Goal: Task Accomplishment & Management: Complete application form

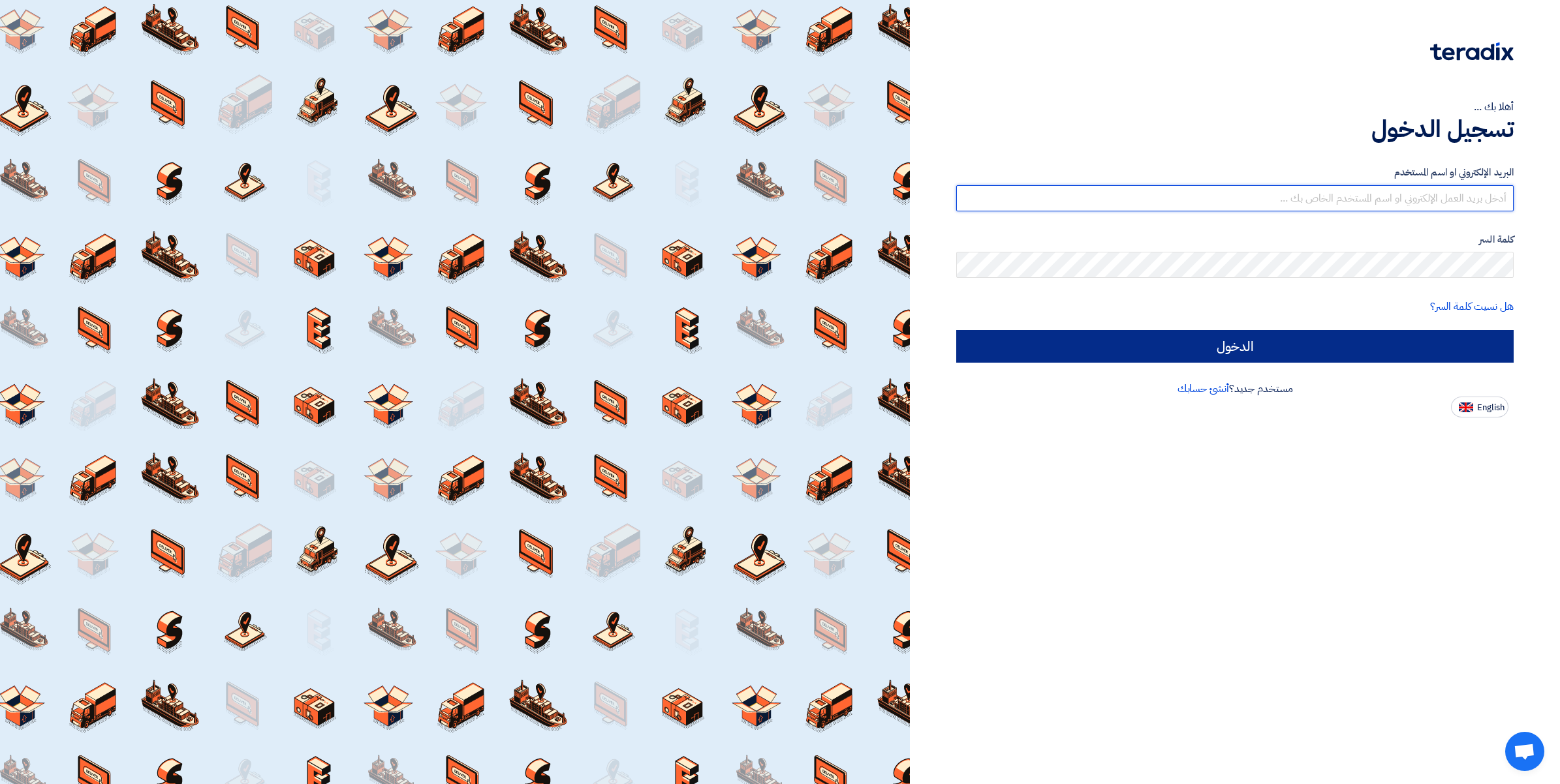
type input "ahmed.abdelnaby@wadigroup.com.eg"
click at [1248, 338] on input "الدخول" at bounding box center [1235, 347] width 557 height 33
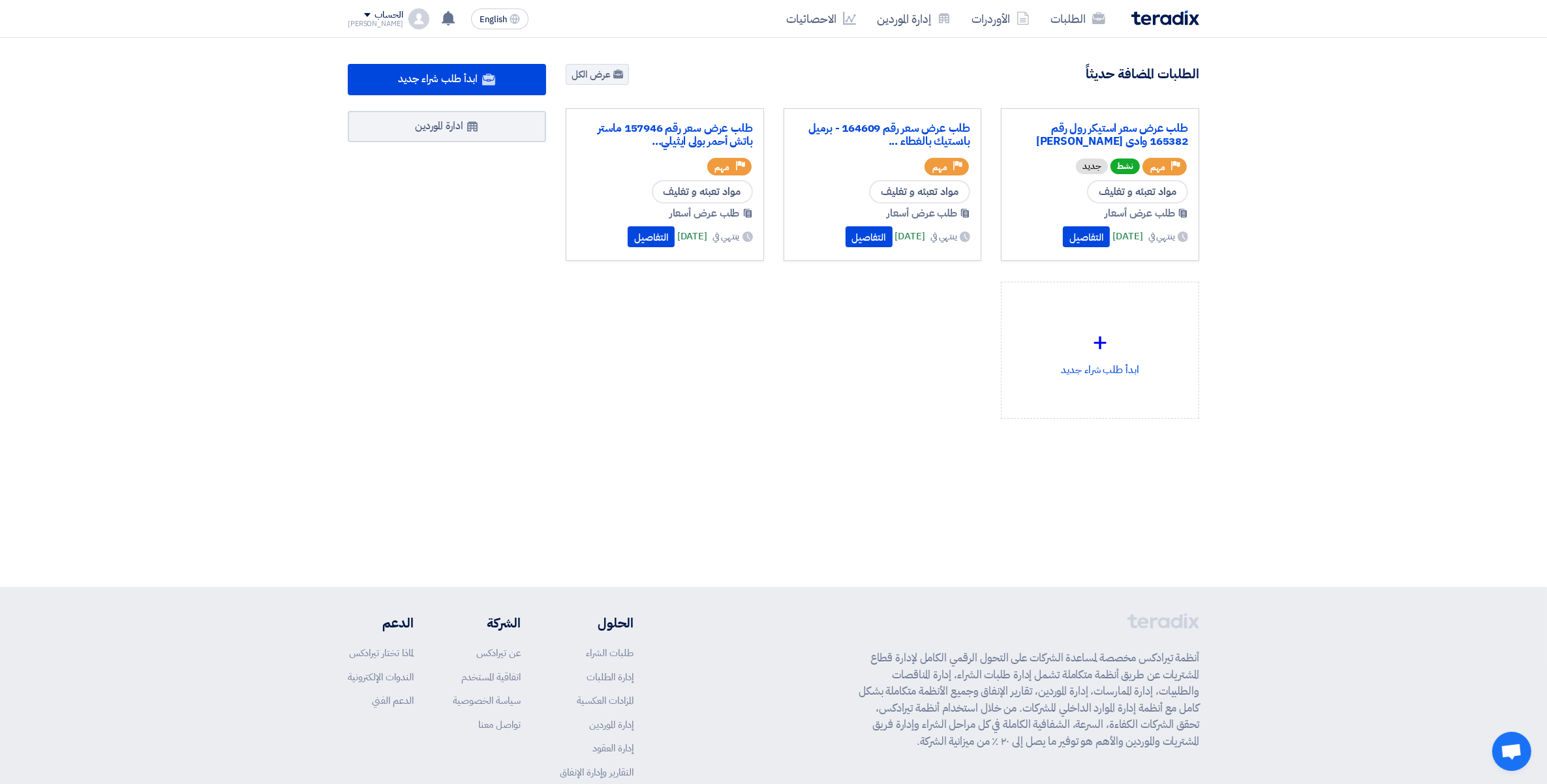
click at [1153, 117] on div "طلب عرض سعر استيكر رول رقم 165382 وادى فود السادات Priority مهم نشط جديد مواد ت…" at bounding box center [1099, 185] width 198 height 153
click at [1157, 132] on link "طلب عرض سعر استيكر رول رقم 165382 وادى فود السادات" at bounding box center [1100, 134] width 176 height 26
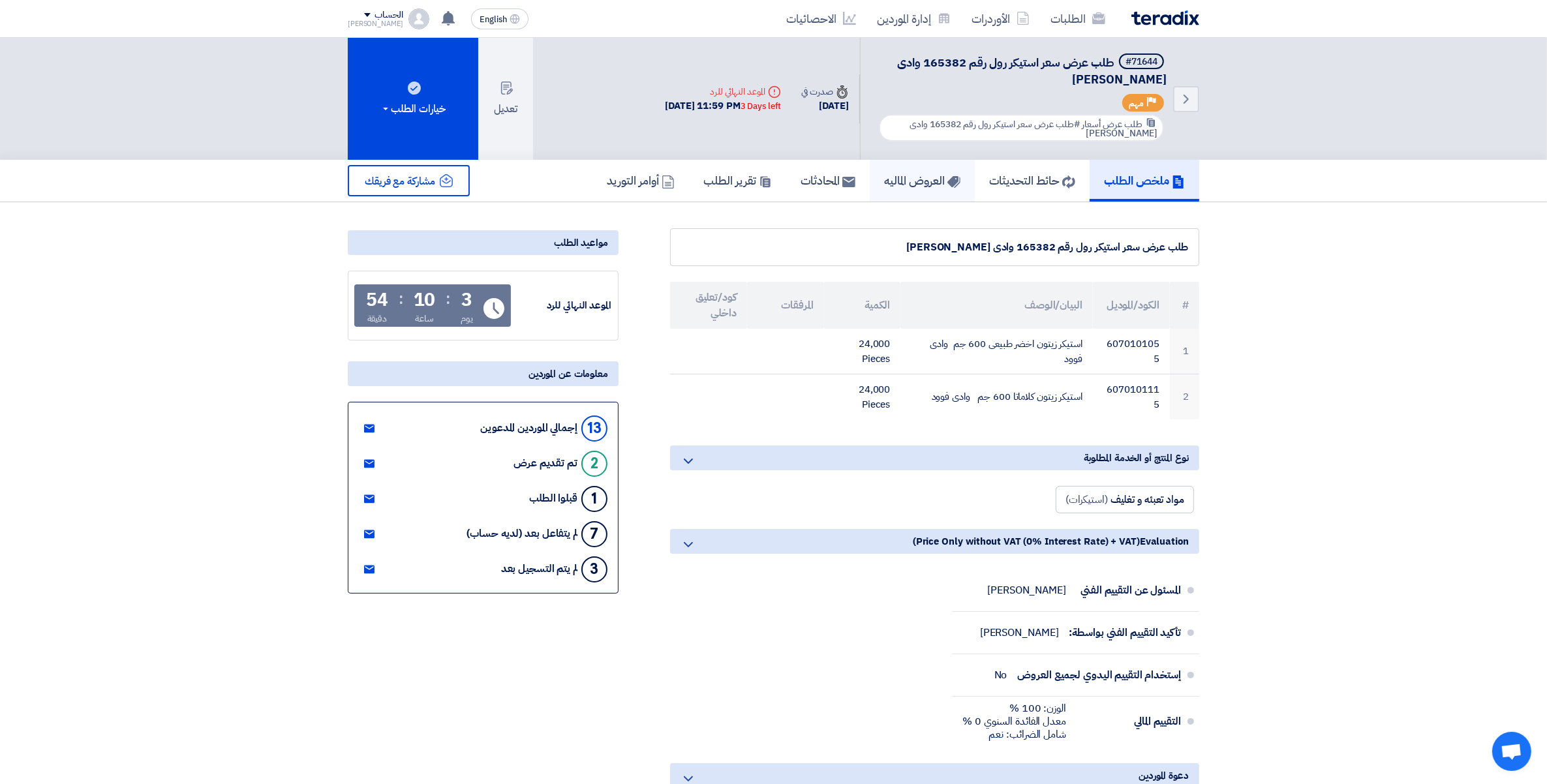
click at [915, 177] on h5 "العروض الماليه" at bounding box center [922, 181] width 76 height 15
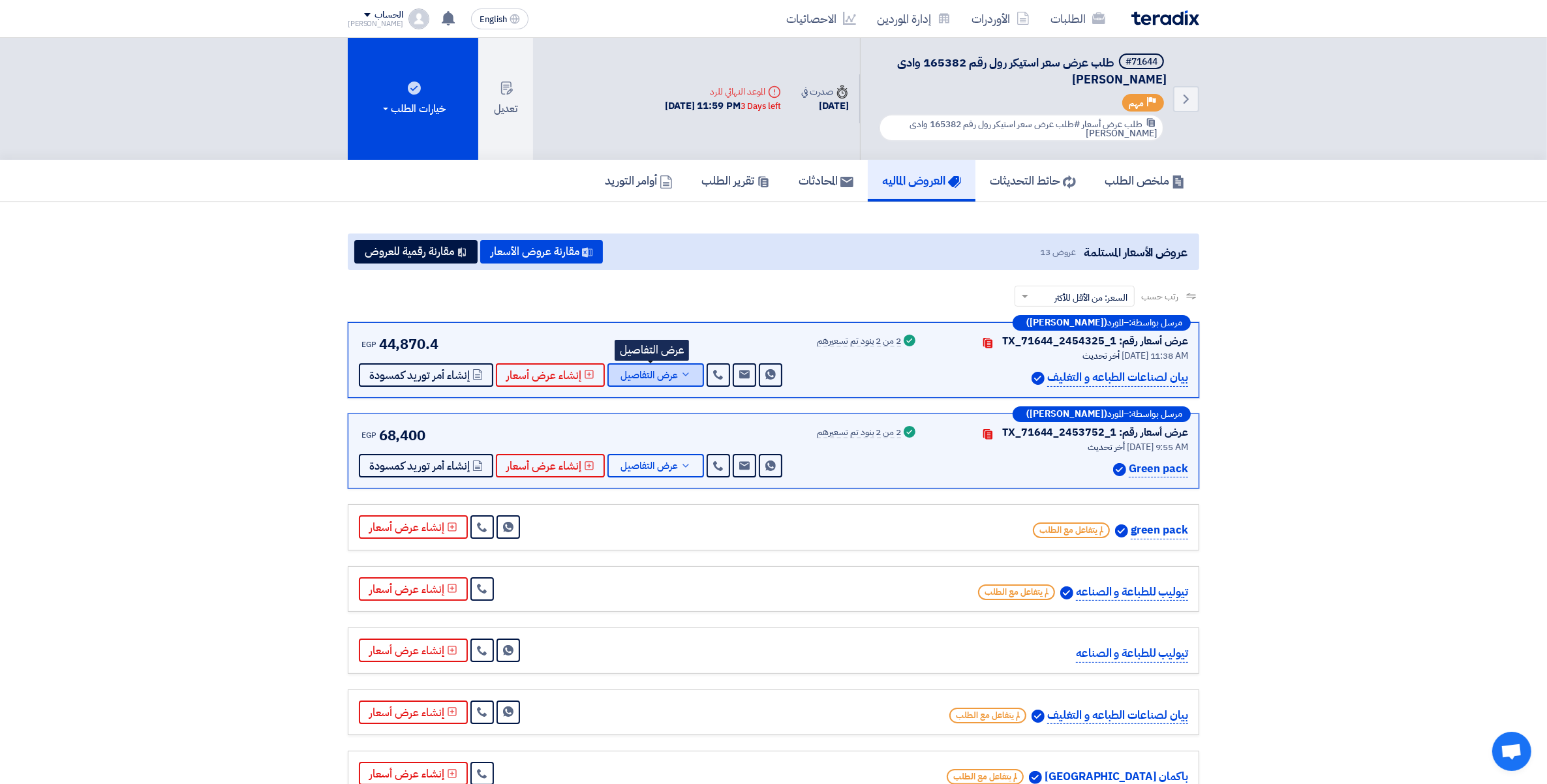
click at [672, 377] on span "عرض التفاصيل" at bounding box center [649, 375] width 57 height 10
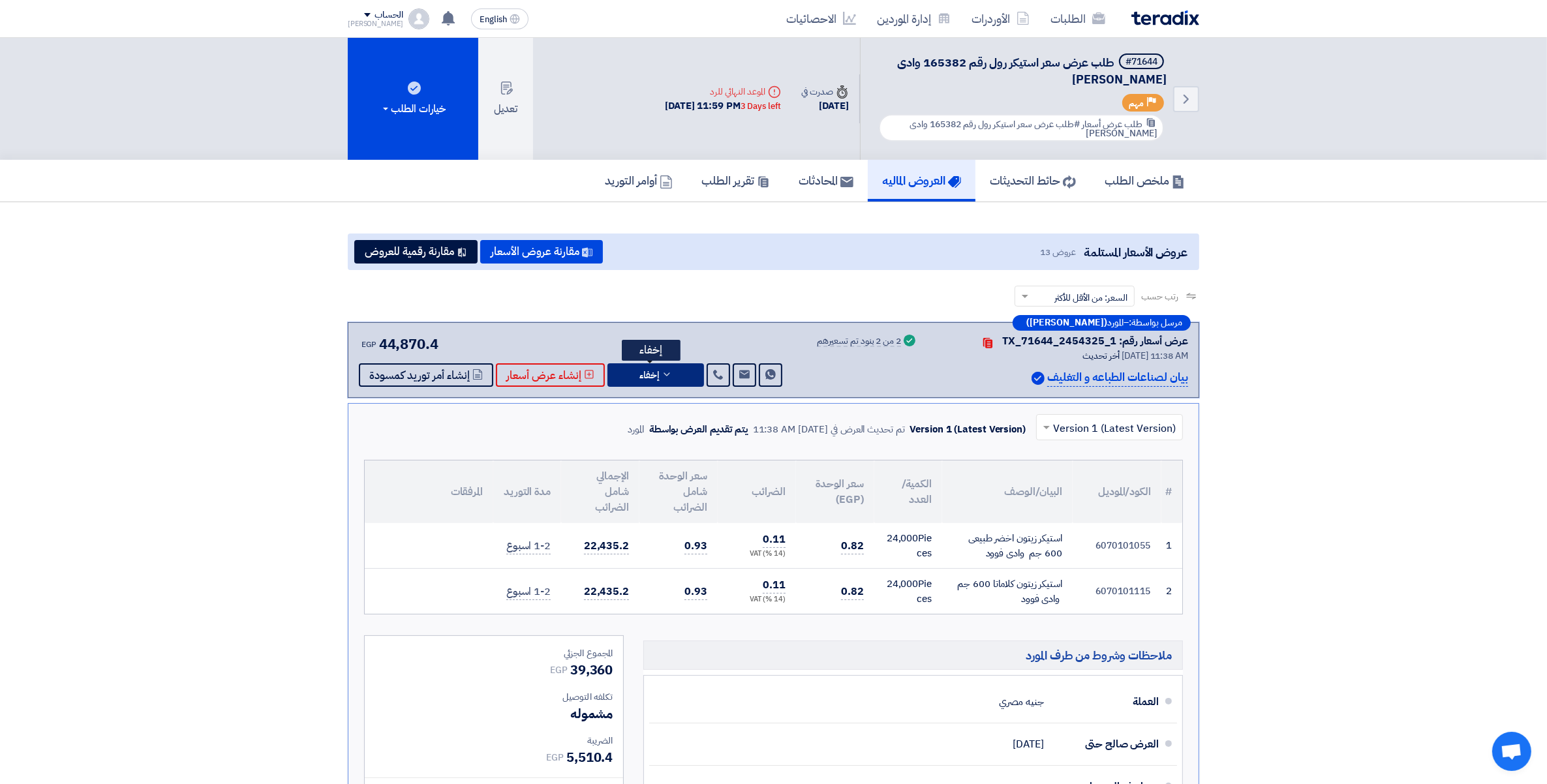
click at [665, 373] on icon at bounding box center [666, 374] width 11 height 11
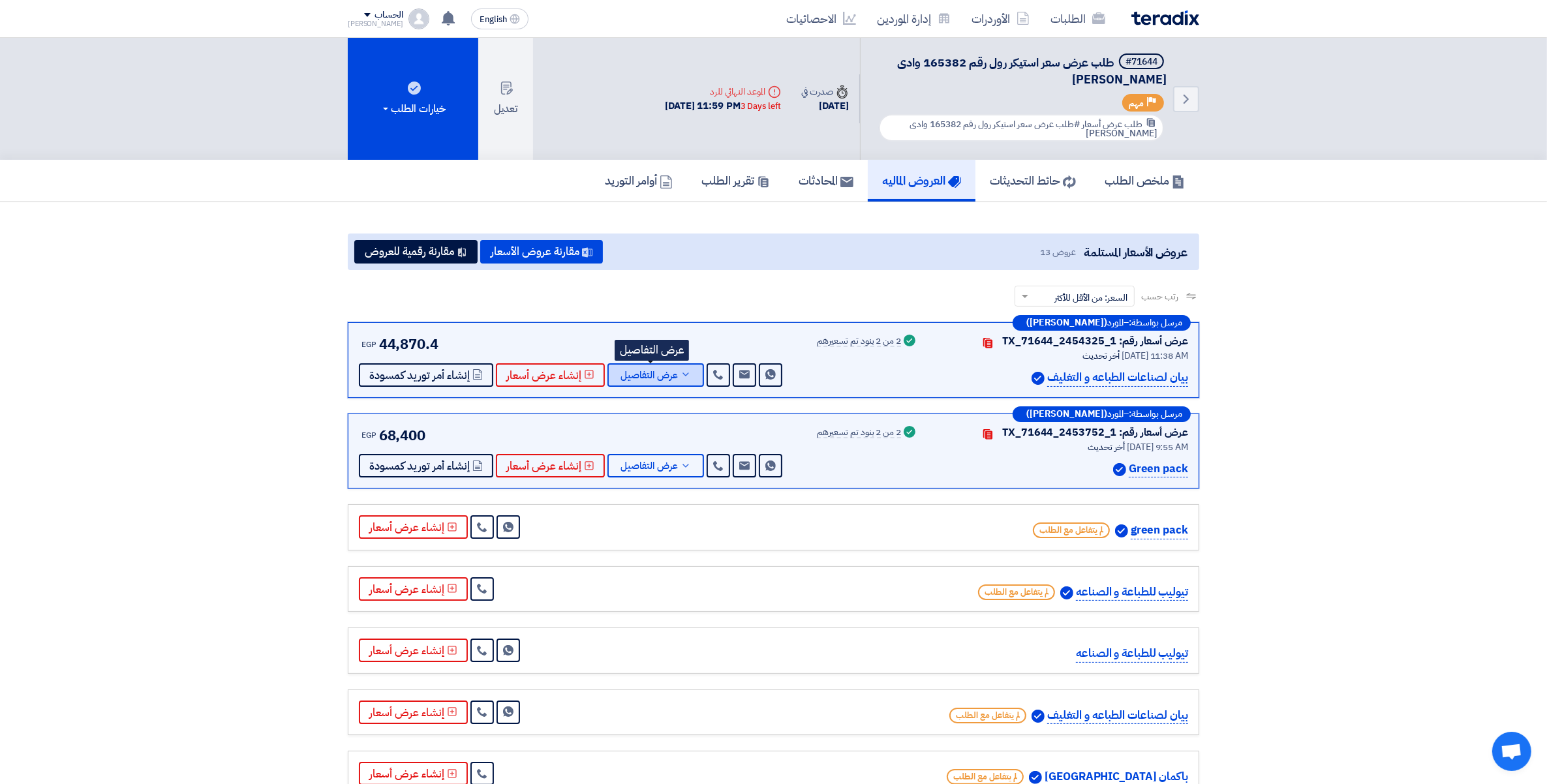
click at [676, 379] on button "عرض التفاصيل" at bounding box center [656, 375] width 97 height 23
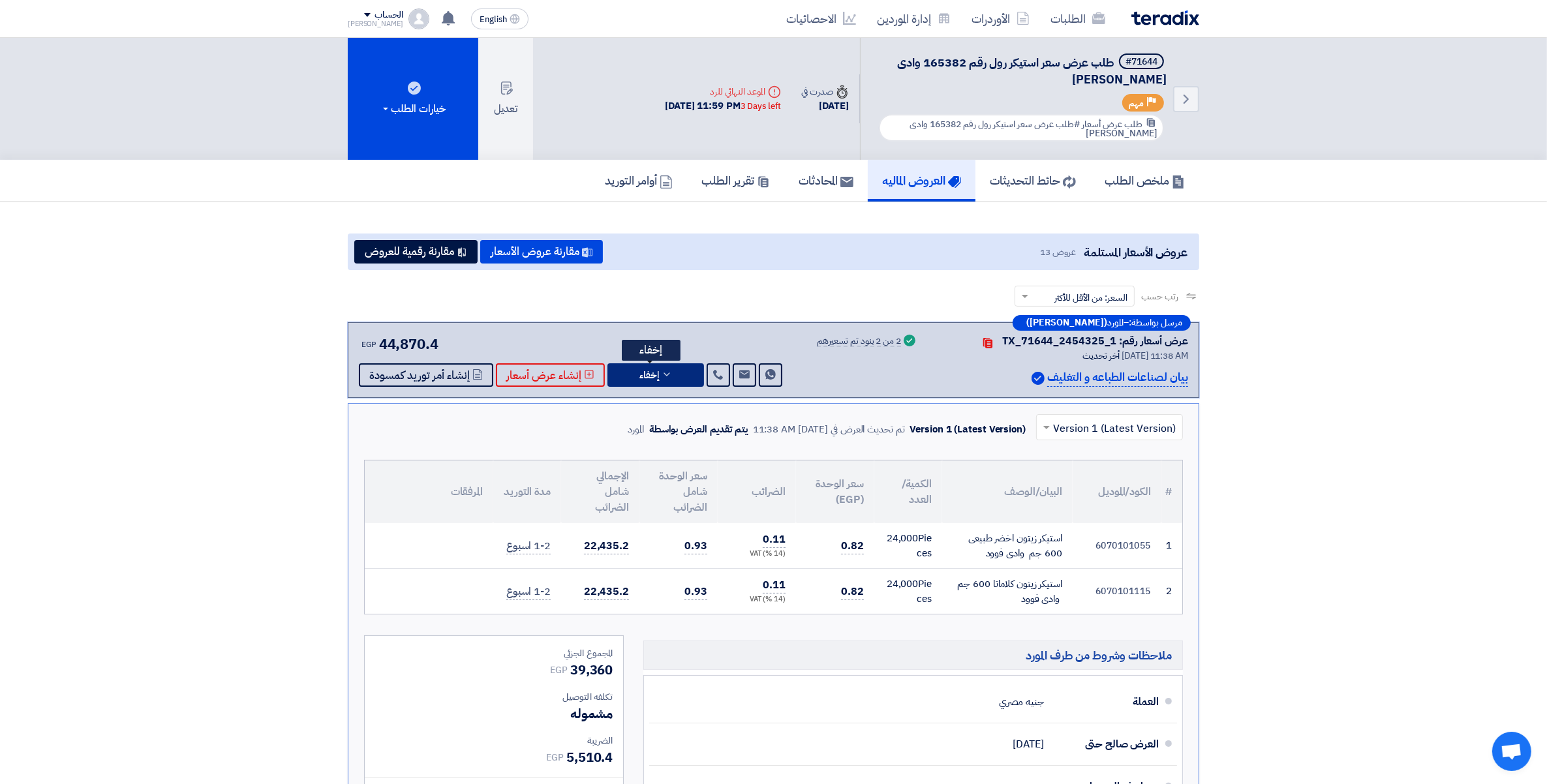
click at [676, 380] on button "إخفاء" at bounding box center [656, 375] width 97 height 23
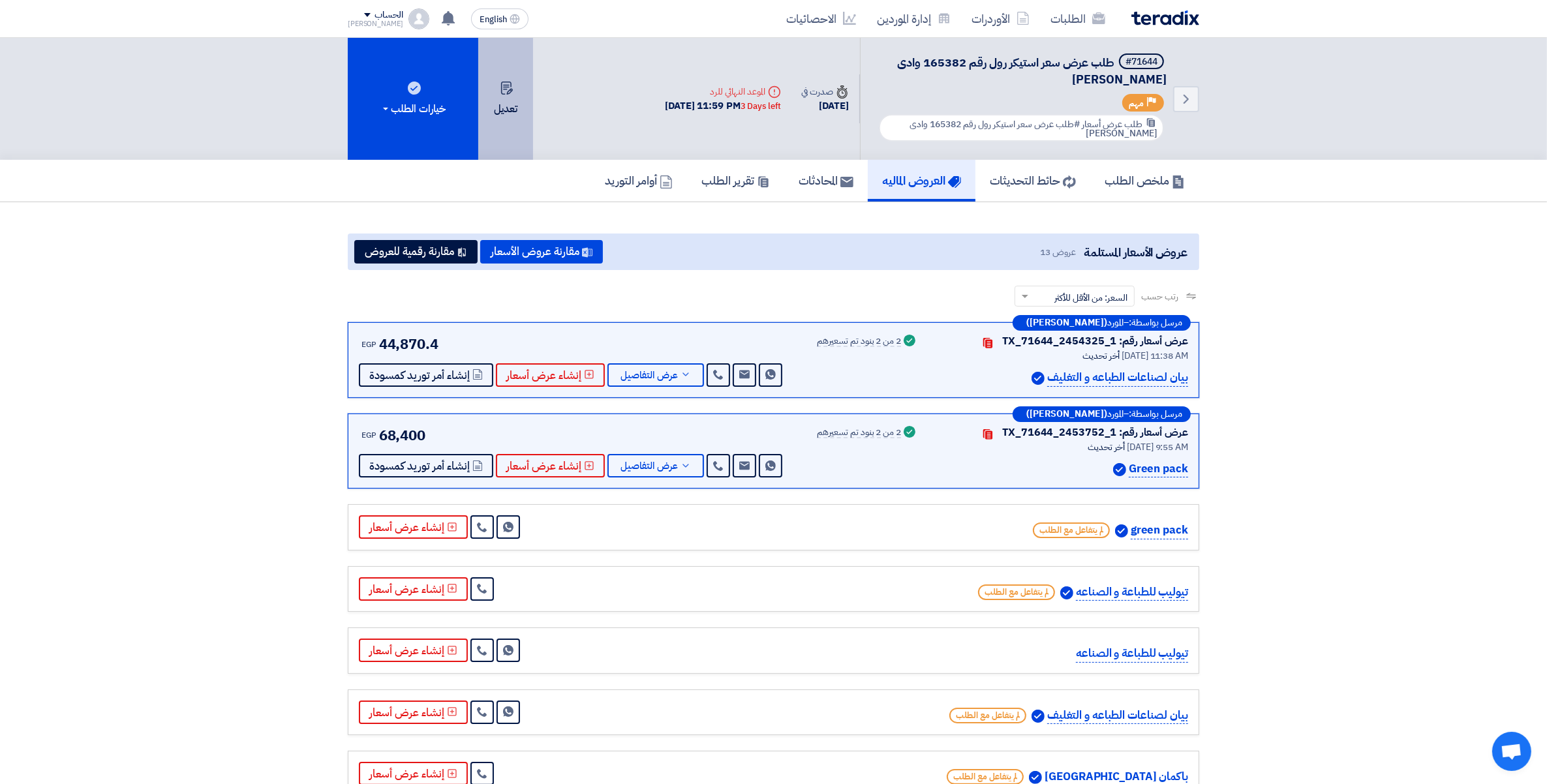
click at [499, 105] on button "تعديل" at bounding box center [506, 99] width 55 height 122
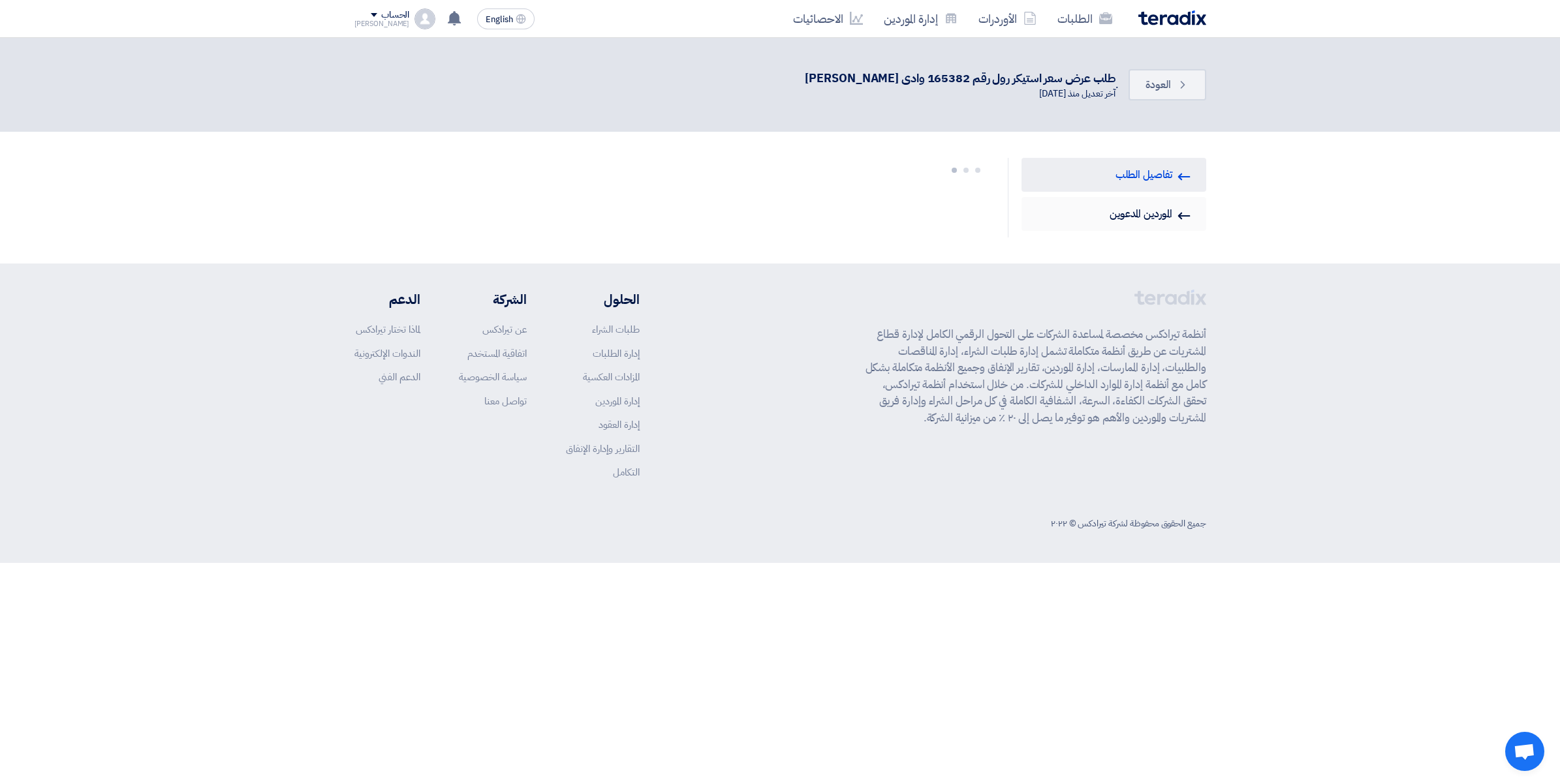
click at [1147, 213] on link "Invited Suppliers الموردين المدعوين" at bounding box center [1113, 214] width 185 height 34
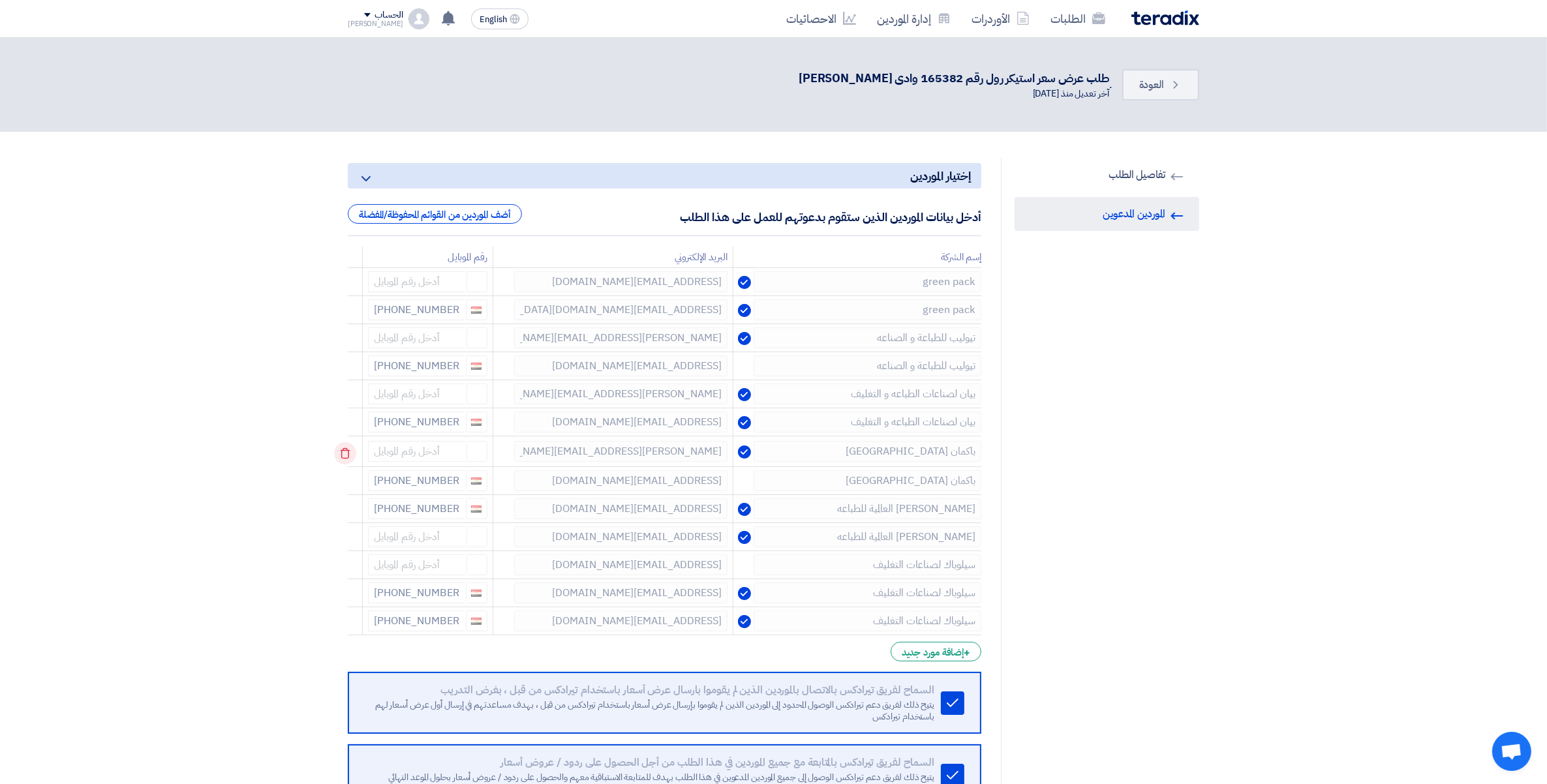
click at [349, 453] on icon at bounding box center [345, 453] width 22 height 22
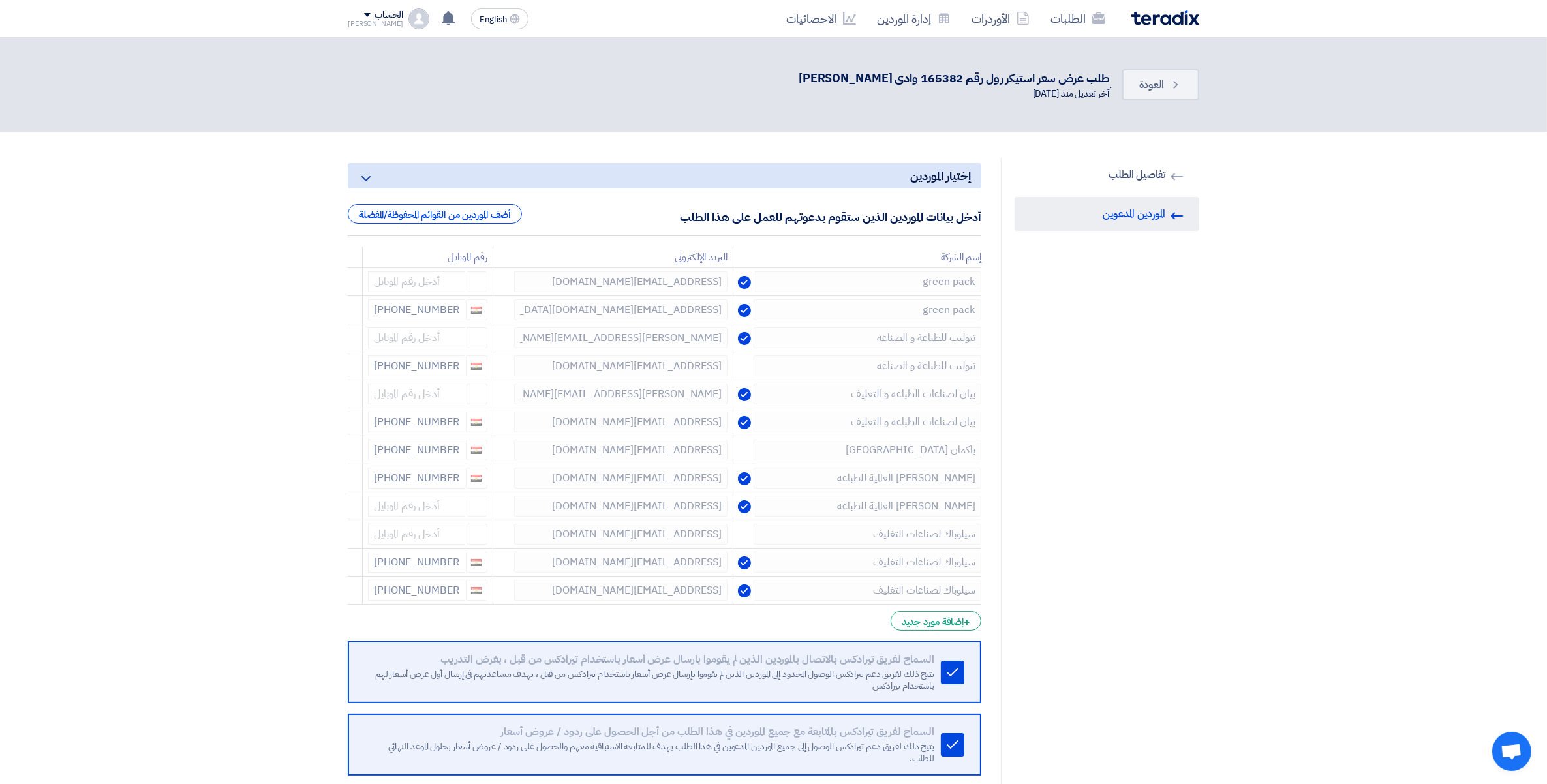
click at [0, 0] on icon at bounding box center [0, 0] width 0 height 0
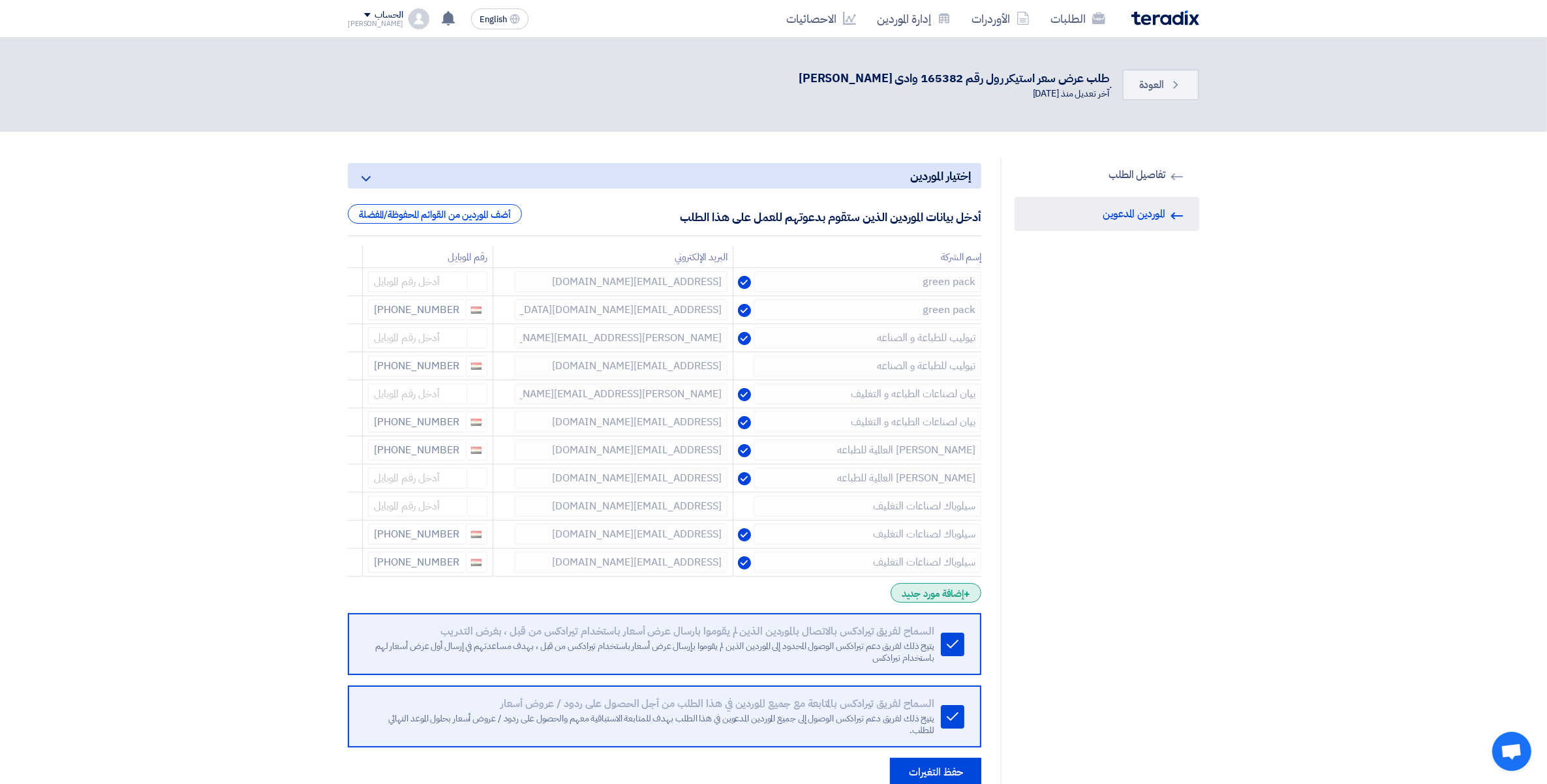
click at [940, 597] on div "+ إضافة مورد جديد" at bounding box center [936, 593] width 91 height 19
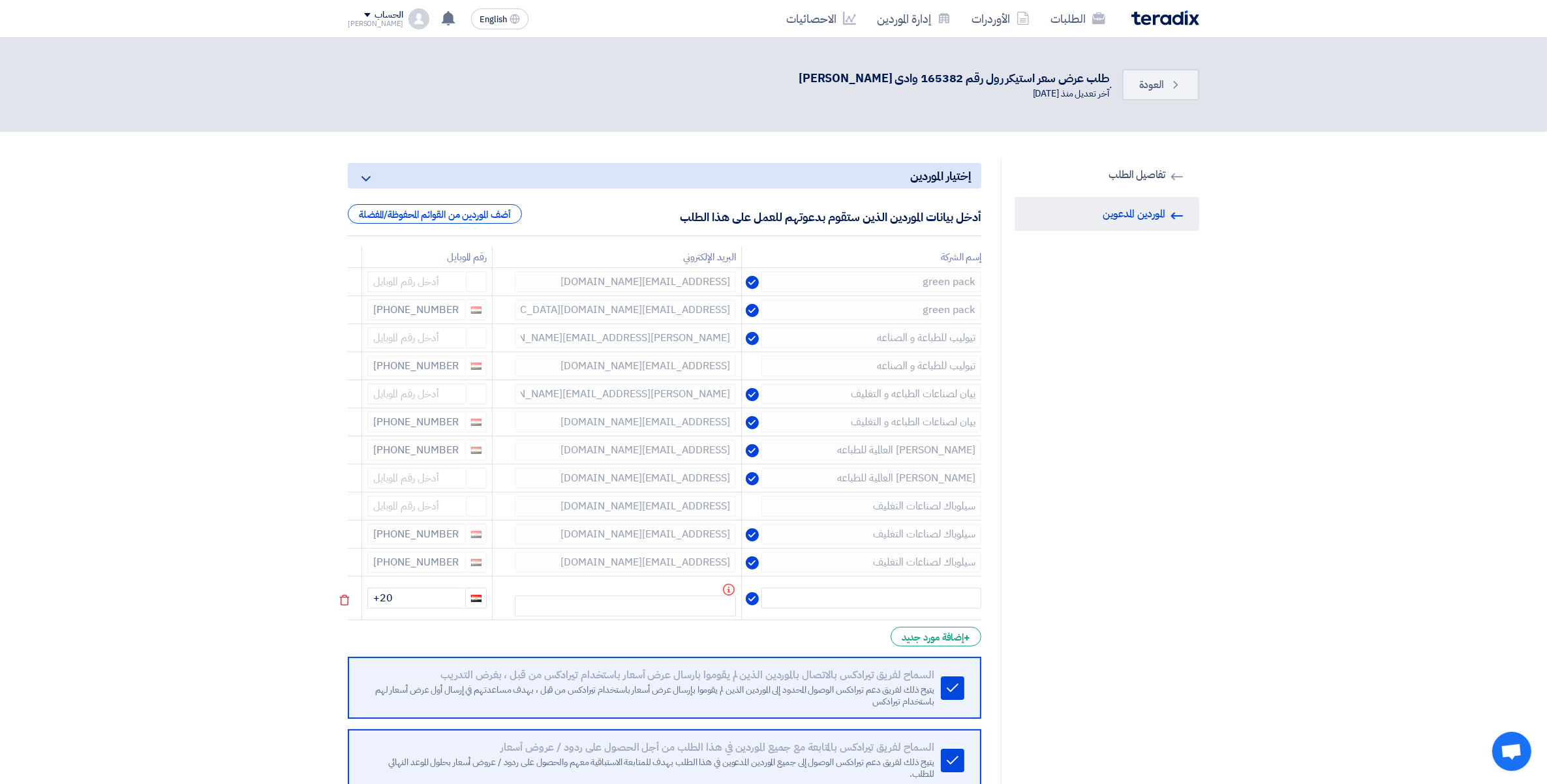
drag, startPoint x: 954, startPoint y: 633, endPoint x: 954, endPoint y: 615, distance: 18.0
click at [954, 633] on div "+ إضافة مورد جديد" at bounding box center [936, 637] width 91 height 19
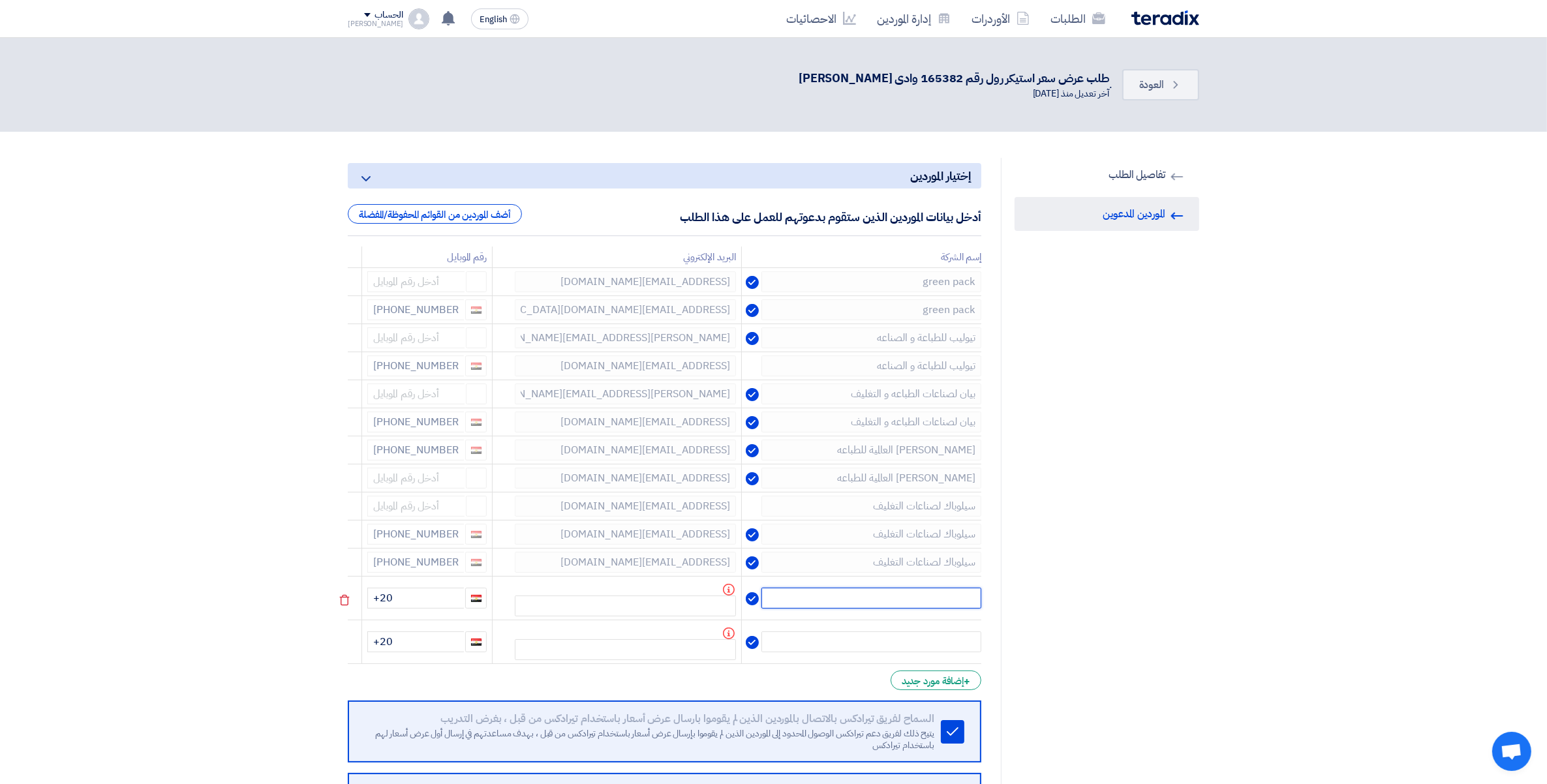
drag, startPoint x: 956, startPoint y: 595, endPoint x: 1559, endPoint y: 652, distance: 605.7
click at [963, 599] on input "text" at bounding box center [871, 598] width 219 height 21
paste input "باكمان مصر"
type input "باكمان مصر"
click at [945, 641] on input "text" at bounding box center [871, 642] width 219 height 21
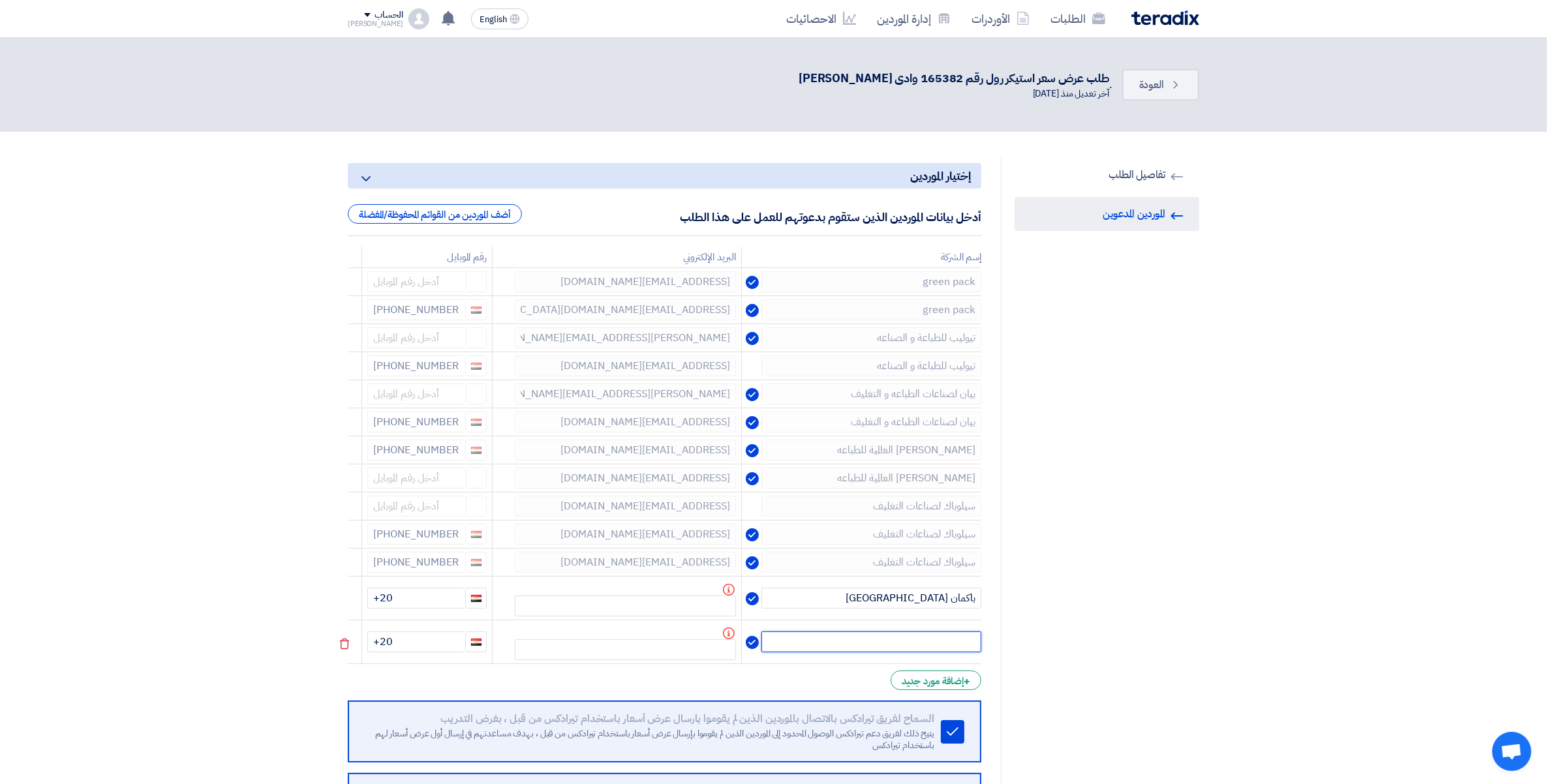
paste input "باكمان مصر"
type input "باكمان مصر"
click at [663, 591] on td "Info" at bounding box center [618, 598] width 249 height 44
click at [678, 608] on input "text" at bounding box center [626, 606] width 221 height 21
paste input "farah@cclindme.com"
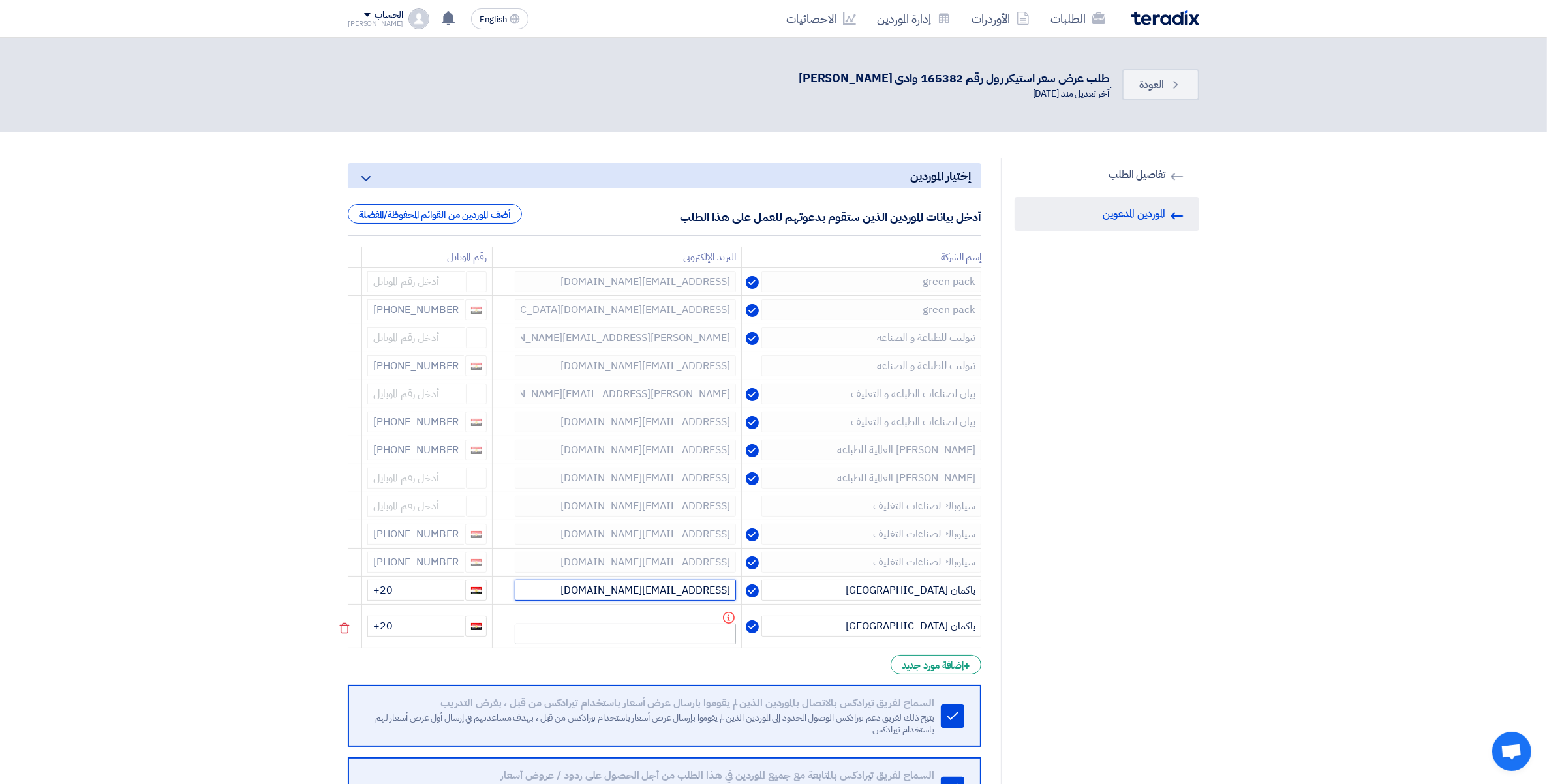
type input "farah@cclindme.com"
click at [673, 633] on input "text" at bounding box center [626, 634] width 221 height 21
paste input "a.higgy@cclindme.com"
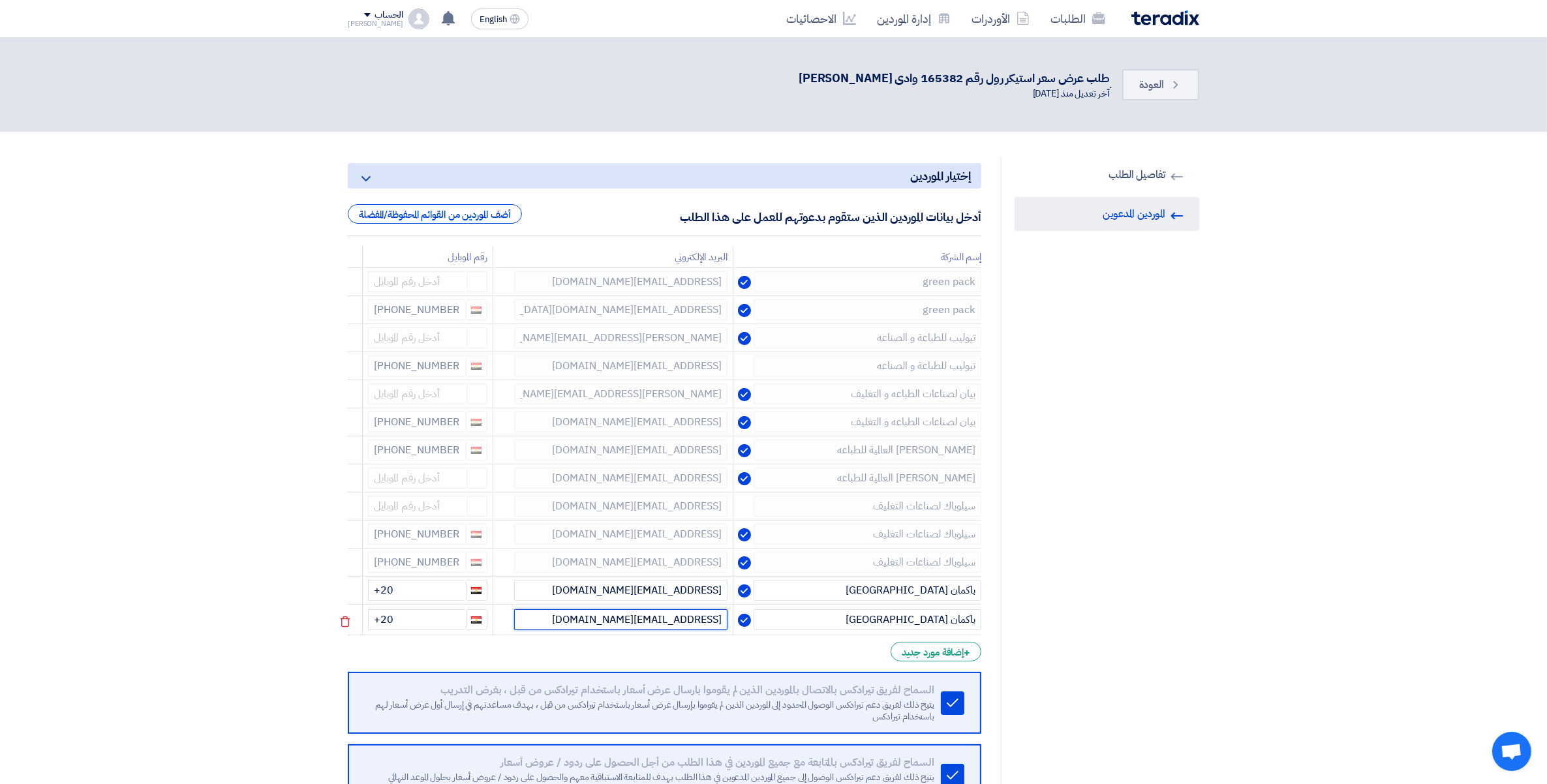
type input "a.higgy@cclindme.com"
click at [418, 617] on input "+20" at bounding box center [417, 620] width 97 height 21
type input "+20 0121168882"
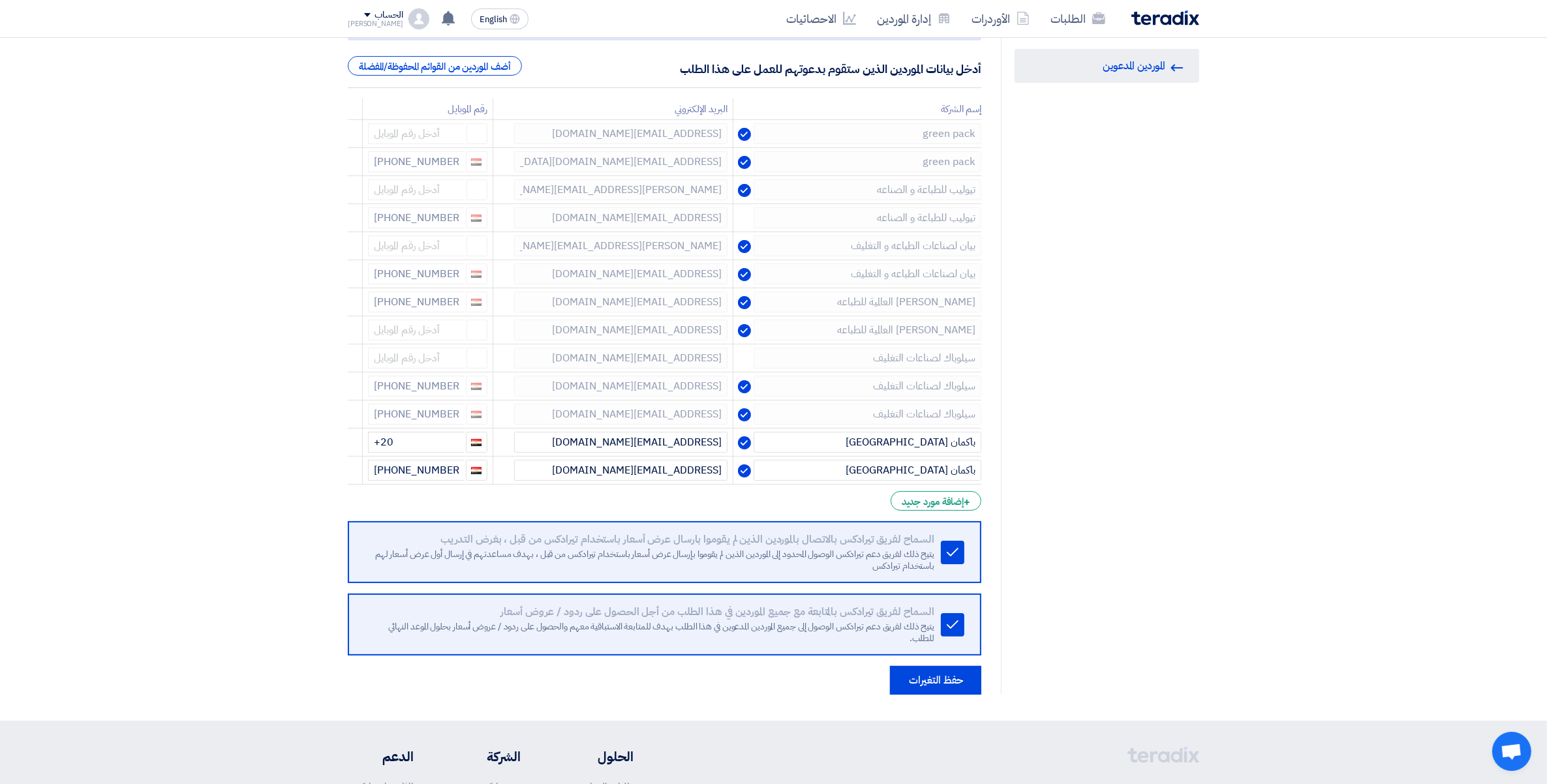
scroll to position [383, 0]
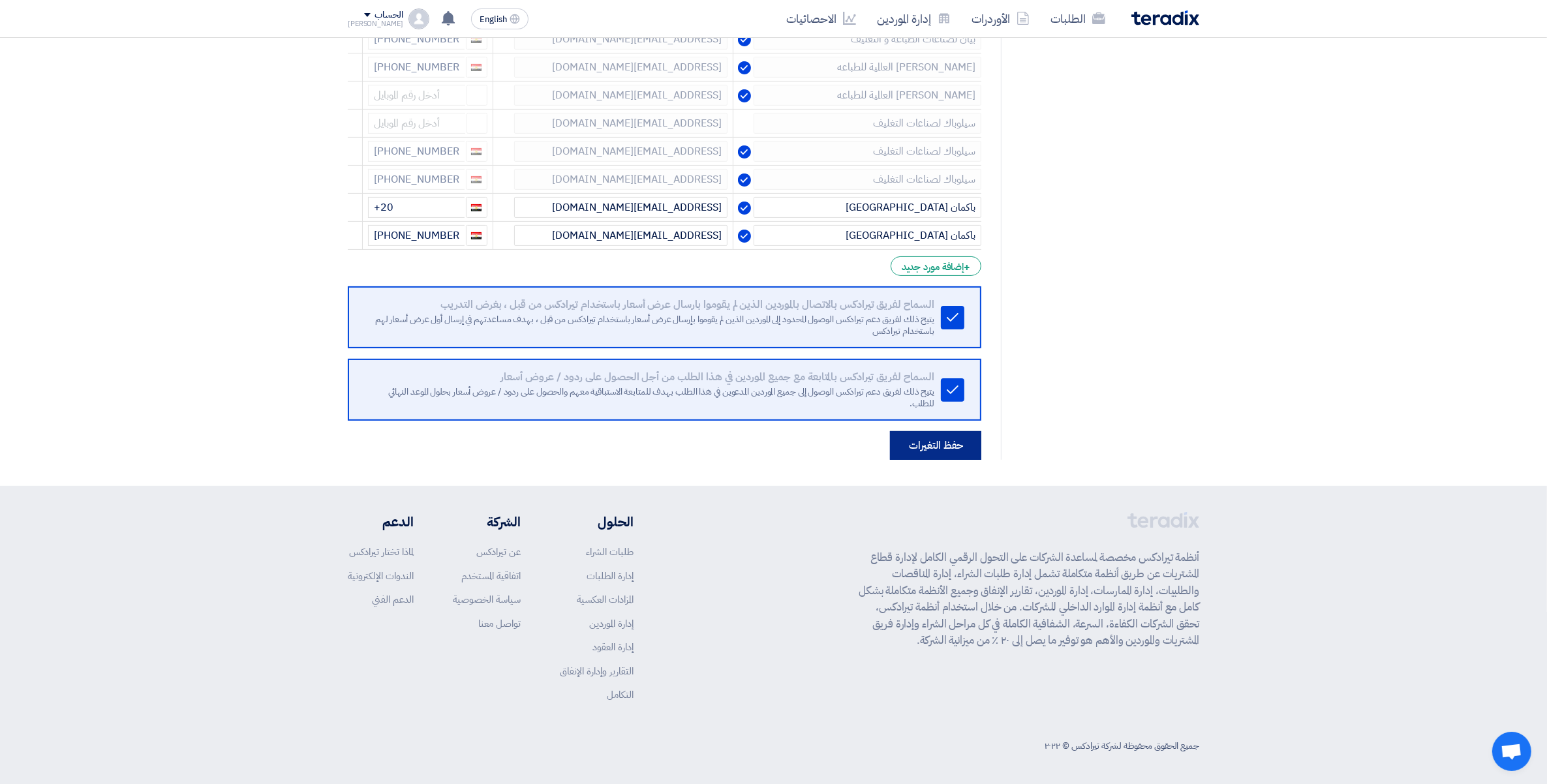
click at [934, 454] on button "حفظ التغيرات" at bounding box center [936, 446] width 91 height 29
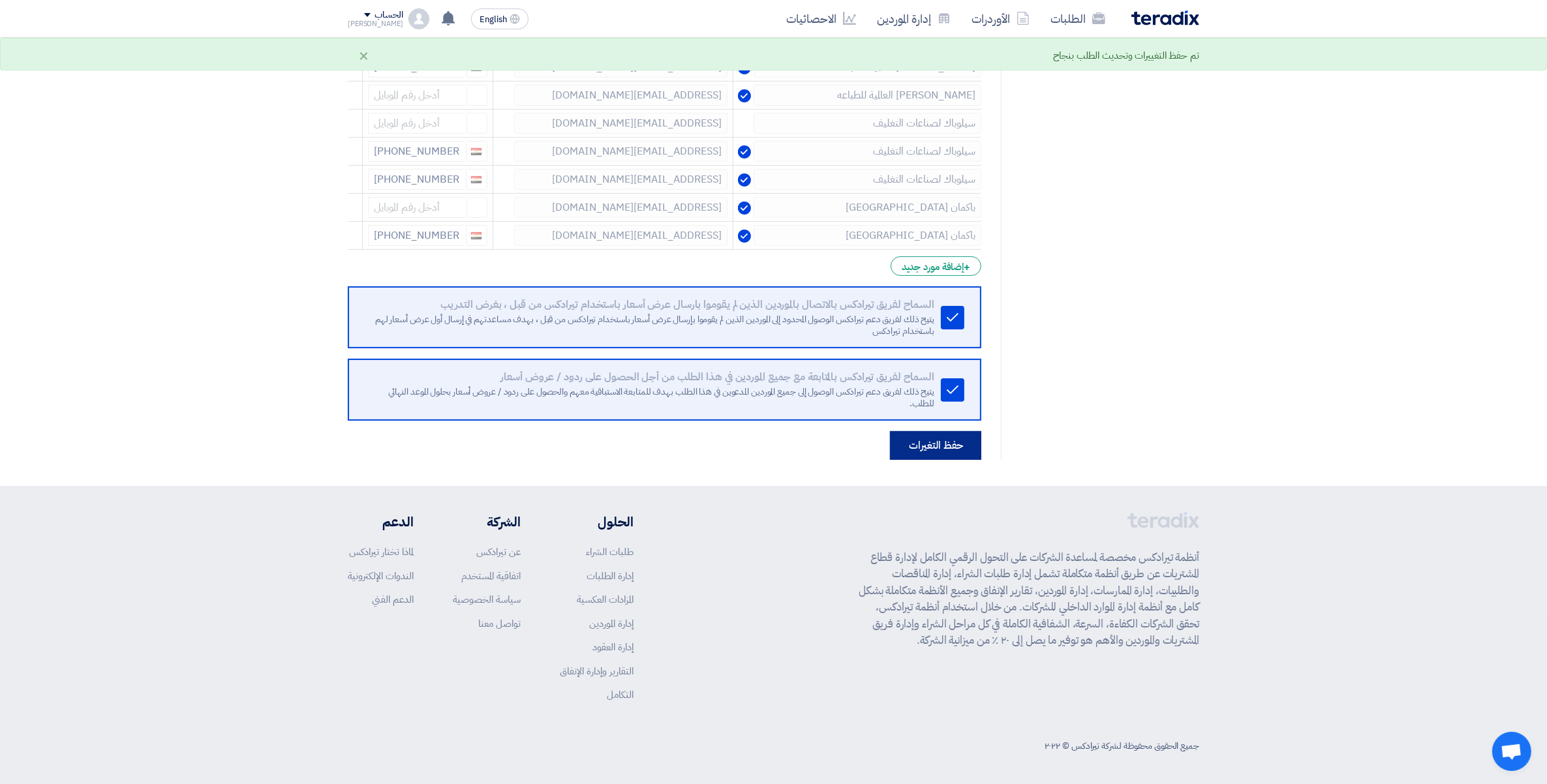
scroll to position [0, 0]
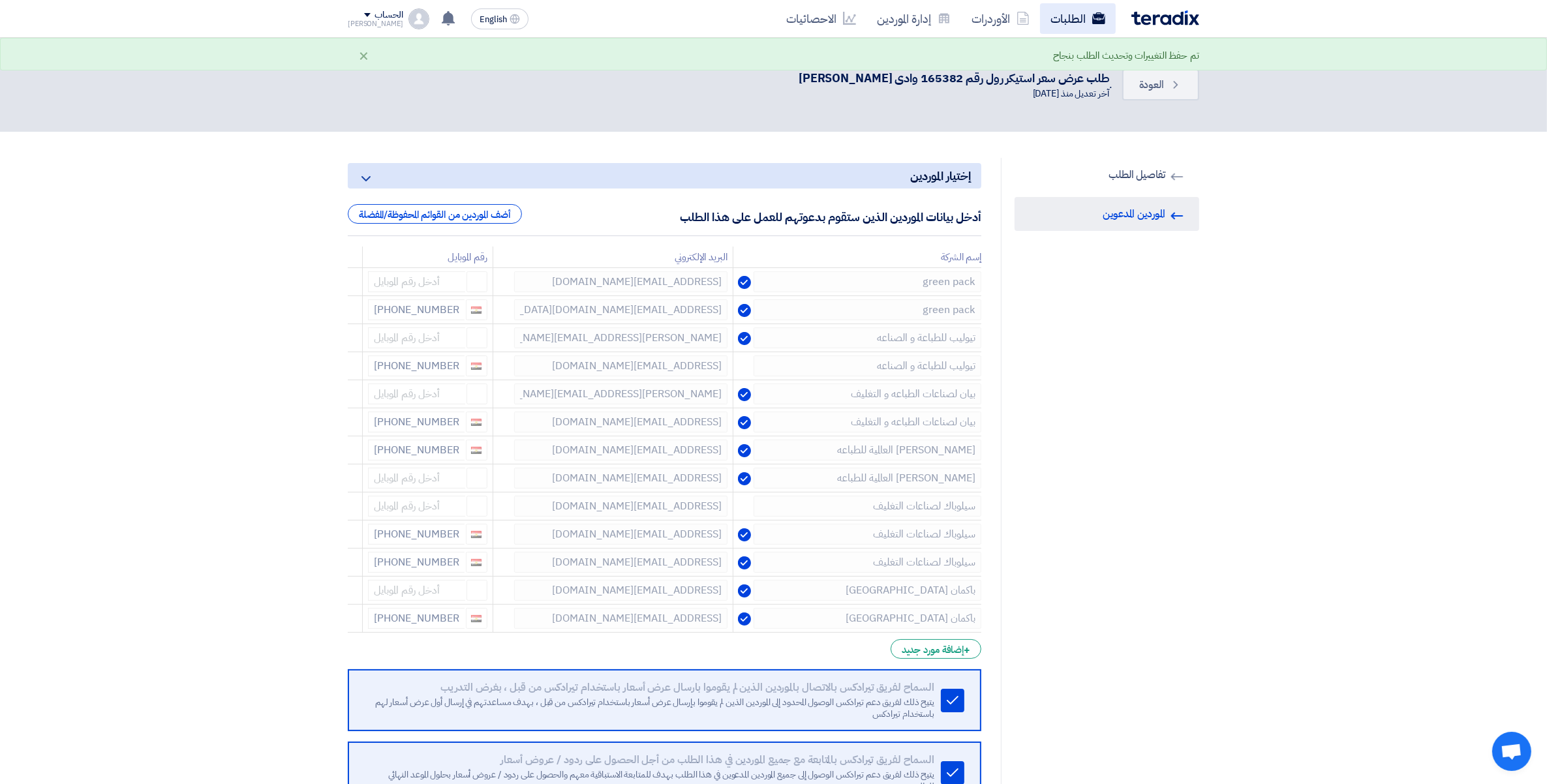
click at [1077, 17] on link "الطلبات" at bounding box center [1078, 18] width 75 height 31
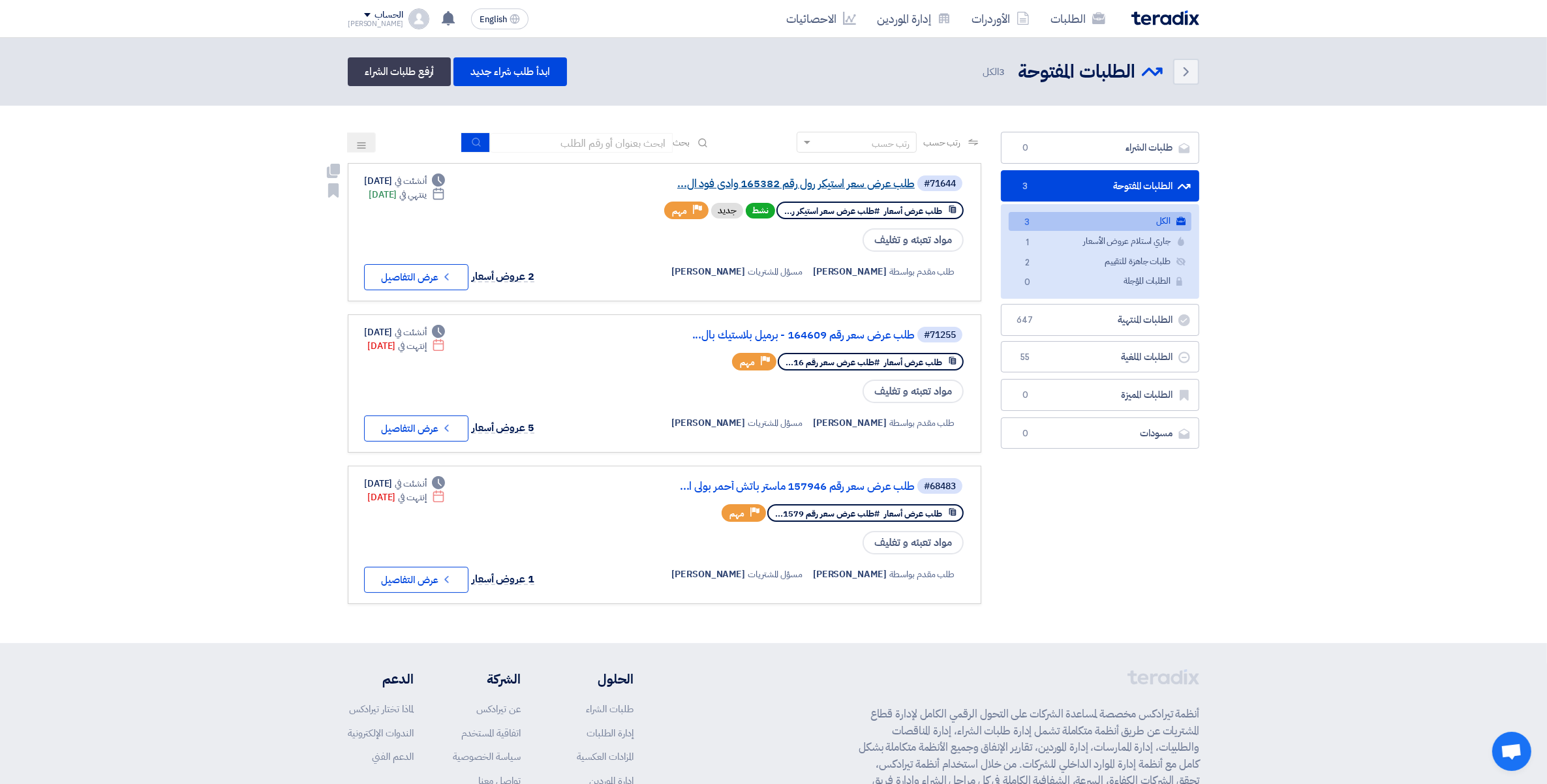
click at [857, 181] on link "طلب عرض سعر استيكر رول رقم 165382 وادى فود ال..." at bounding box center [784, 184] width 261 height 12
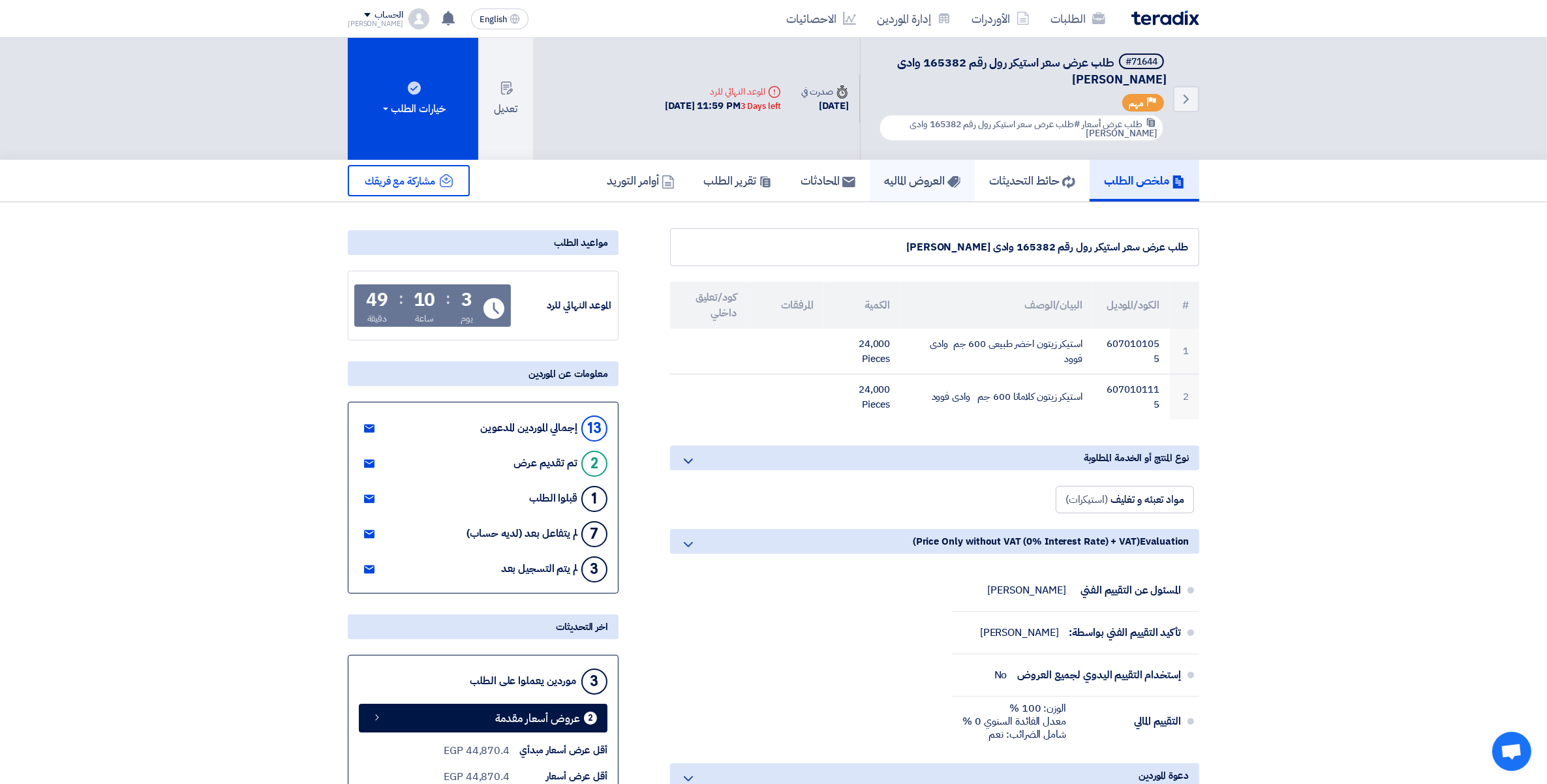
click at [892, 180] on h5 "العروض الماليه" at bounding box center [922, 181] width 76 height 15
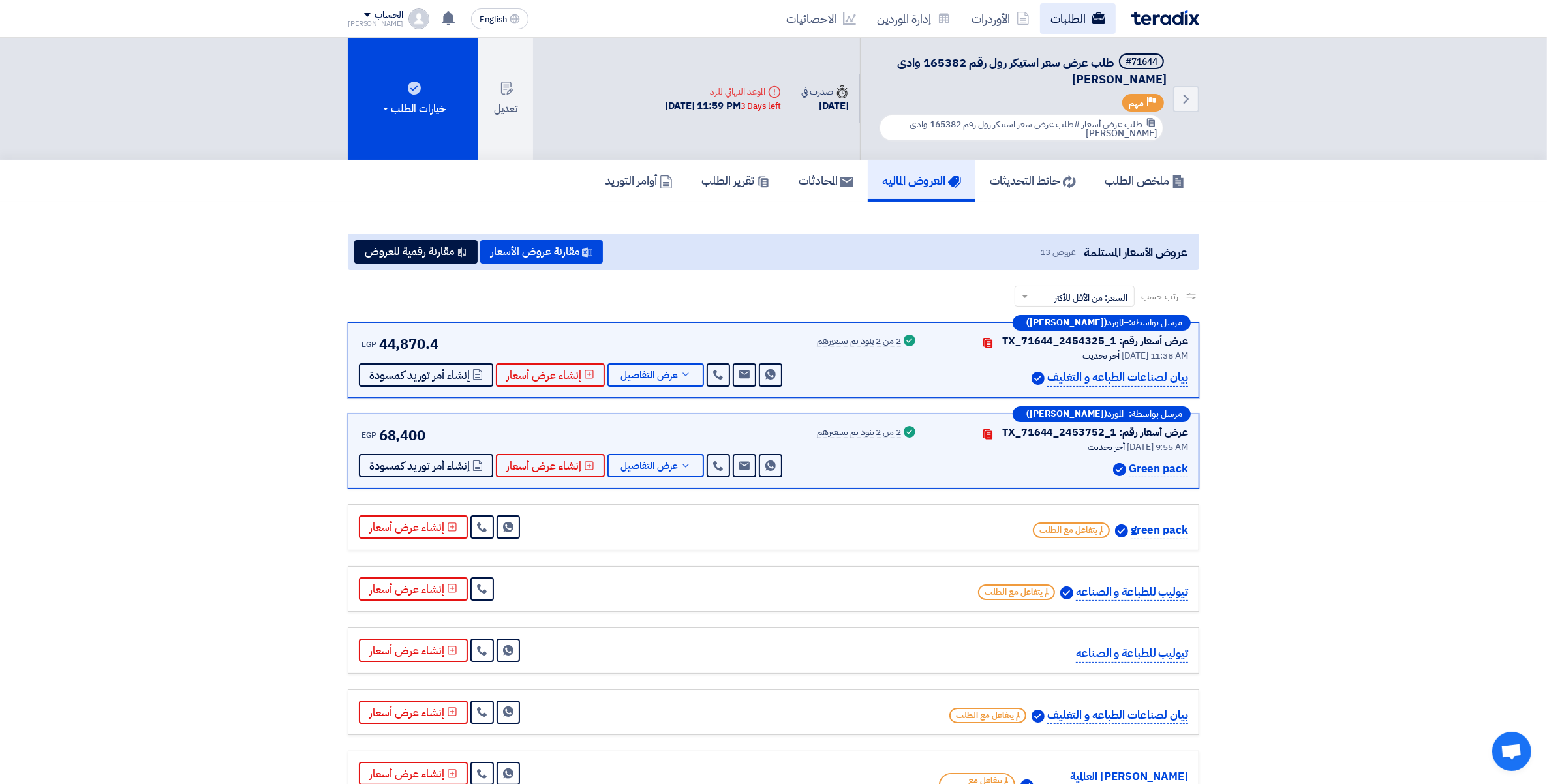
click at [1067, 16] on link "الطلبات" at bounding box center [1078, 18] width 75 height 31
click at [1055, 18] on link "الطلبات" at bounding box center [1078, 18] width 75 height 31
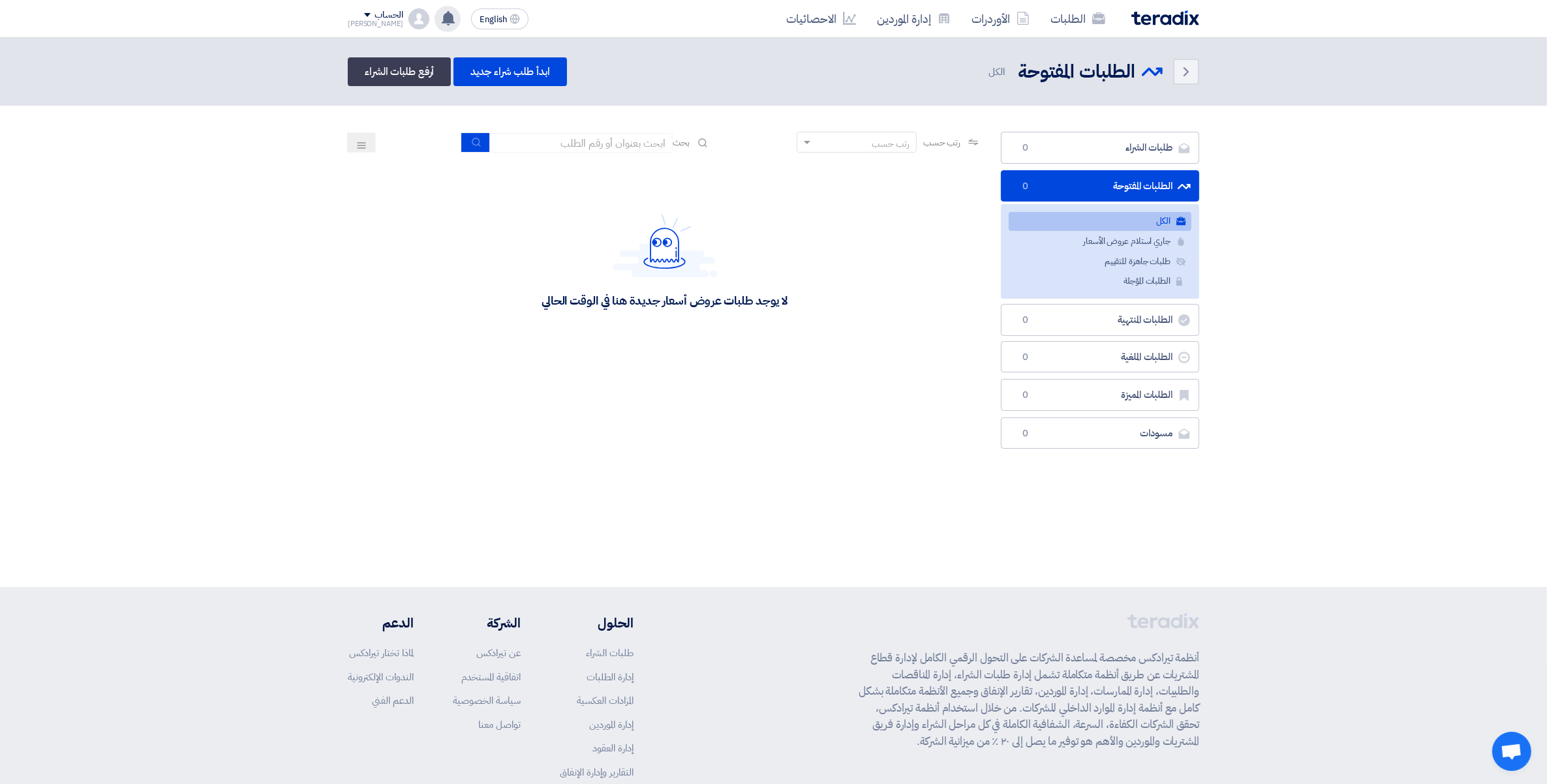
click at [441, 16] on icon at bounding box center [448, 17] width 15 height 15
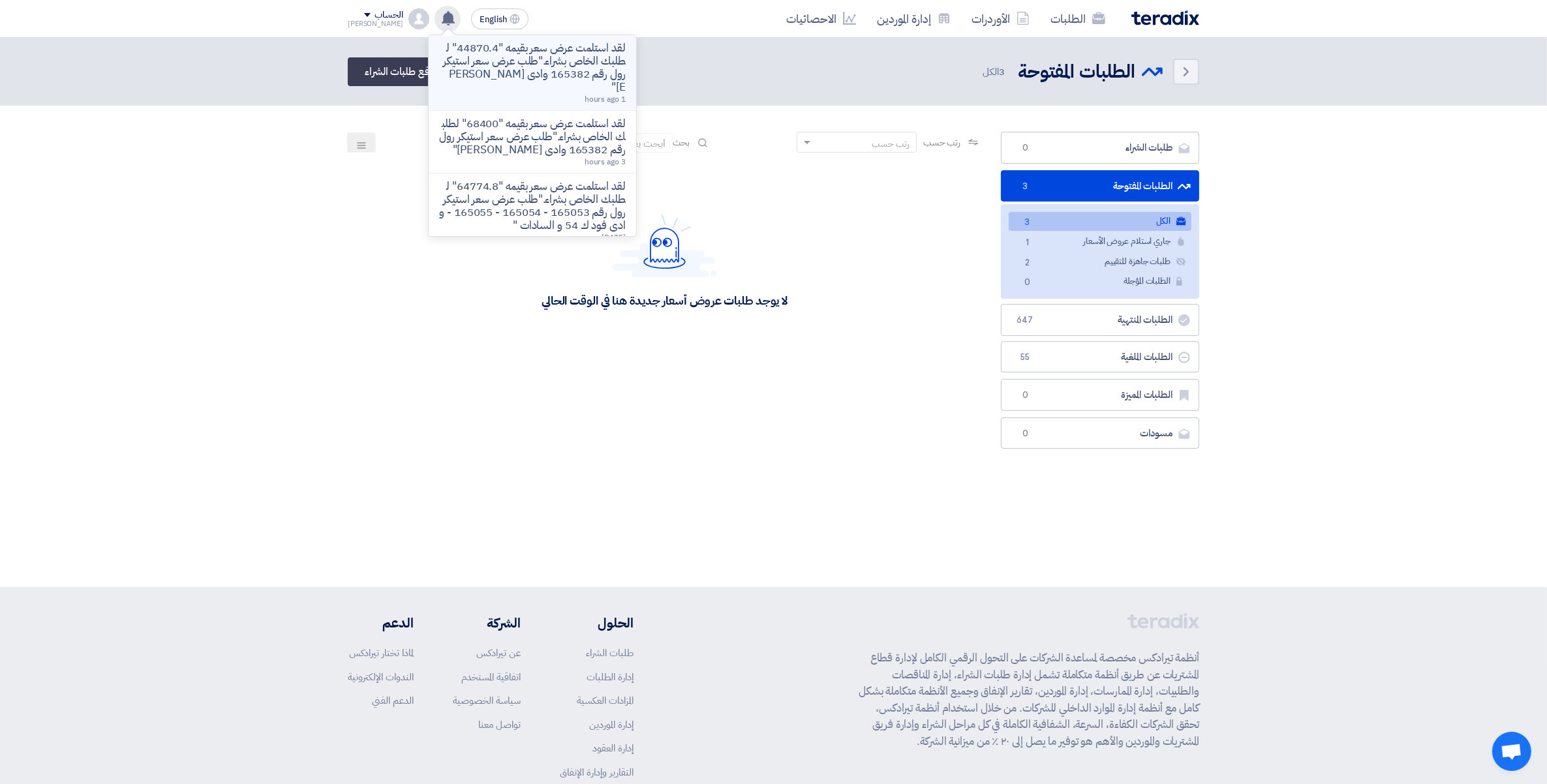
click at [523, 61] on p "لقد استلمت عرض سعر بقيمه "44870.4" لطلبك الخاص بشراء."طلب عرض سعر استيكر رول رق…" at bounding box center [532, 68] width 187 height 52
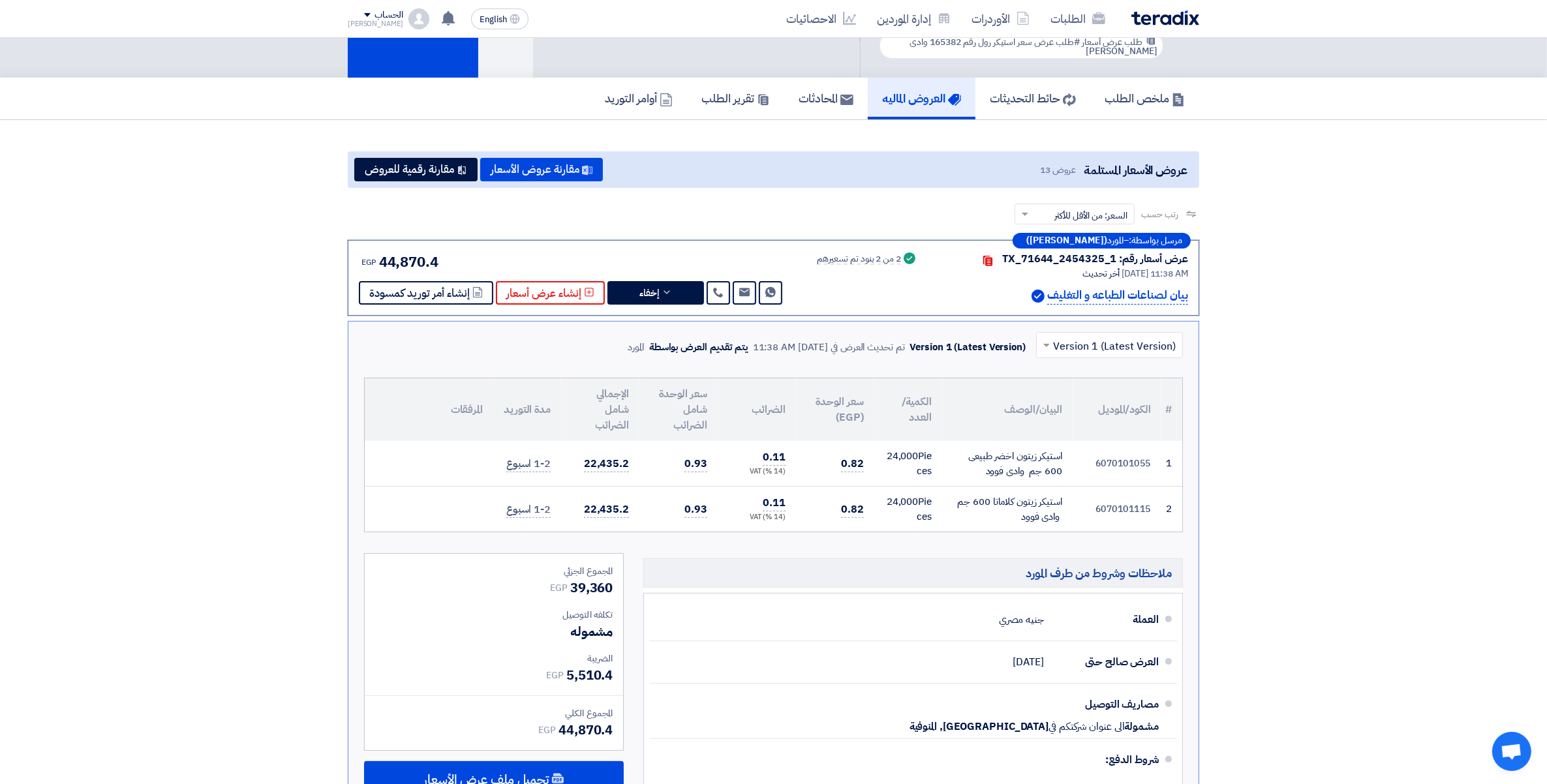
scroll to position [204, 0]
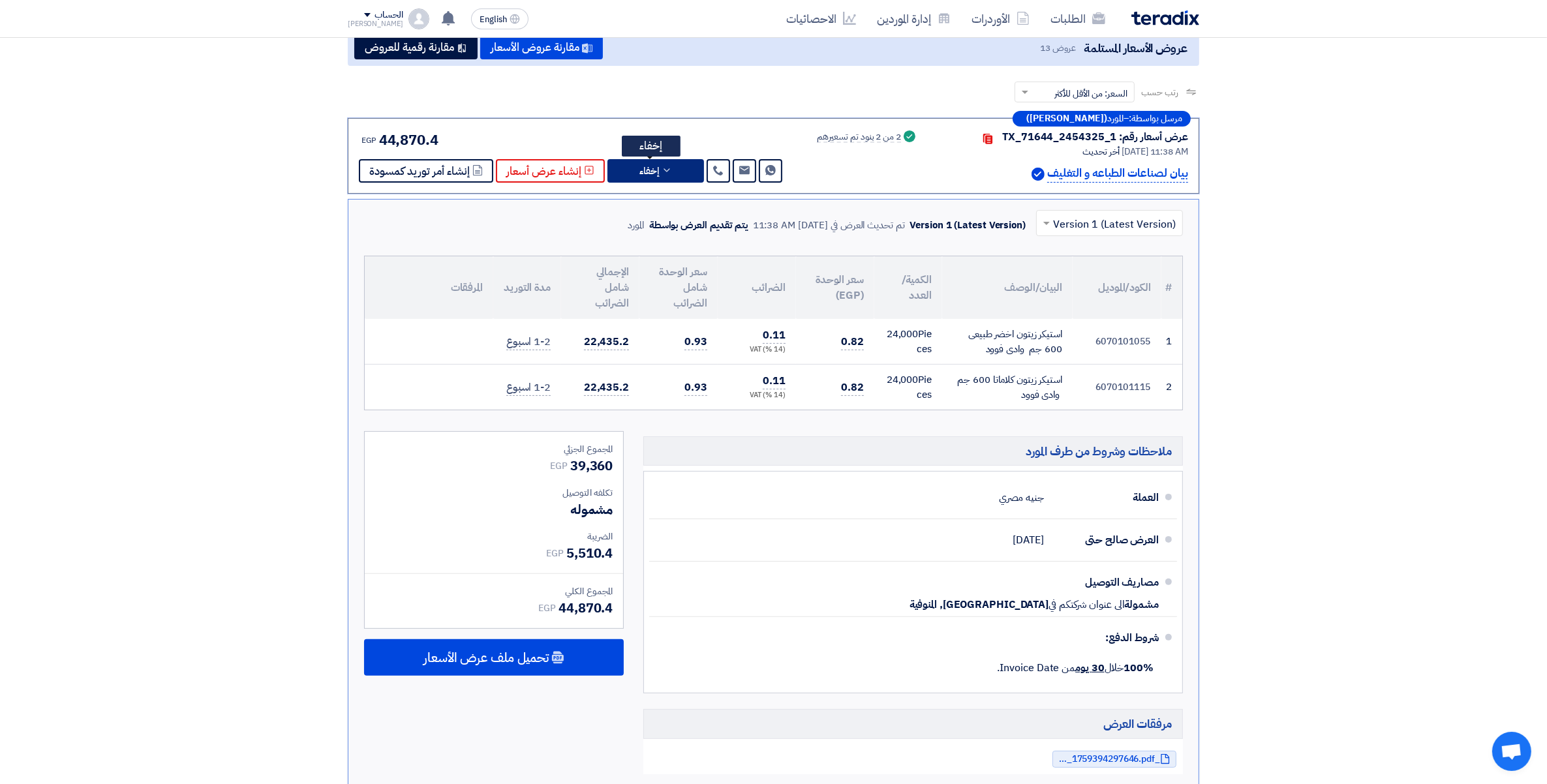
click at [682, 168] on button "إخفاء" at bounding box center [656, 171] width 97 height 23
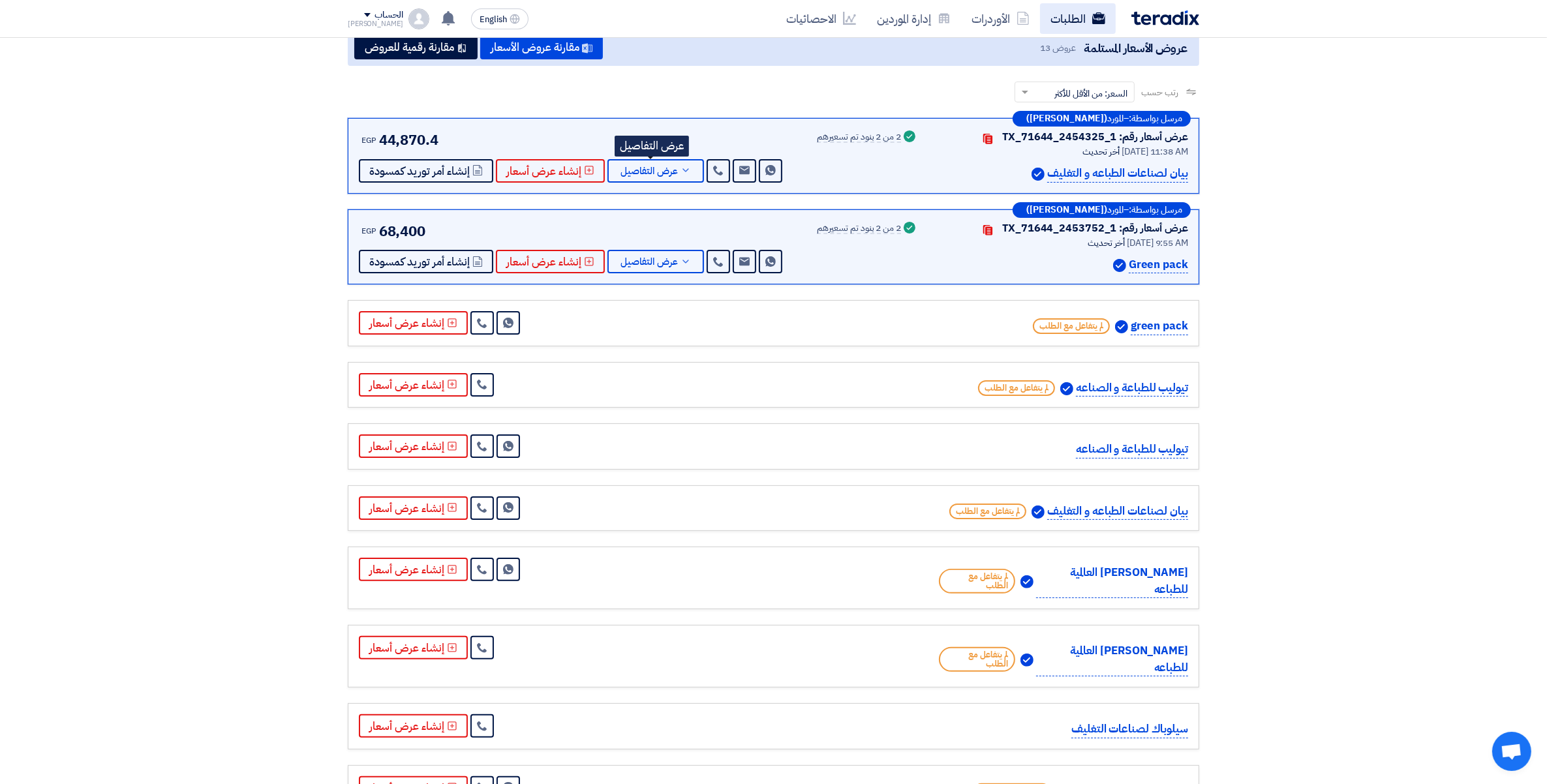
click at [1074, 17] on link "الطلبات" at bounding box center [1078, 18] width 75 height 31
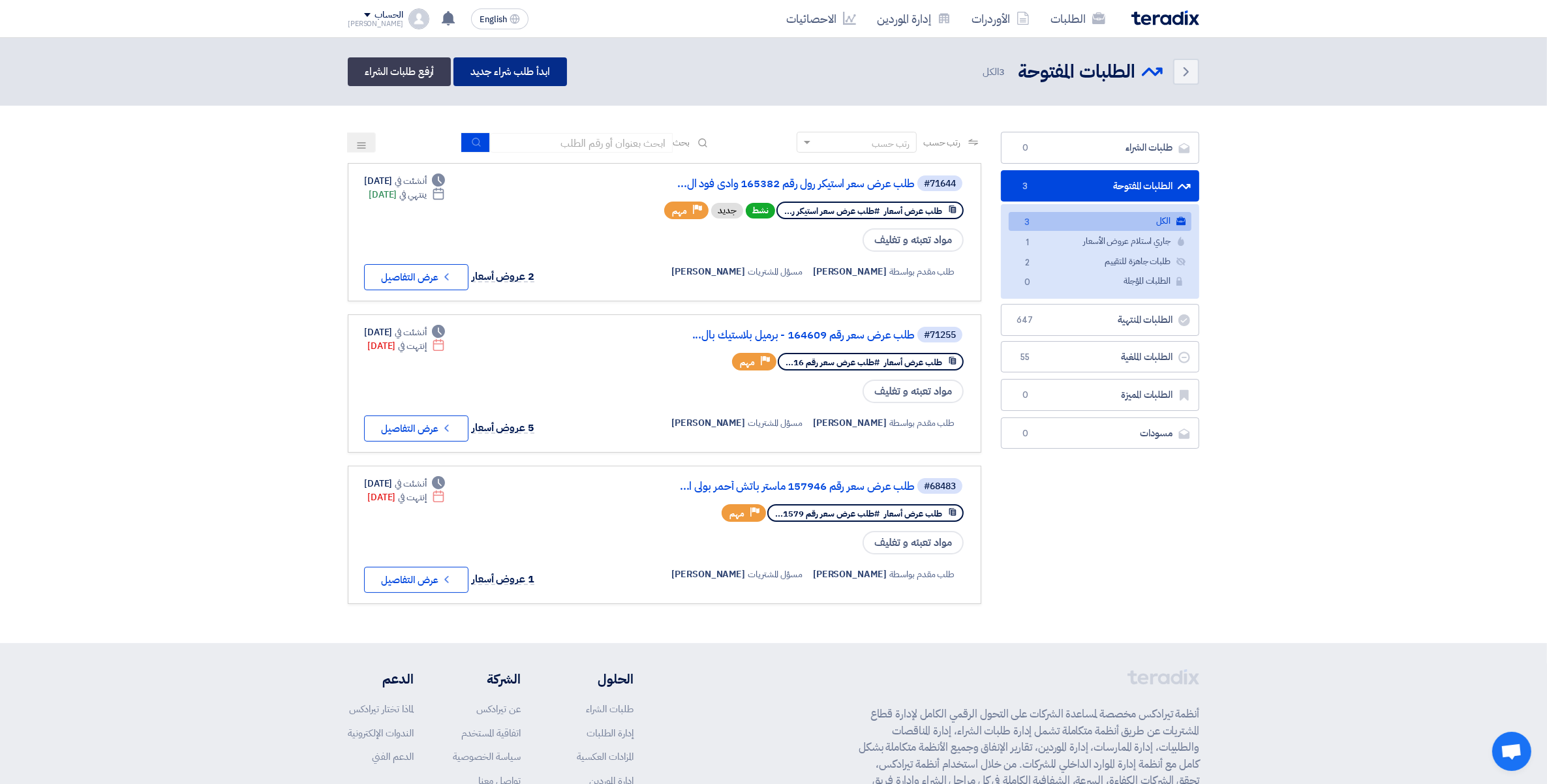
click at [523, 79] on link "ابدأ طلب شراء جديد" at bounding box center [510, 72] width 113 height 29
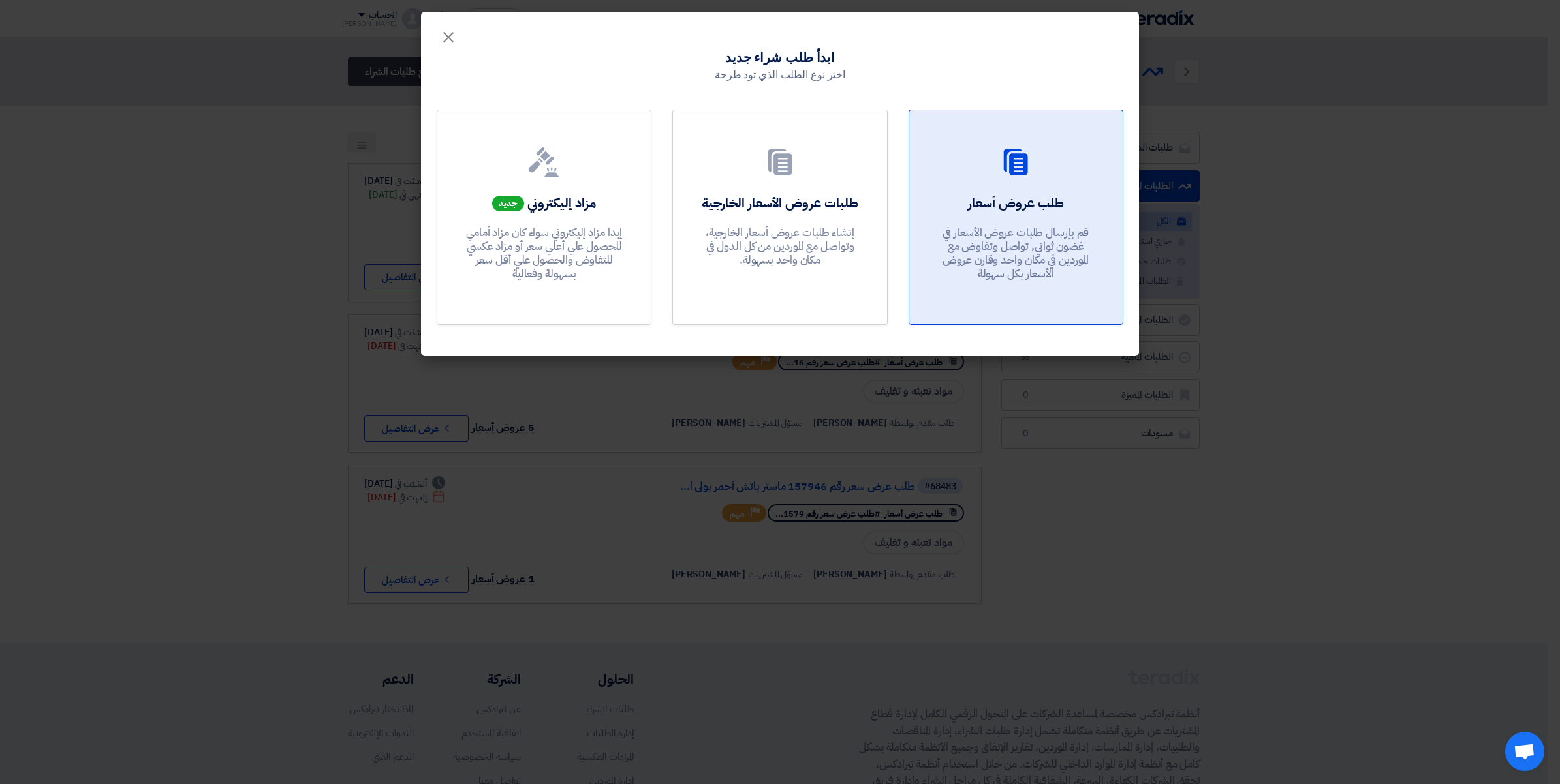
click at [1007, 216] on div "طلب عروض أسعار قم بإرسال طلبات عروض الأسعار في غضون ثواني, تواصل وتفاوض مع المو…" at bounding box center [1015, 240] width 182 height 94
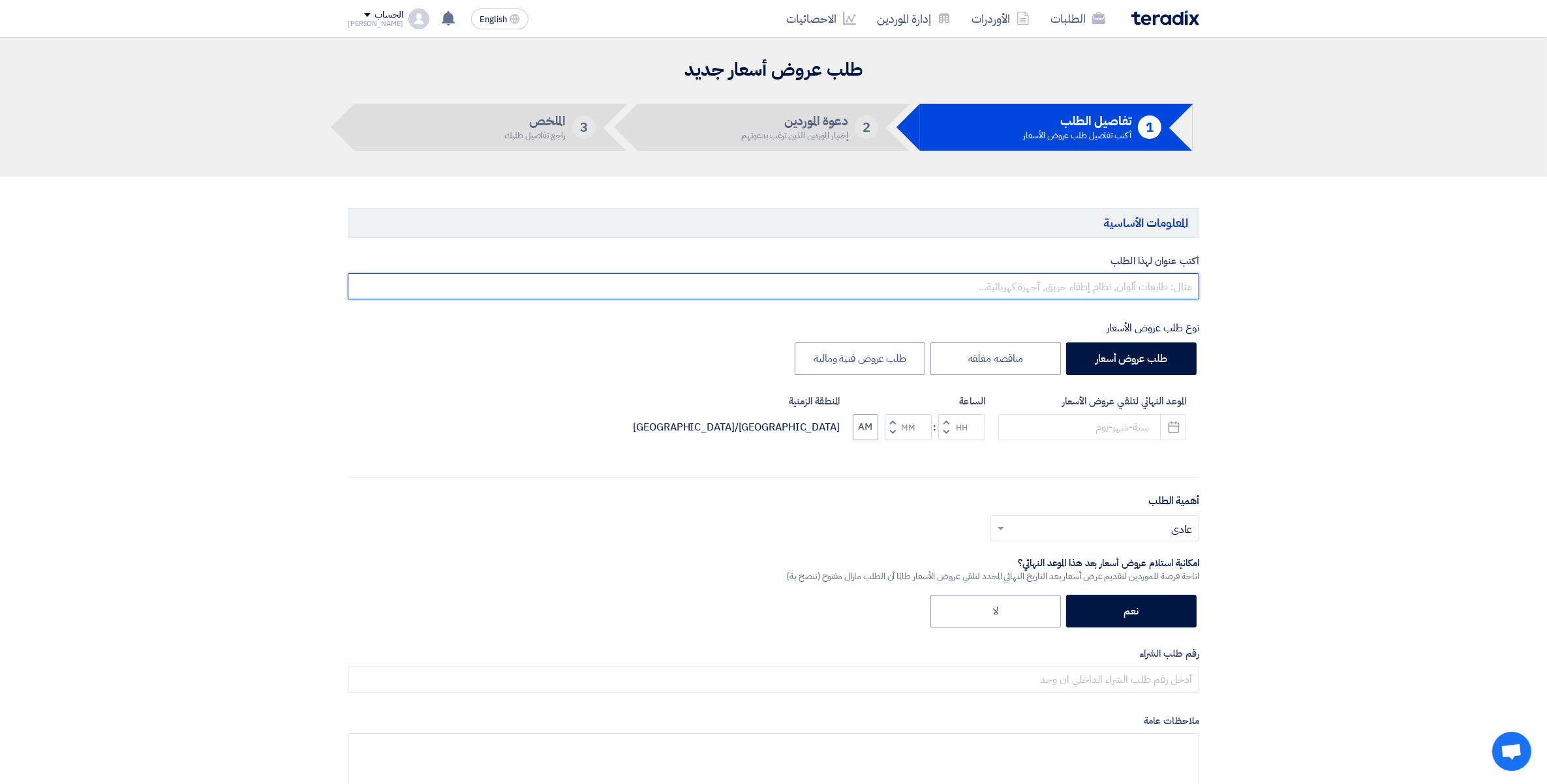
click at [1163, 289] on input "text" at bounding box center [774, 286] width 852 height 26
paste input "165402"
paste input "RC كيس بلاستك مطبوع وادى فوود أوراك فراخ كاملة 950 - 1050 جم"
type input "طلب عرض سعر رقم 165402 وادى فود - RC كيس بلاستك مطبوع وادى فوود أوراك فراخ كامل…"
click at [1180, 426] on icon "Pick a date" at bounding box center [1173, 426] width 13 height 13
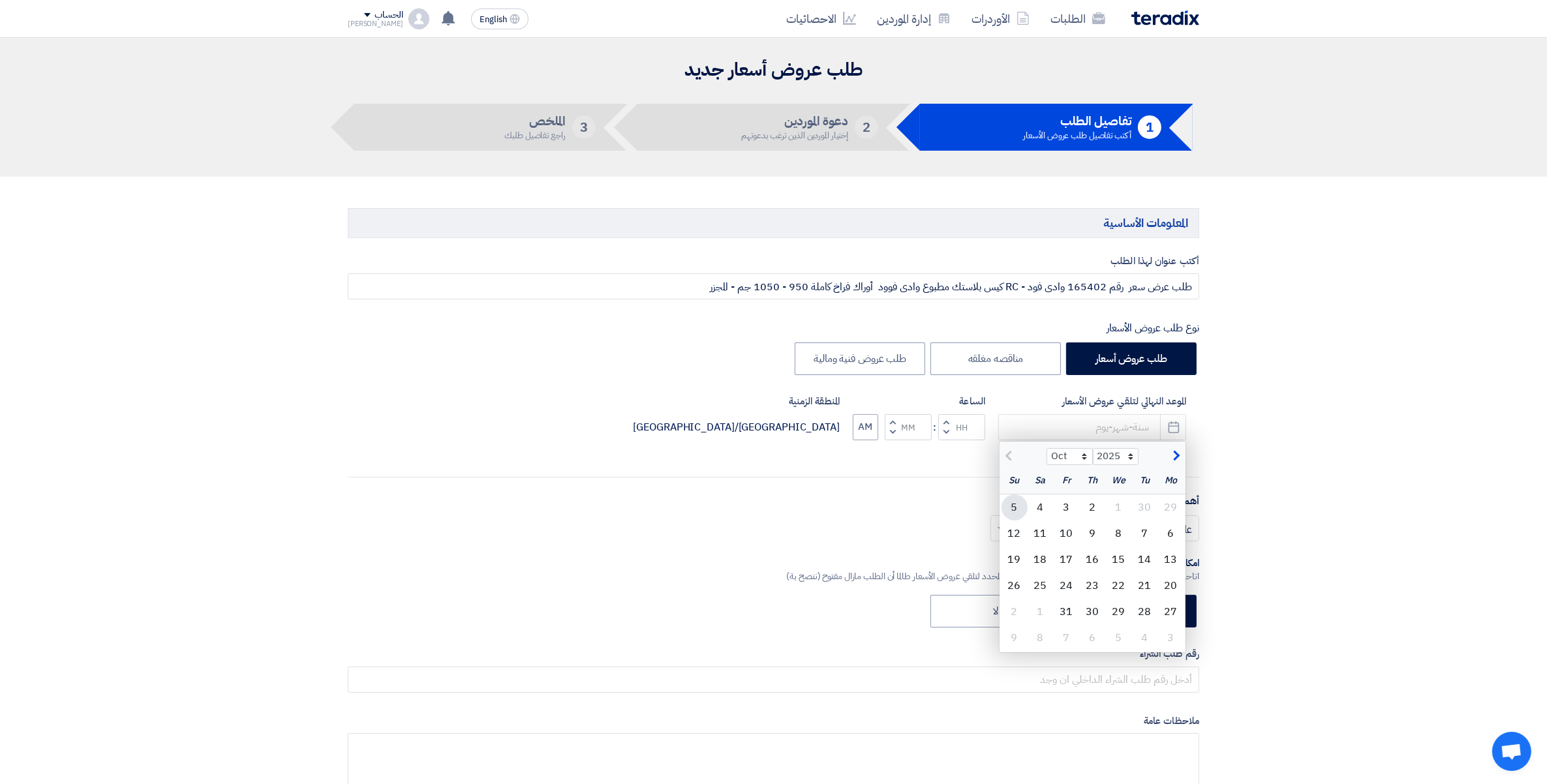
click at [1019, 504] on div "5" at bounding box center [1014, 508] width 26 height 26
type input "10/5/2025"
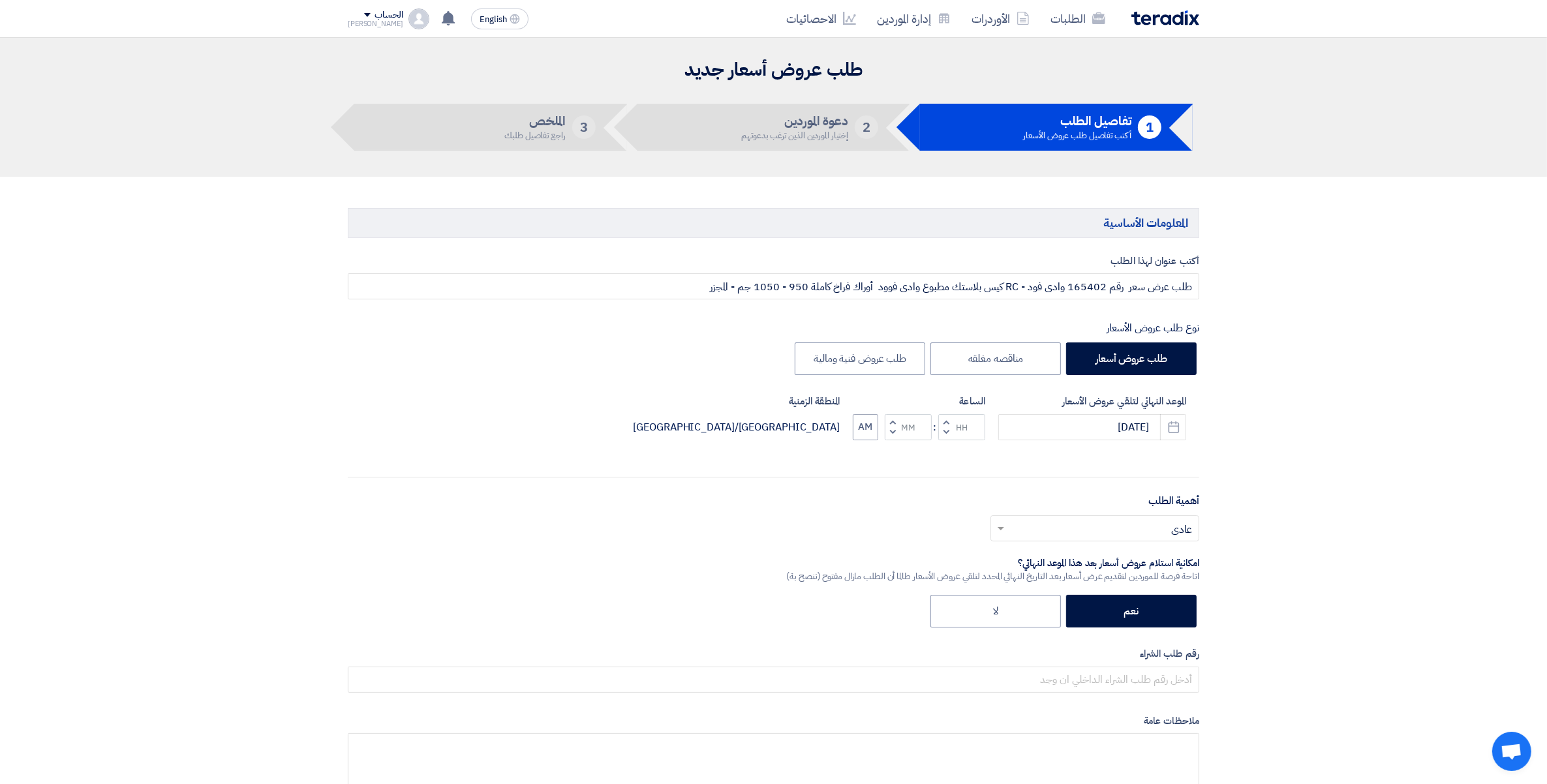
click at [892, 432] on span "button" at bounding box center [892, 432] width 5 height 10
type input "11"
type input "59"
click at [1179, 530] on input "text" at bounding box center [1101, 530] width 183 height 21
click at [1176, 584] on span "مهم" at bounding box center [1183, 581] width 17 height 15
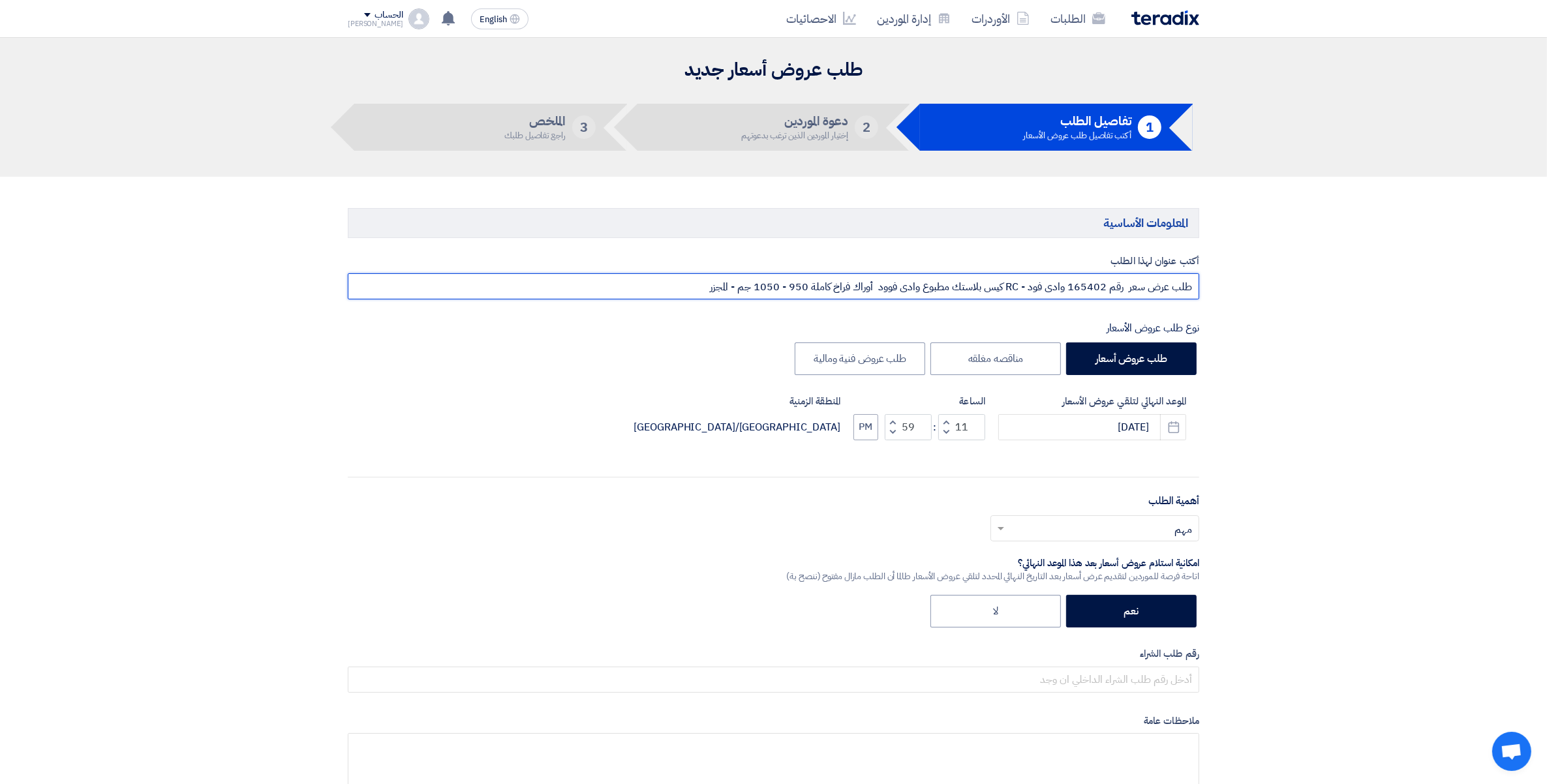
drag, startPoint x: 693, startPoint y: 284, endPoint x: 1214, endPoint y: 275, distance: 521.1
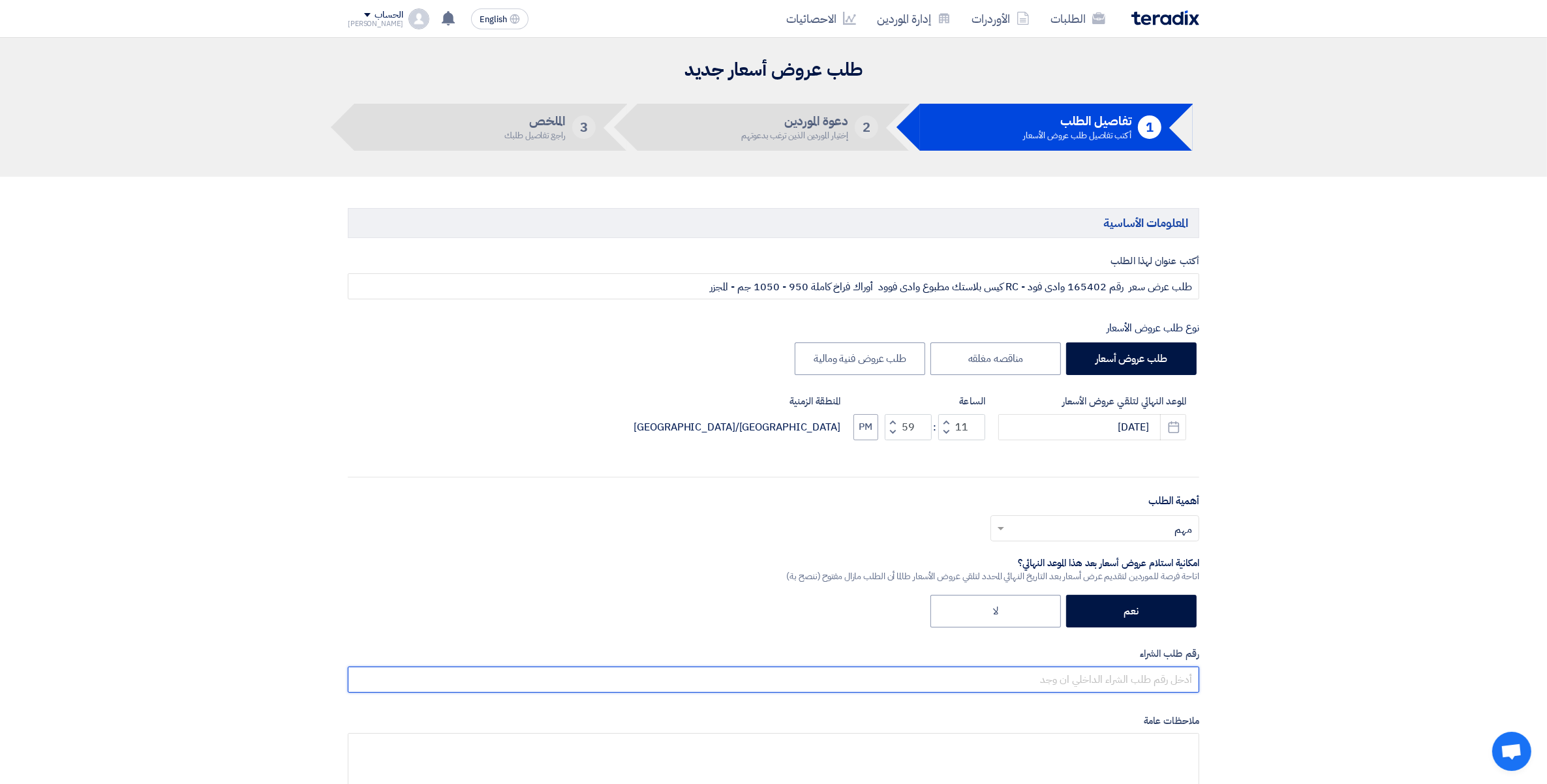
click at [1155, 685] on input "text" at bounding box center [774, 680] width 852 height 26
paste input "طلب عرض سعر رقم 165402 وادى فود - RC كيس بلاستك مطبوع وادى فوود أوراك فراخ كامل…"
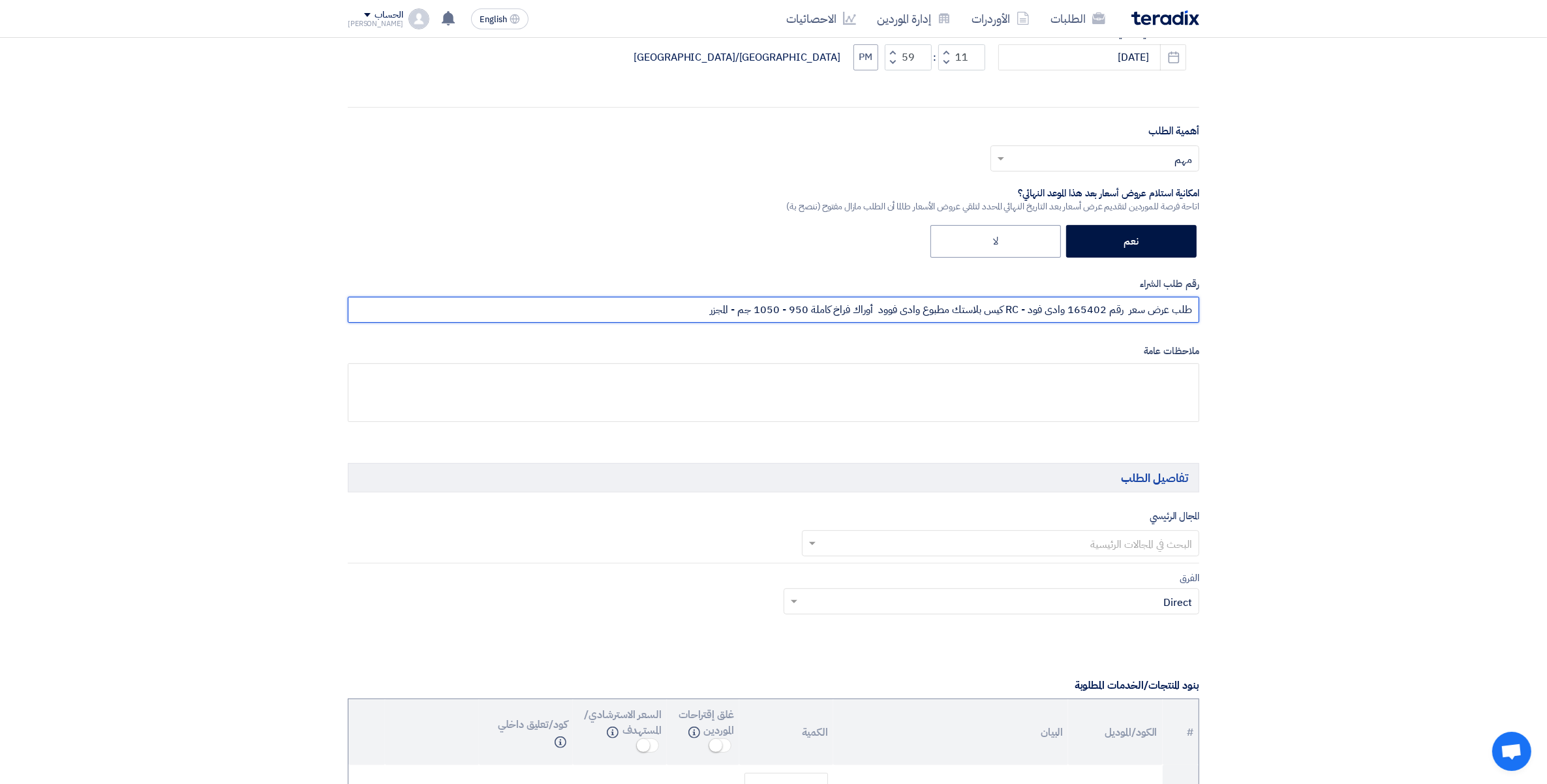
scroll to position [408, 0]
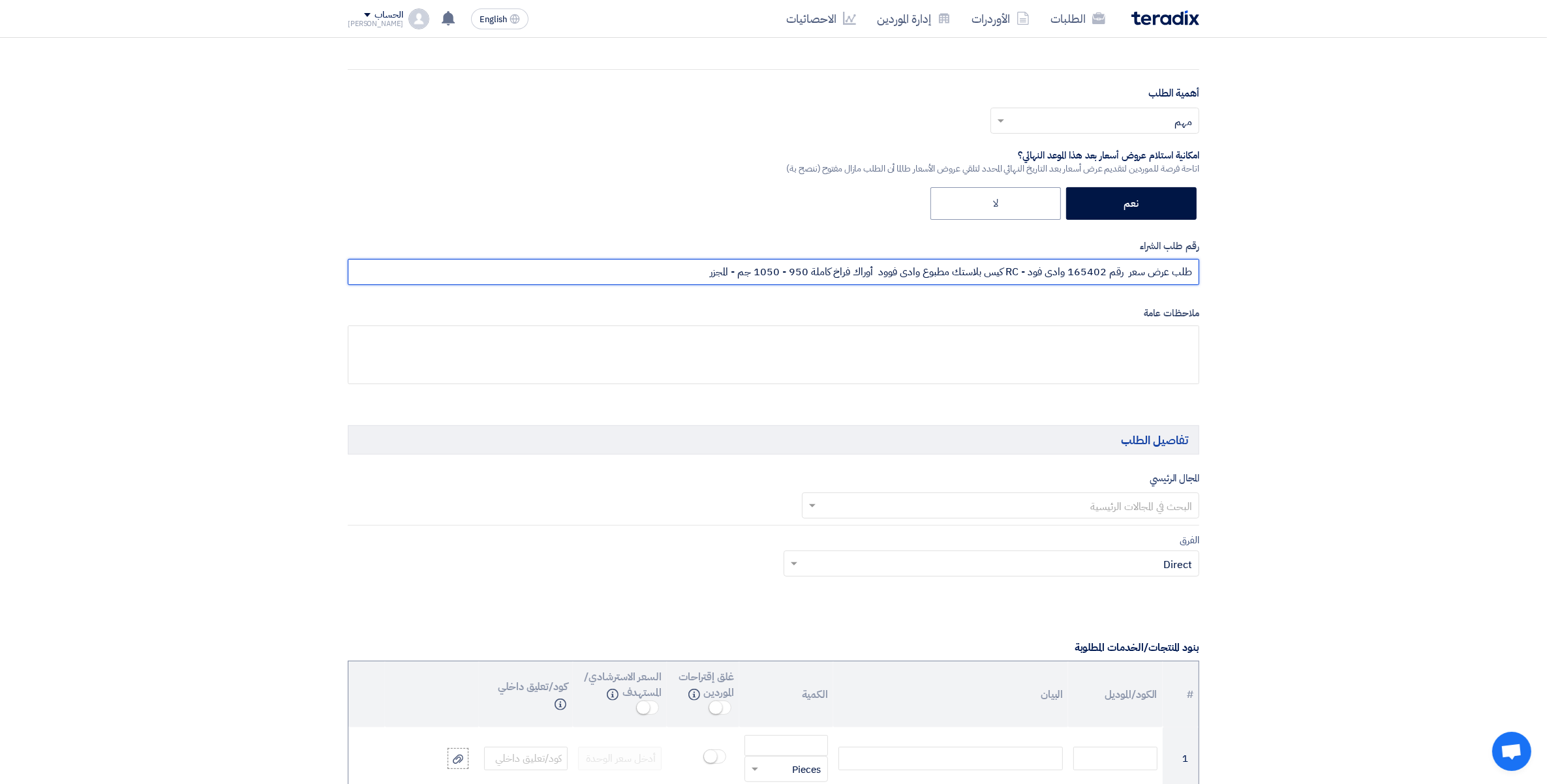
type input "طلب عرض سعر رقم 165402 وادى فود - RC كيس بلاستك مطبوع وادى فوود أوراك فراخ كامل…"
click at [1159, 497] on input "text" at bounding box center [1007, 507] width 372 height 21
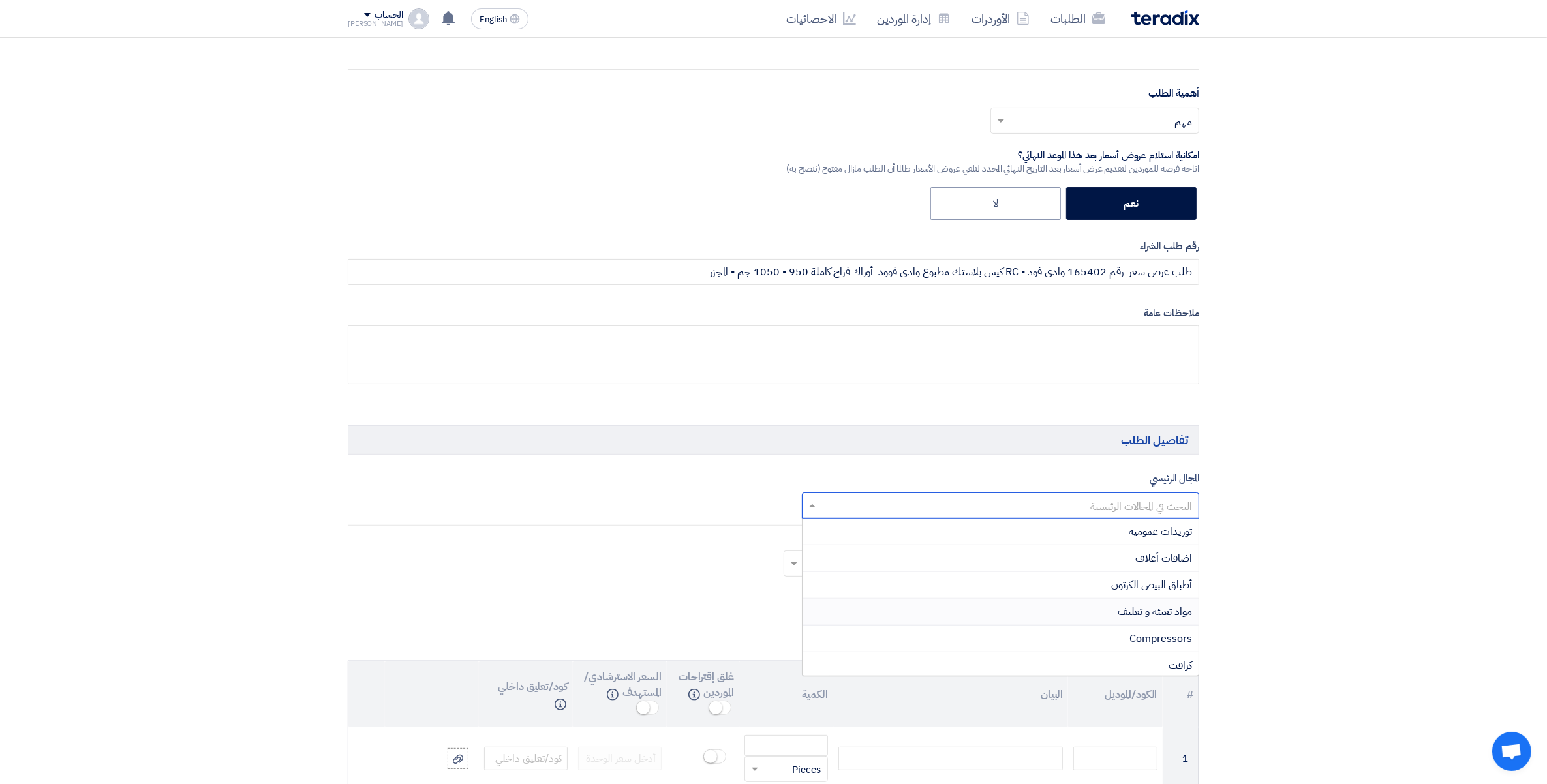
click at [1160, 610] on span "مواد تعبئه و تغليف" at bounding box center [1154, 612] width 74 height 15
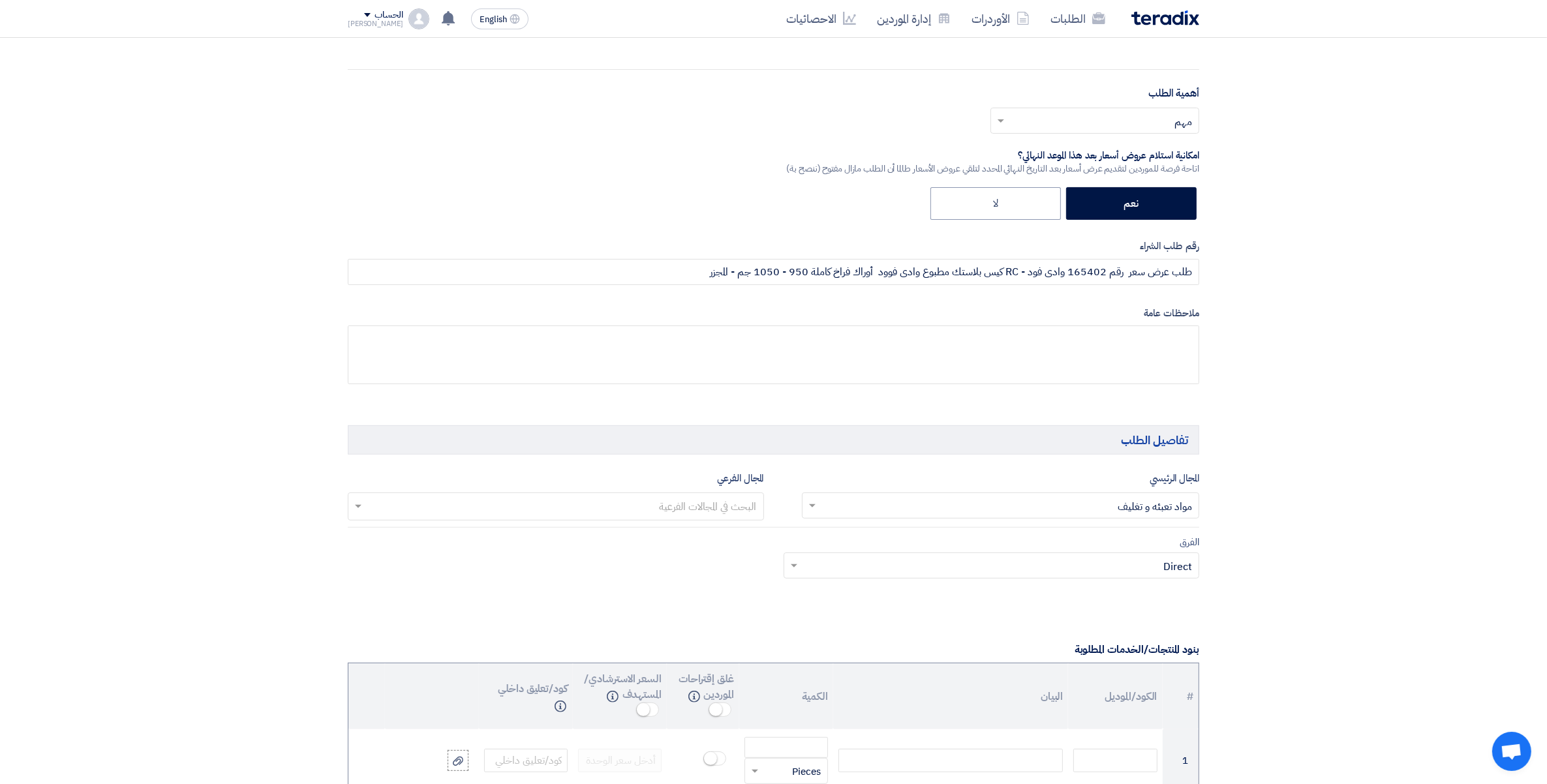
click at [686, 501] on input "text" at bounding box center [555, 508] width 403 height 21
click at [731, 620] on span "أكياس دواجن مجمده" at bounding box center [701, 611] width 111 height 15
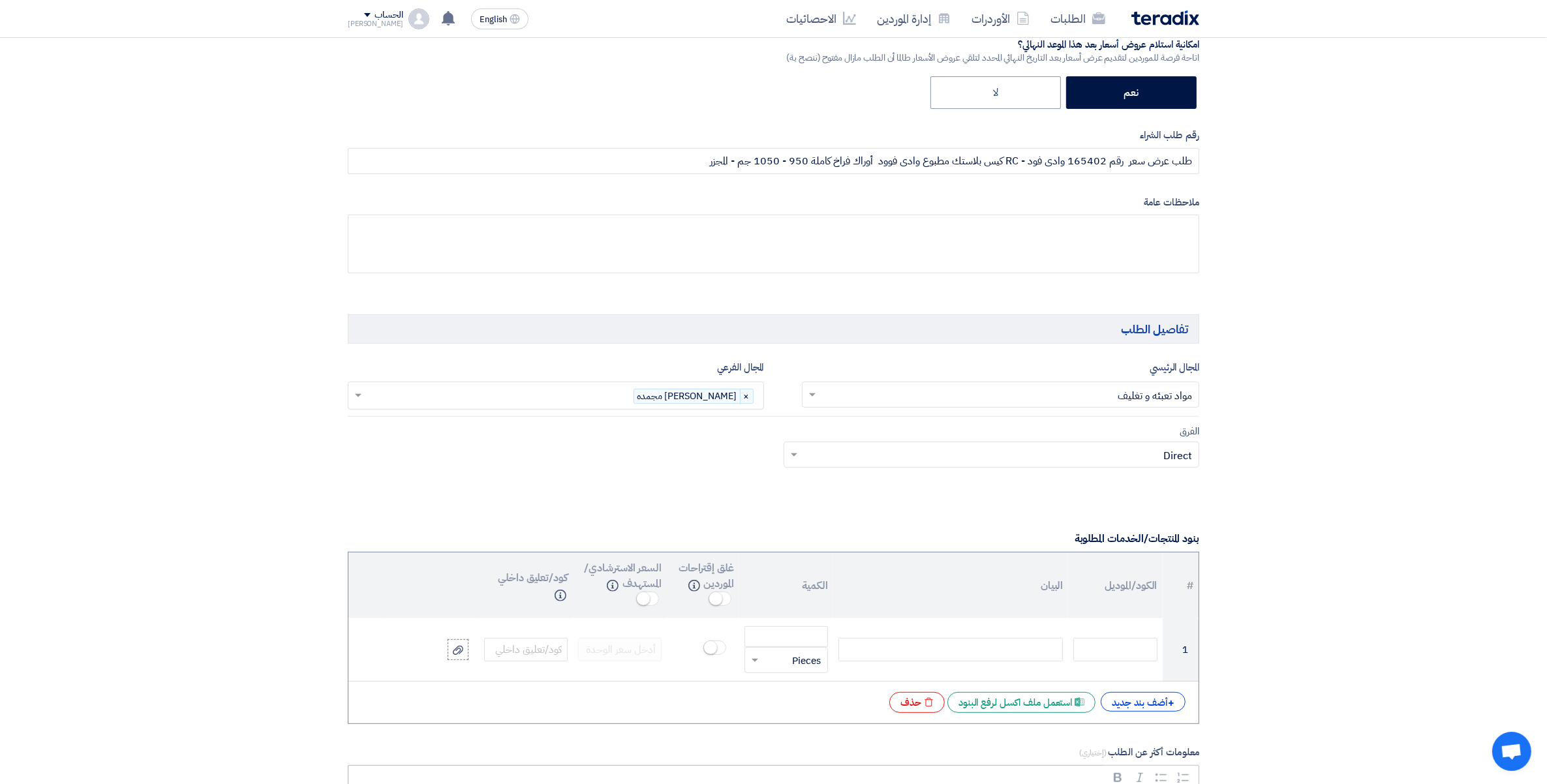
scroll to position [653, 0]
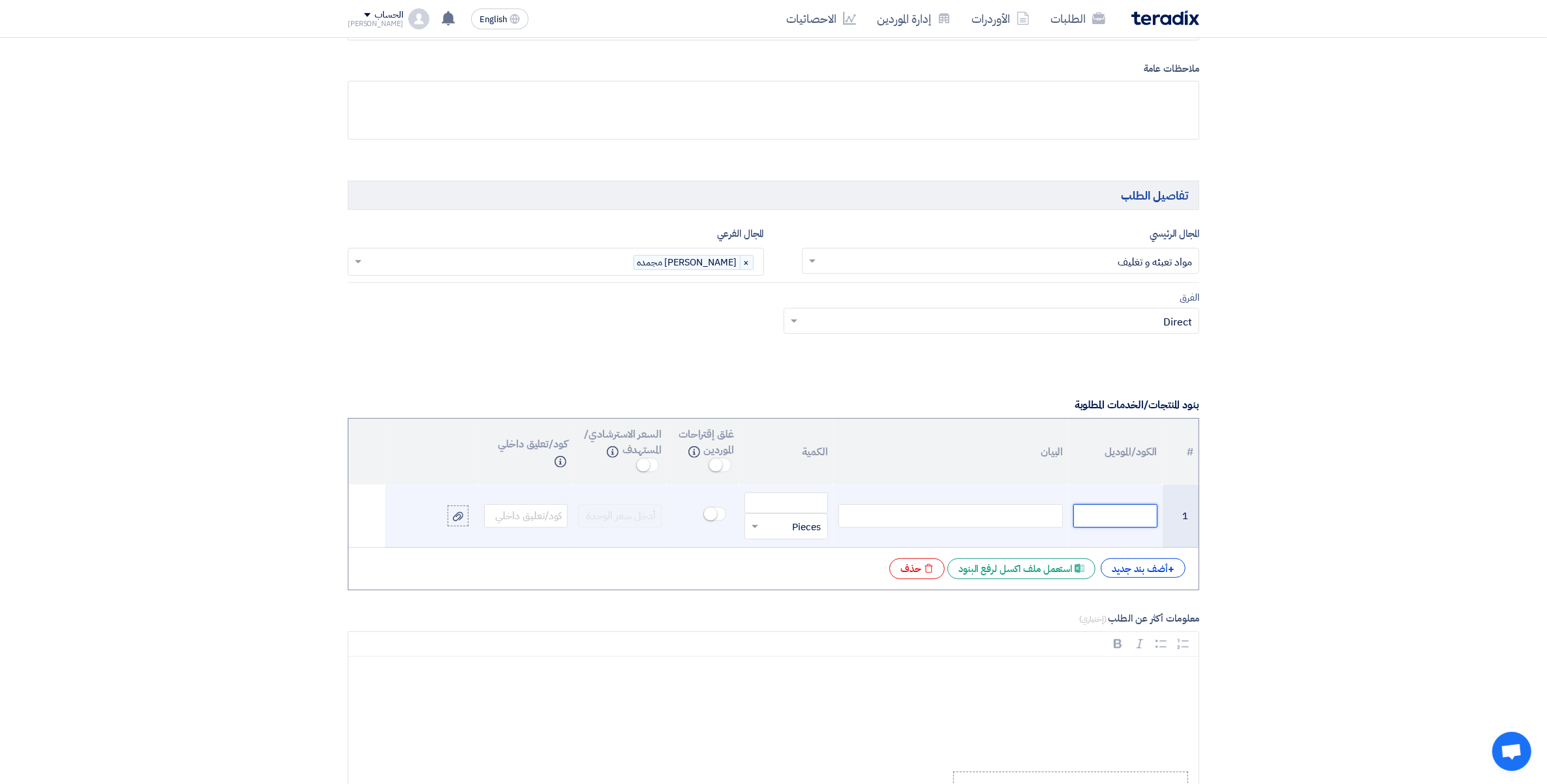
click at [1126, 519] on input "text" at bounding box center [1115, 516] width 83 height 23
paste input "6078001028"
type input "6078001028"
click at [1012, 515] on div at bounding box center [950, 516] width 224 height 23
paste div
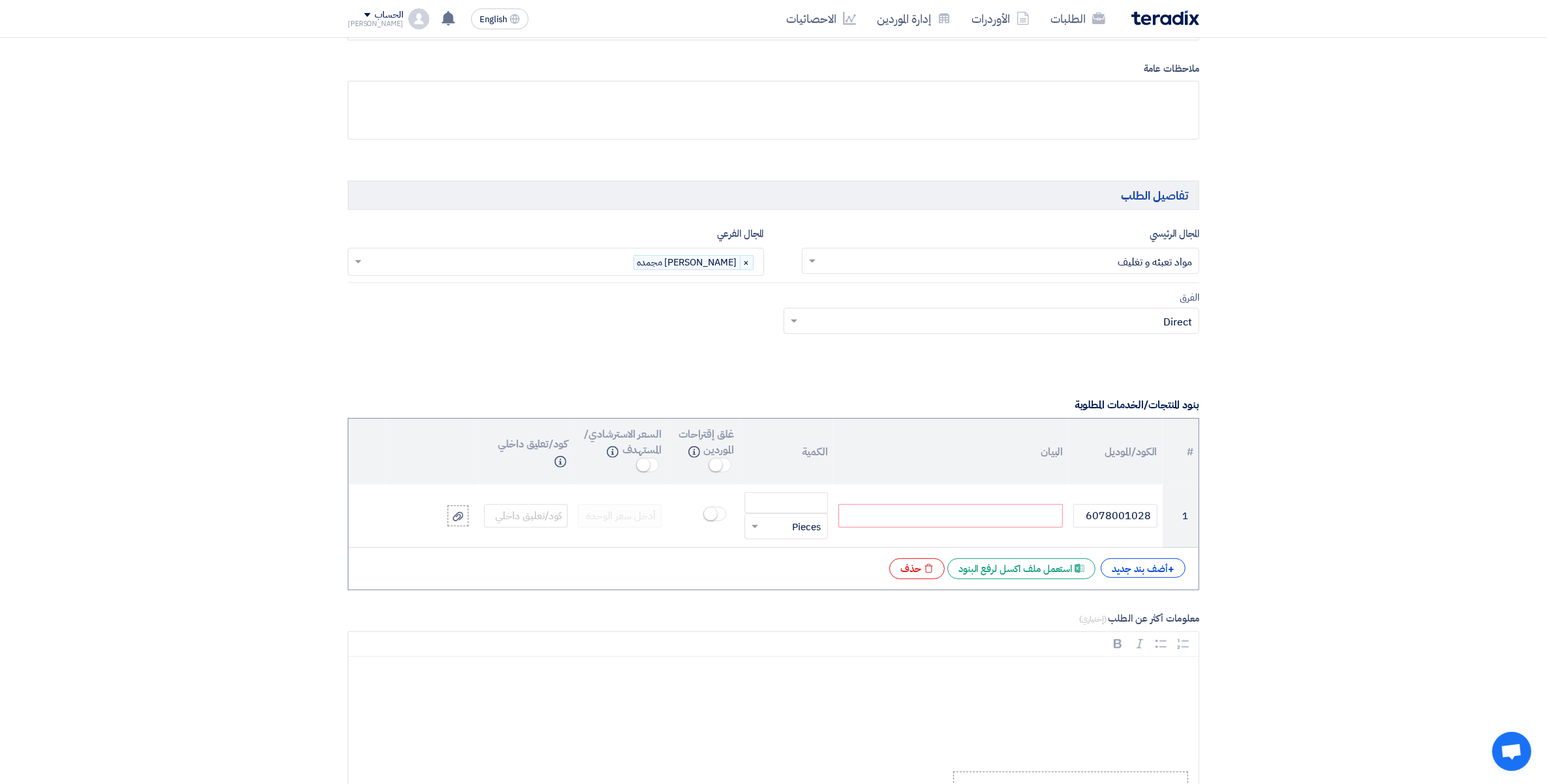
scroll to position [647, 0]
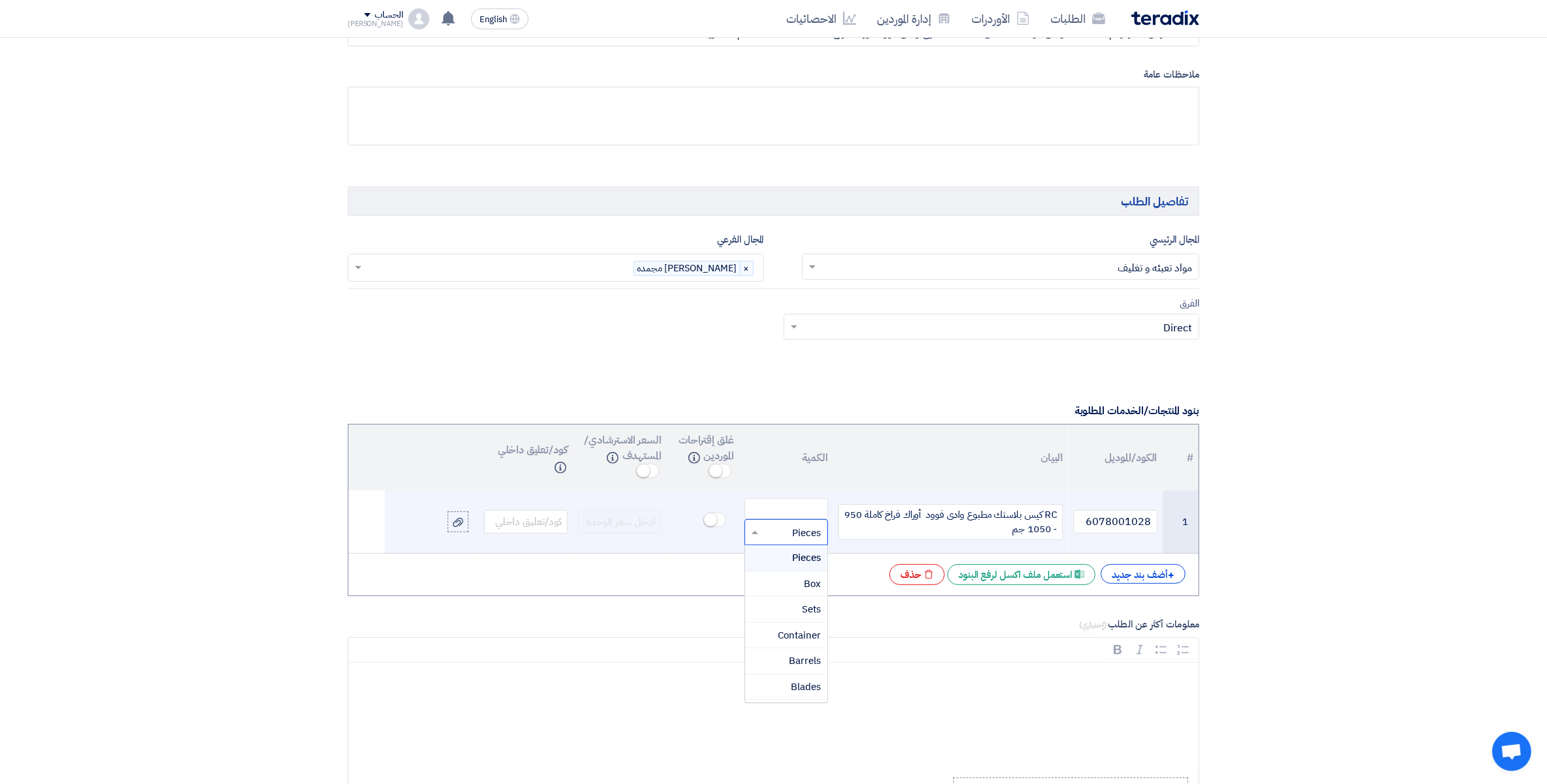
click at [785, 543] on input "text" at bounding box center [795, 533] width 55 height 21
click at [807, 566] on div "Kilogram" at bounding box center [786, 571] width 82 height 26
click at [814, 505] on input "number" at bounding box center [786, 509] width 83 height 21
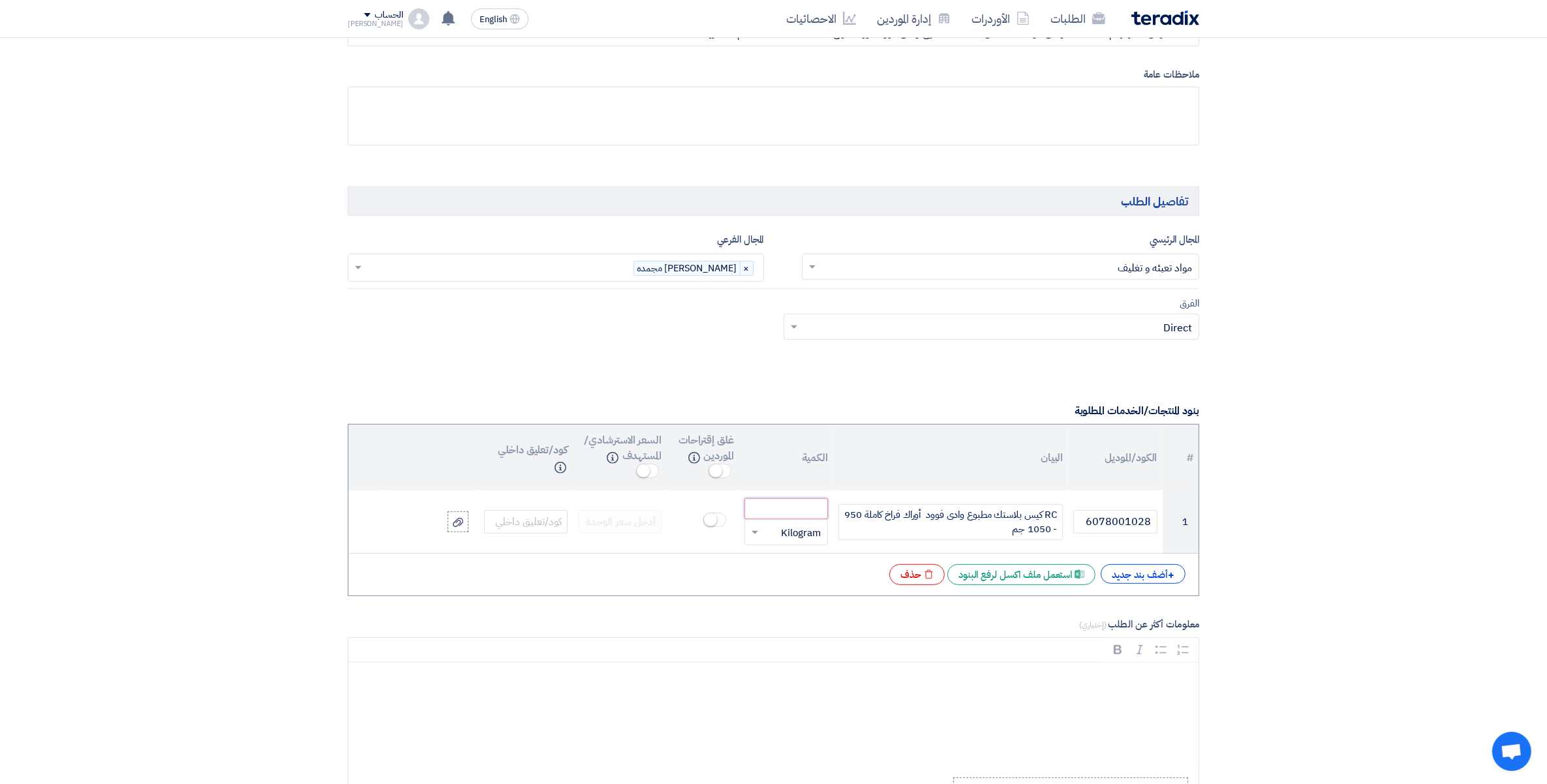
paste input "1000.00"
type input "1000.00"
click at [997, 708] on div "Rich Text Editor, main" at bounding box center [773, 715] width 850 height 104
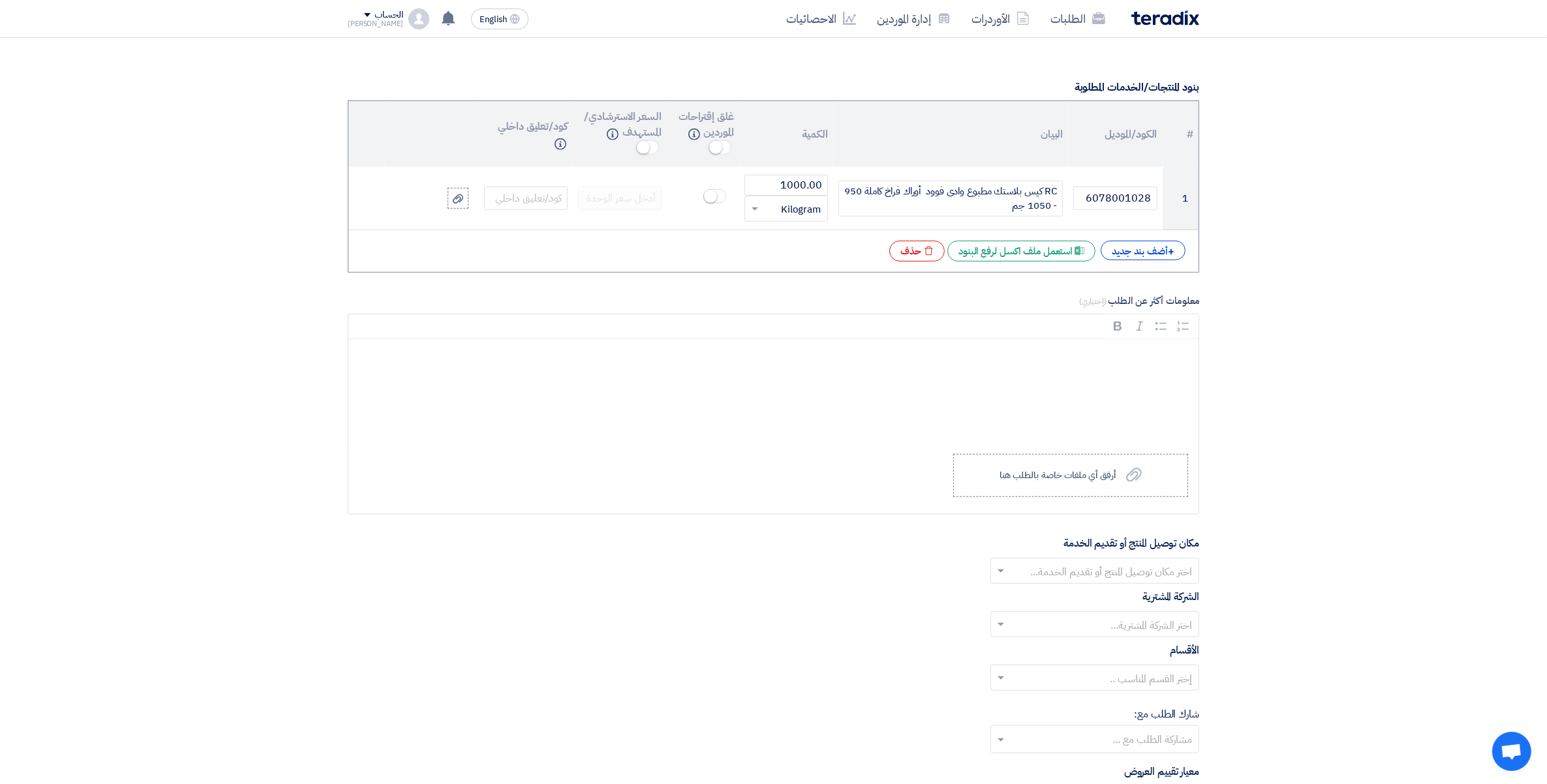
scroll to position [973, 0]
click at [1139, 571] on input "text" at bounding box center [1101, 569] width 183 height 21
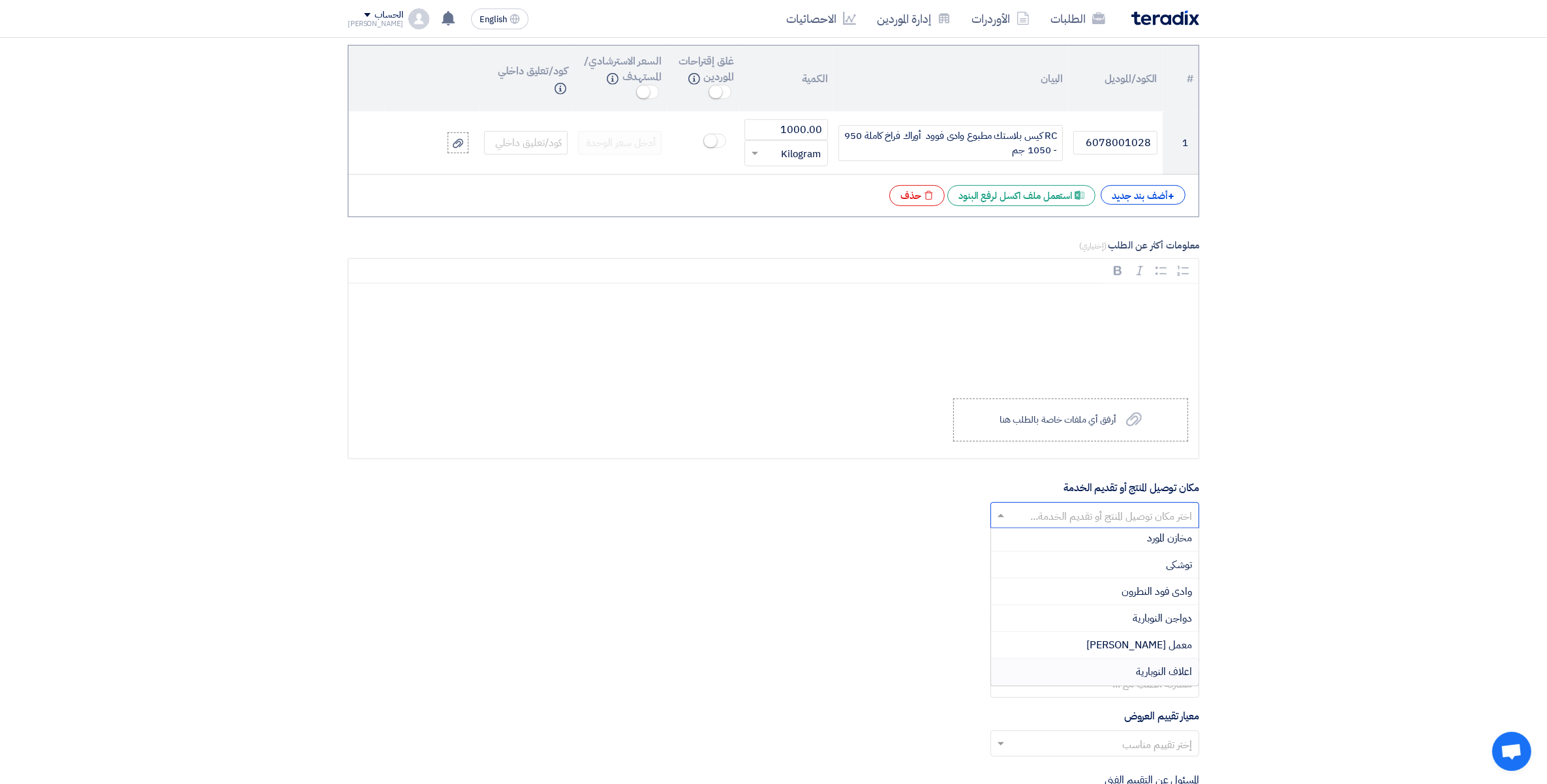
scroll to position [1055, 0]
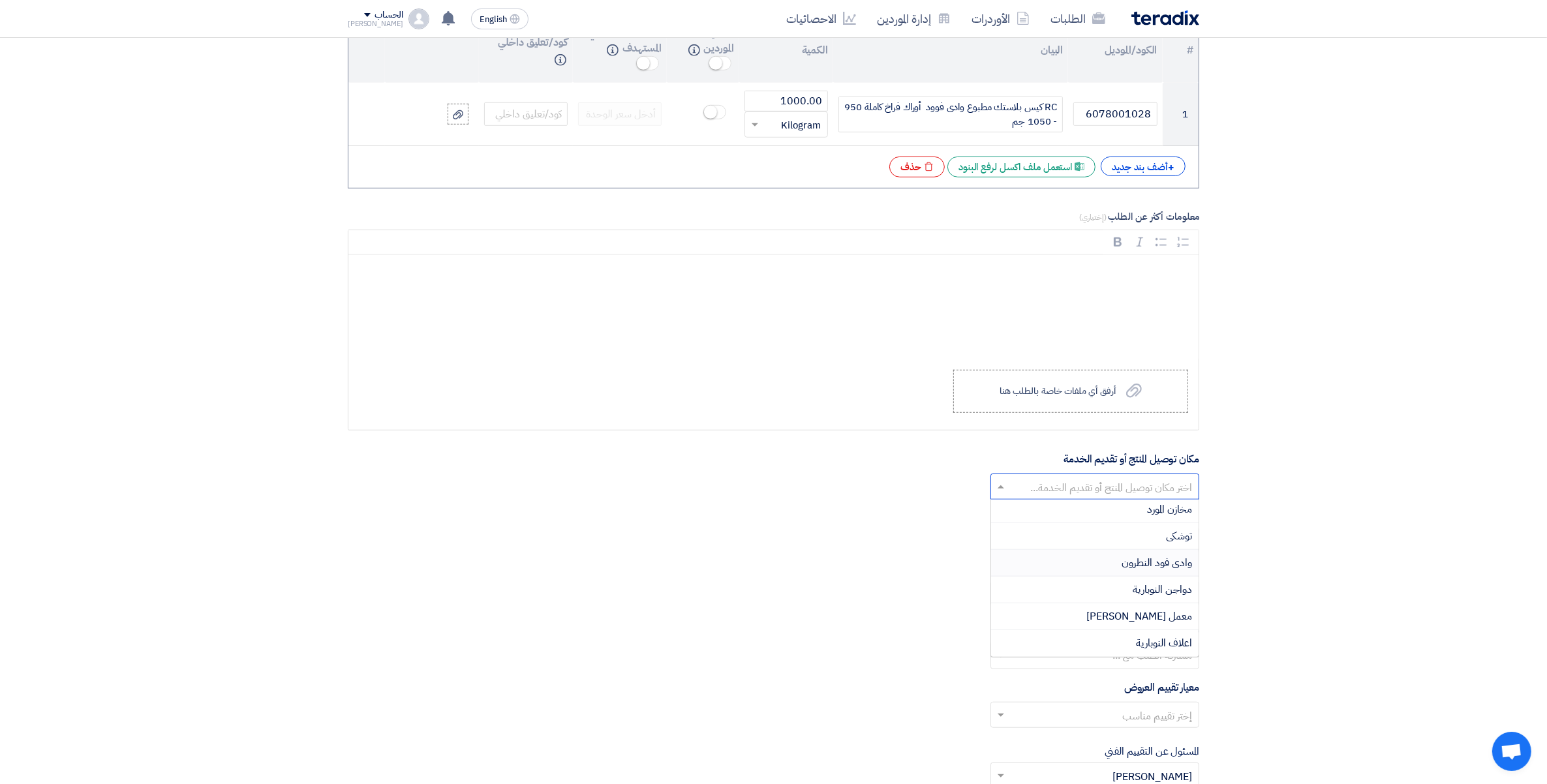
click at [1160, 568] on span "وادى فود النطرون" at bounding box center [1156, 563] width 71 height 15
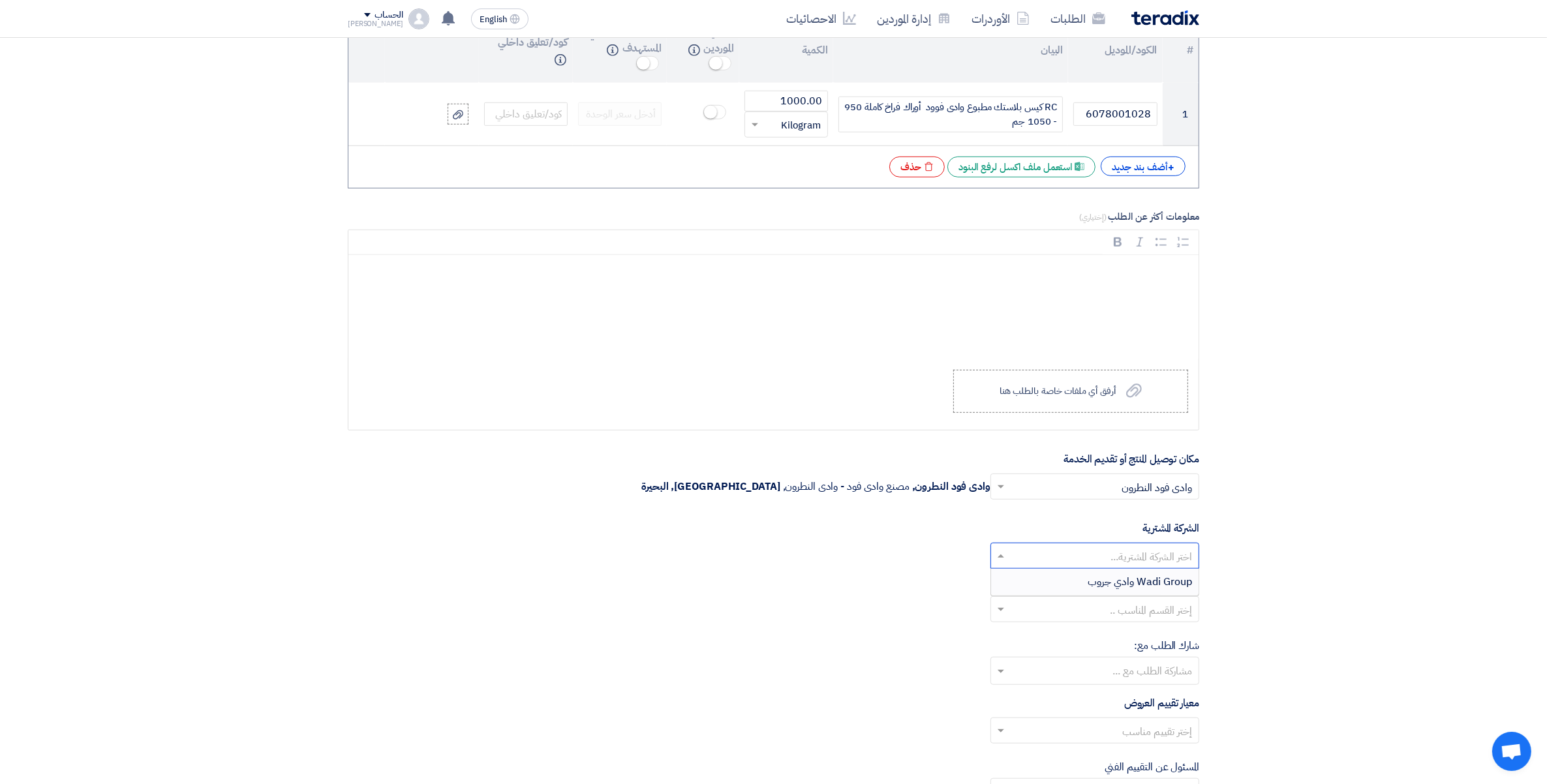
click at [1184, 556] on input "text" at bounding box center [1101, 558] width 183 height 21
click at [1166, 595] on div "Wadi Group وادي جروب" at bounding box center [1095, 582] width 208 height 26
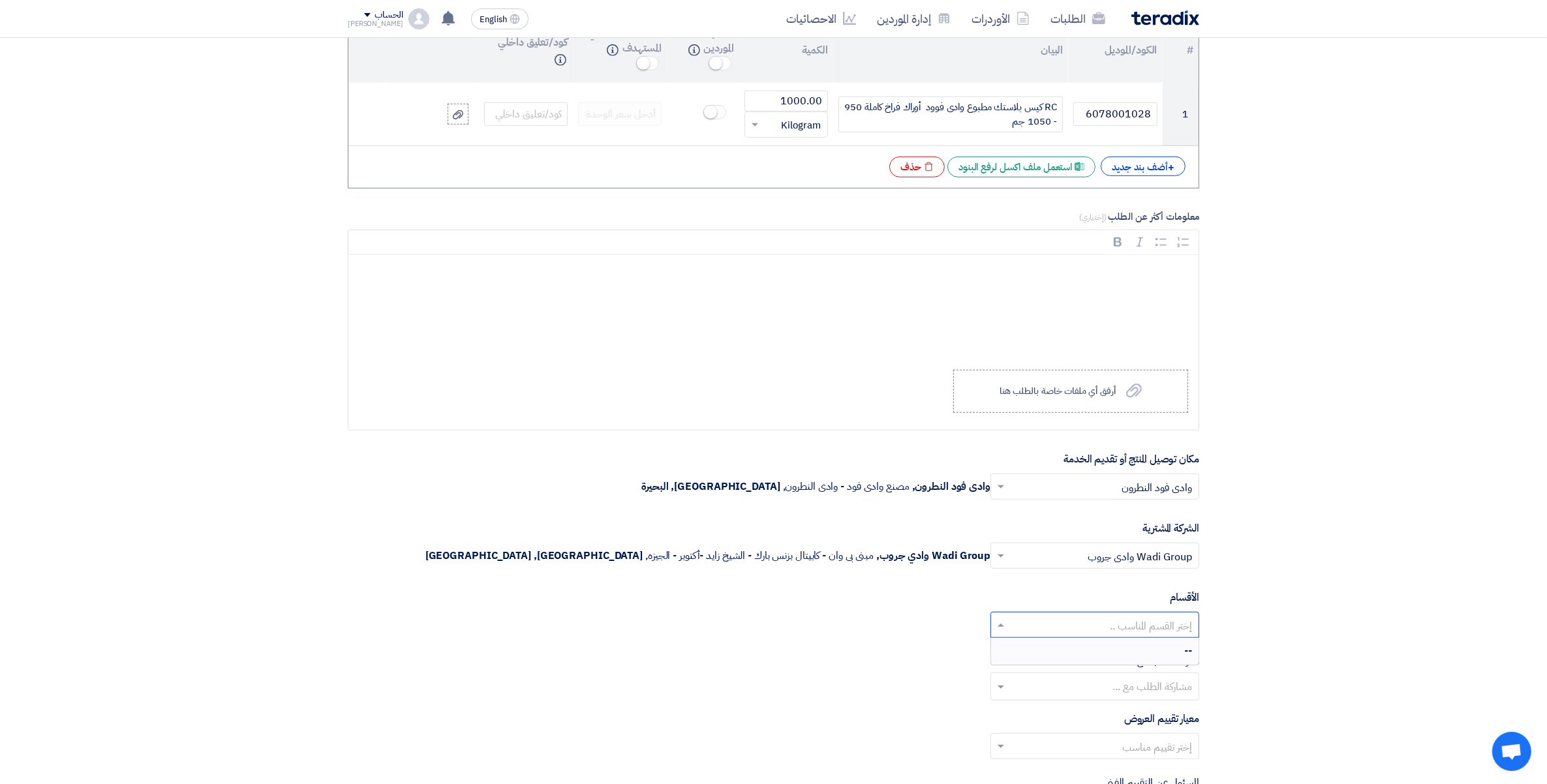
click at [1182, 629] on input "text" at bounding box center [1101, 626] width 183 height 21
drag, startPoint x: 1273, startPoint y: 662, endPoint x: 1229, endPoint y: 682, distance: 48.3
click at [1274, 662] on section "المعلومات الأساسية أكتب عنوان لهذا الطلب طلب عرض سعر رقم 165402 وادى فود - RC ك…" at bounding box center [774, 272] width 1547 height 2300
drag, startPoint x: 1158, startPoint y: 693, endPoint x: 1173, endPoint y: 696, distance: 15.3
click at [1161, 695] on input "text" at bounding box center [1095, 688] width 195 height 21
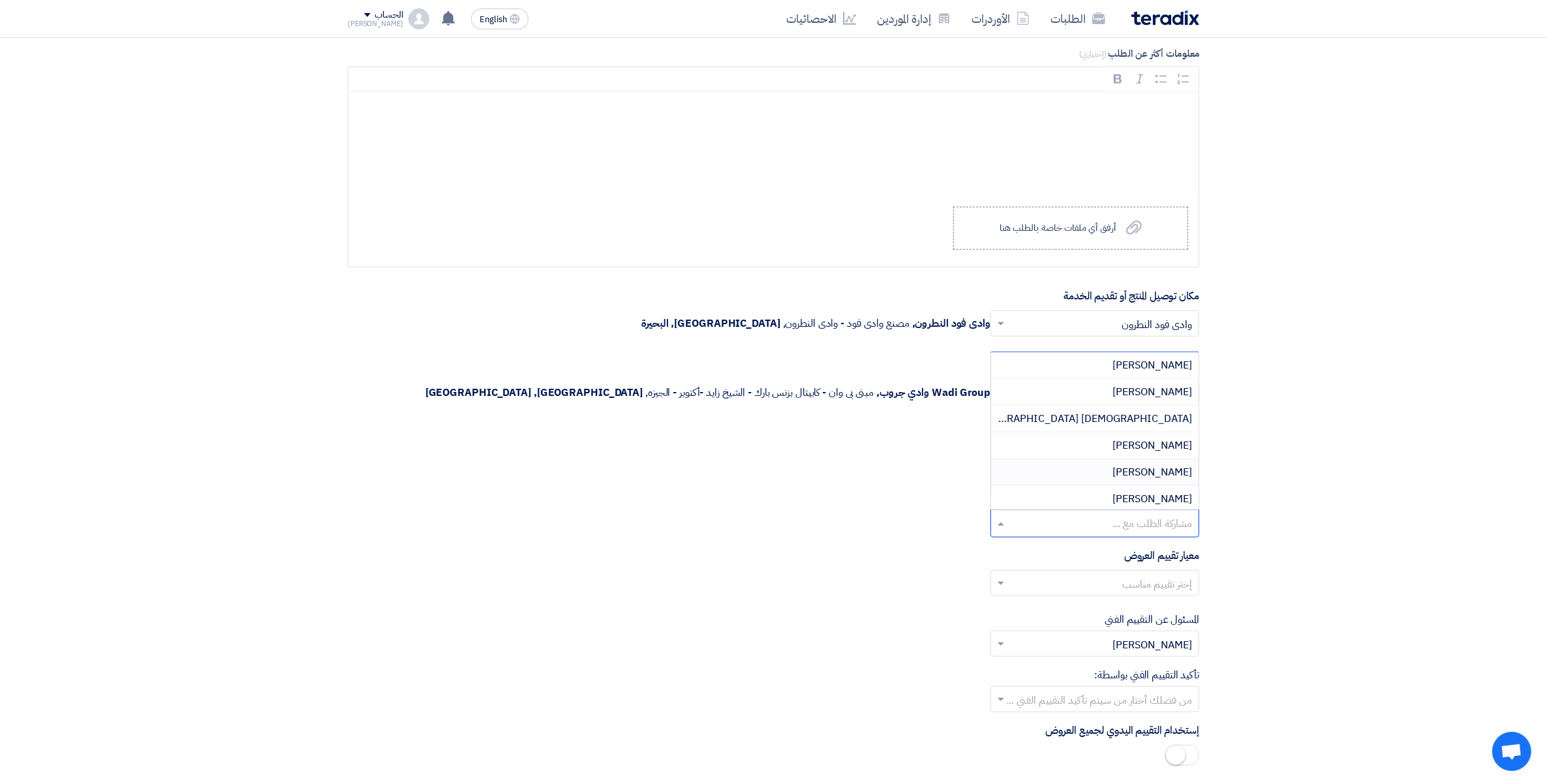
scroll to position [81, 0]
click at [1264, 539] on section "المعلومات الأساسية أكتب عنوان لهذا الطلب طلب عرض سعر رقم 165402 وادى فود - RC ك…" at bounding box center [774, 108] width 1547 height 2300
click at [1155, 592] on input "text" at bounding box center [1101, 585] width 183 height 21
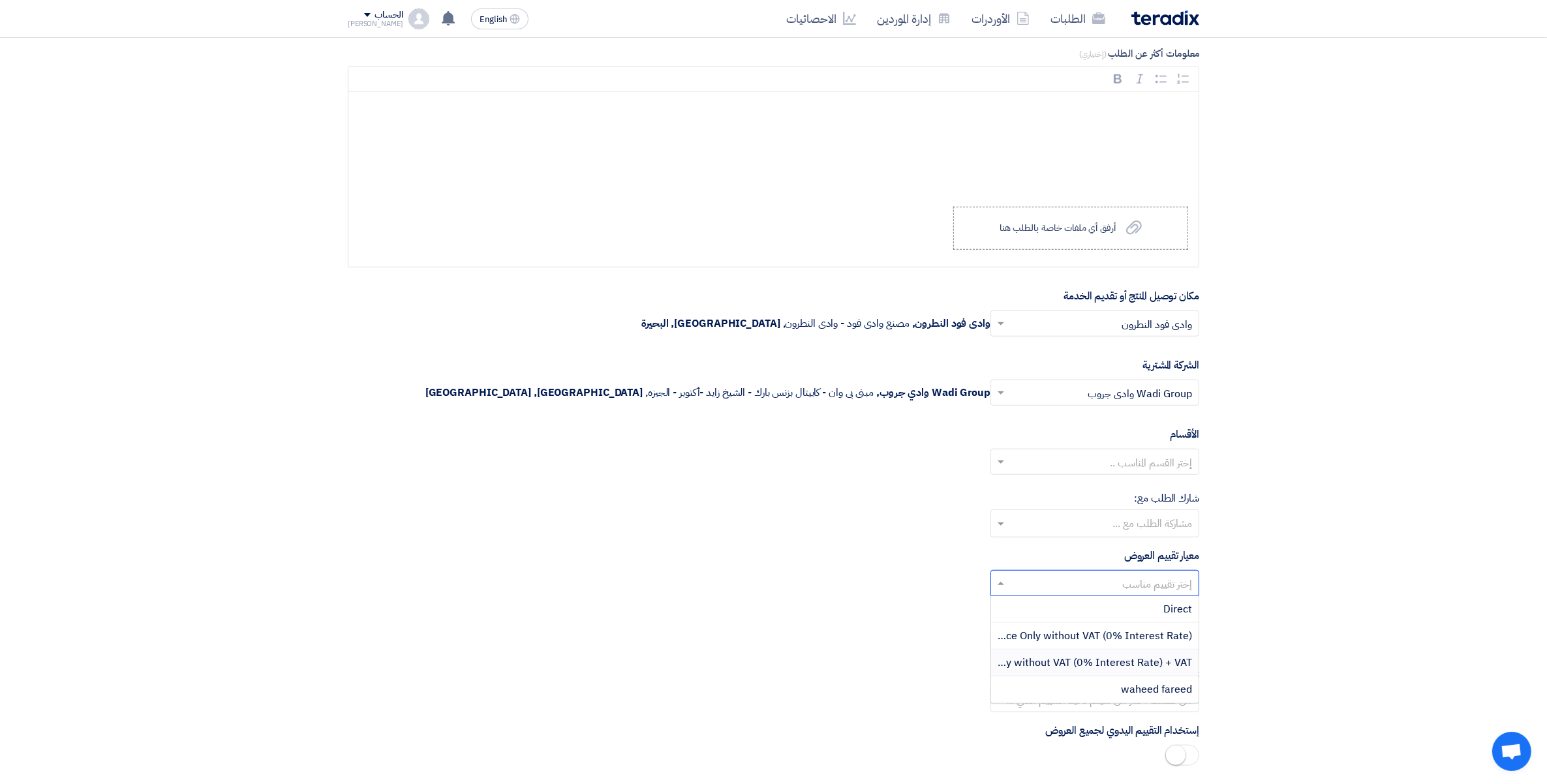
click at [1139, 669] on span "Price Only without VAT (0% Interest Rate) + VAT" at bounding box center [1078, 663] width 228 height 15
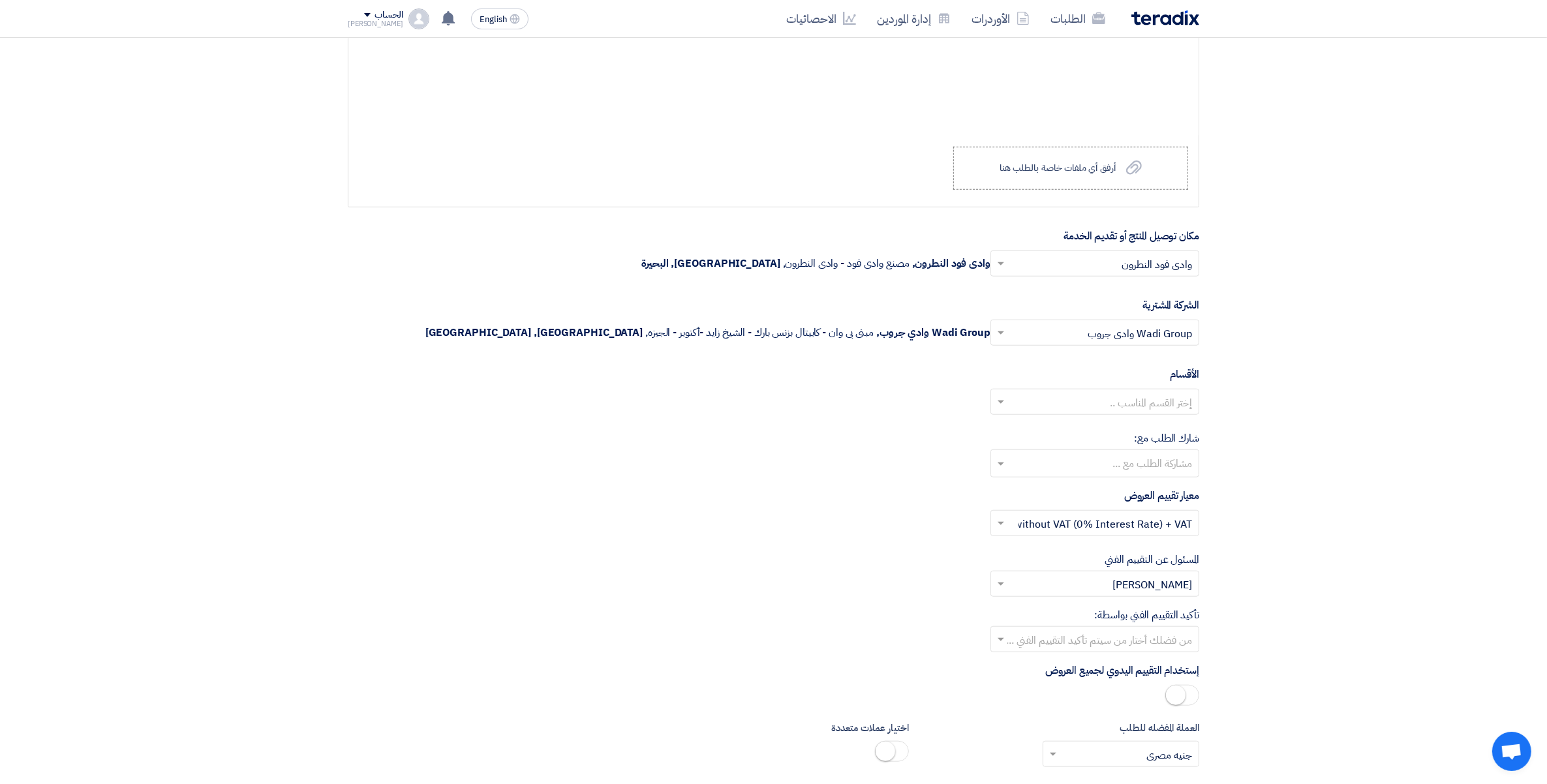
scroll to position [1380, 0]
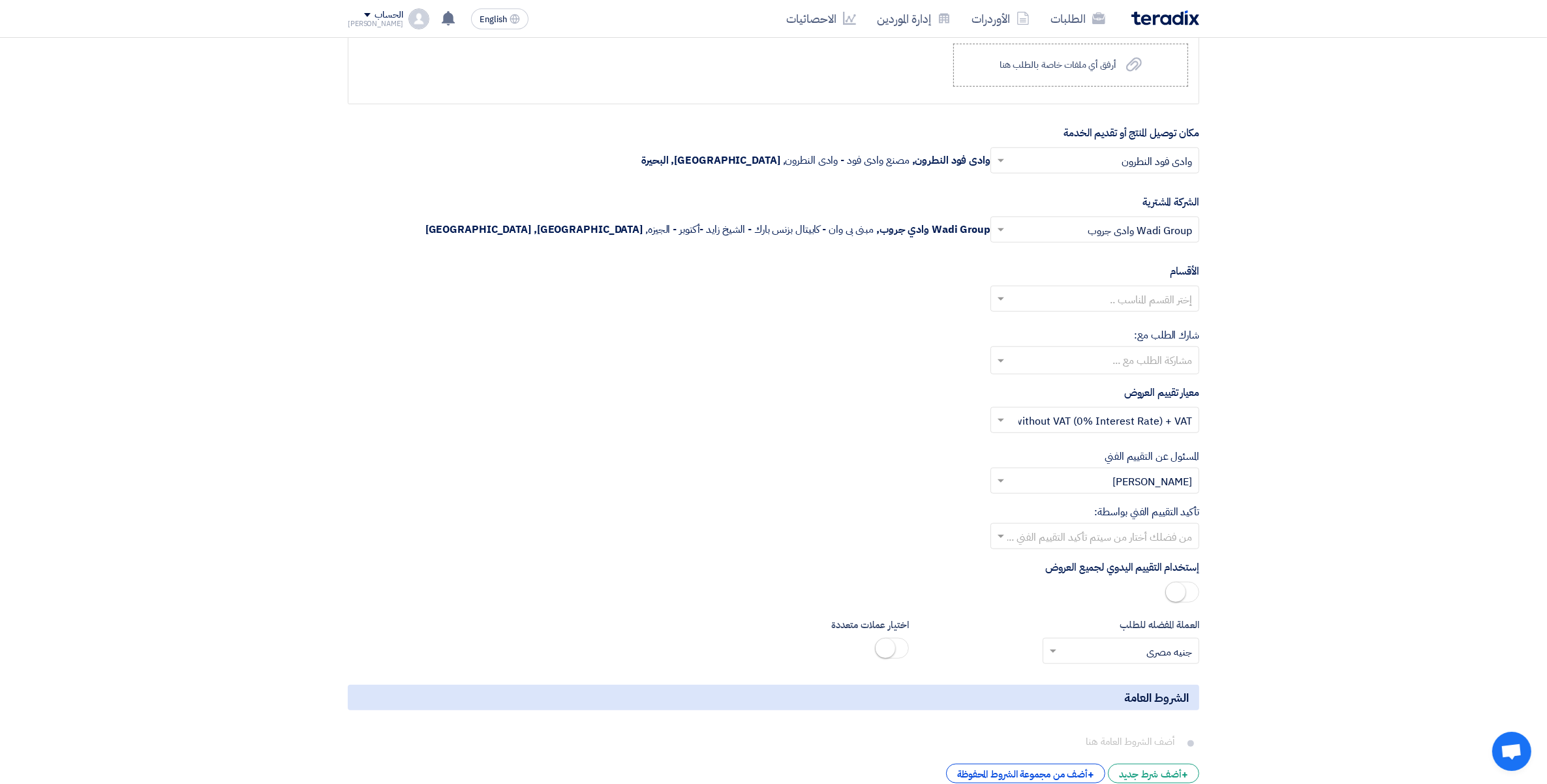
click at [1159, 532] on input "text" at bounding box center [1101, 537] width 183 height 21
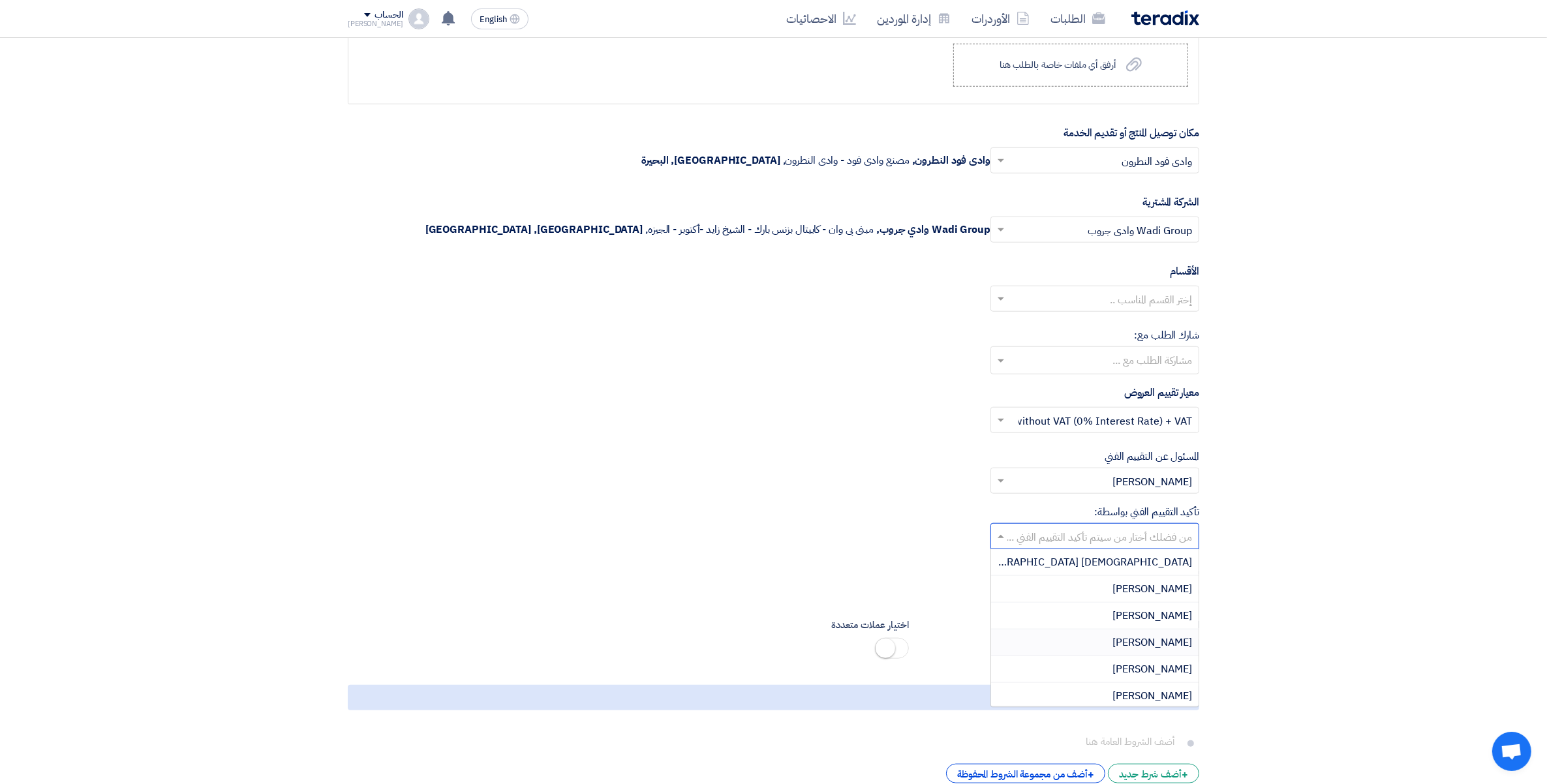
click at [1158, 644] on span "[PERSON_NAME]" at bounding box center [1153, 643] width 79 height 15
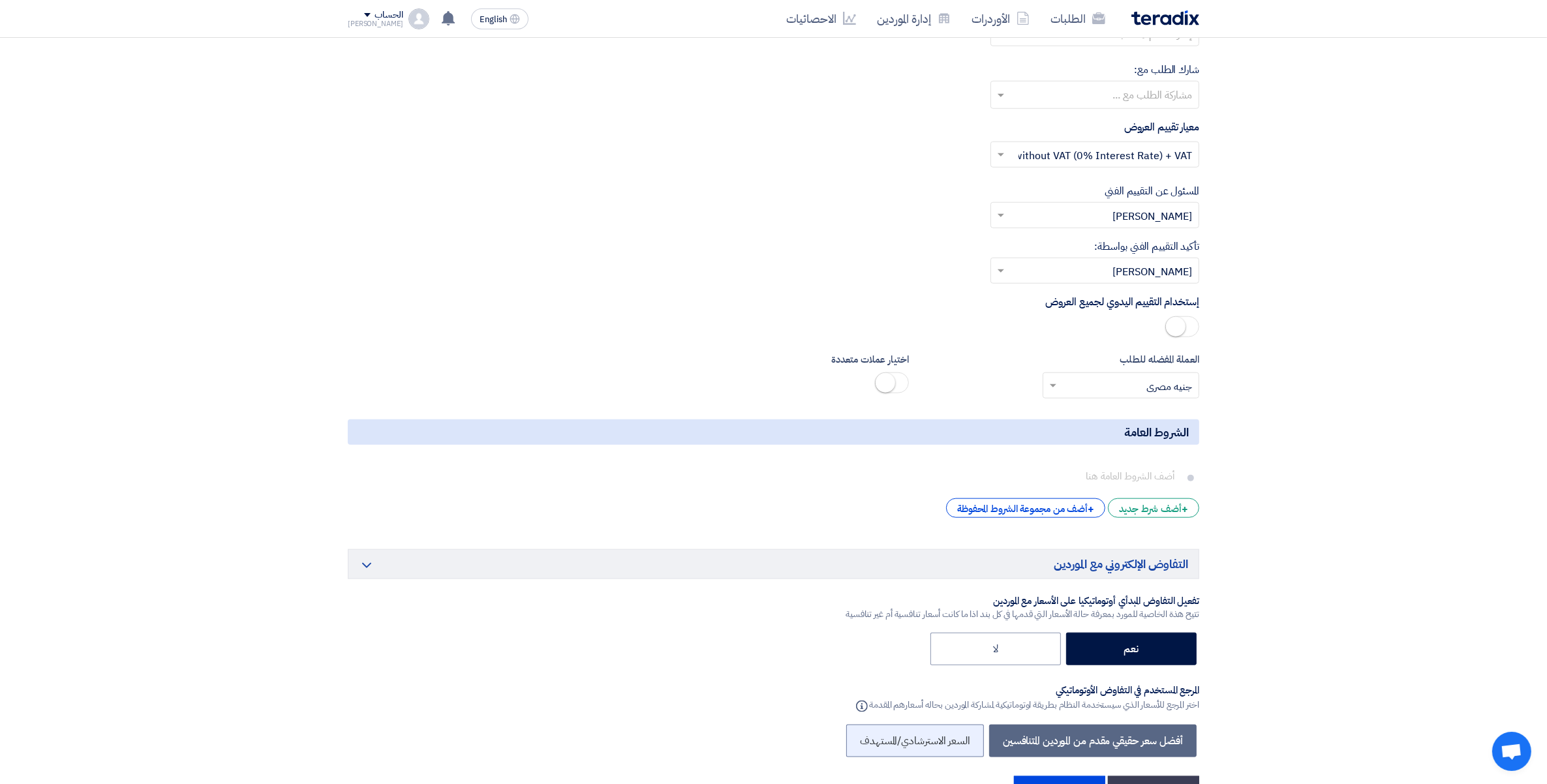
scroll to position [1788, 0]
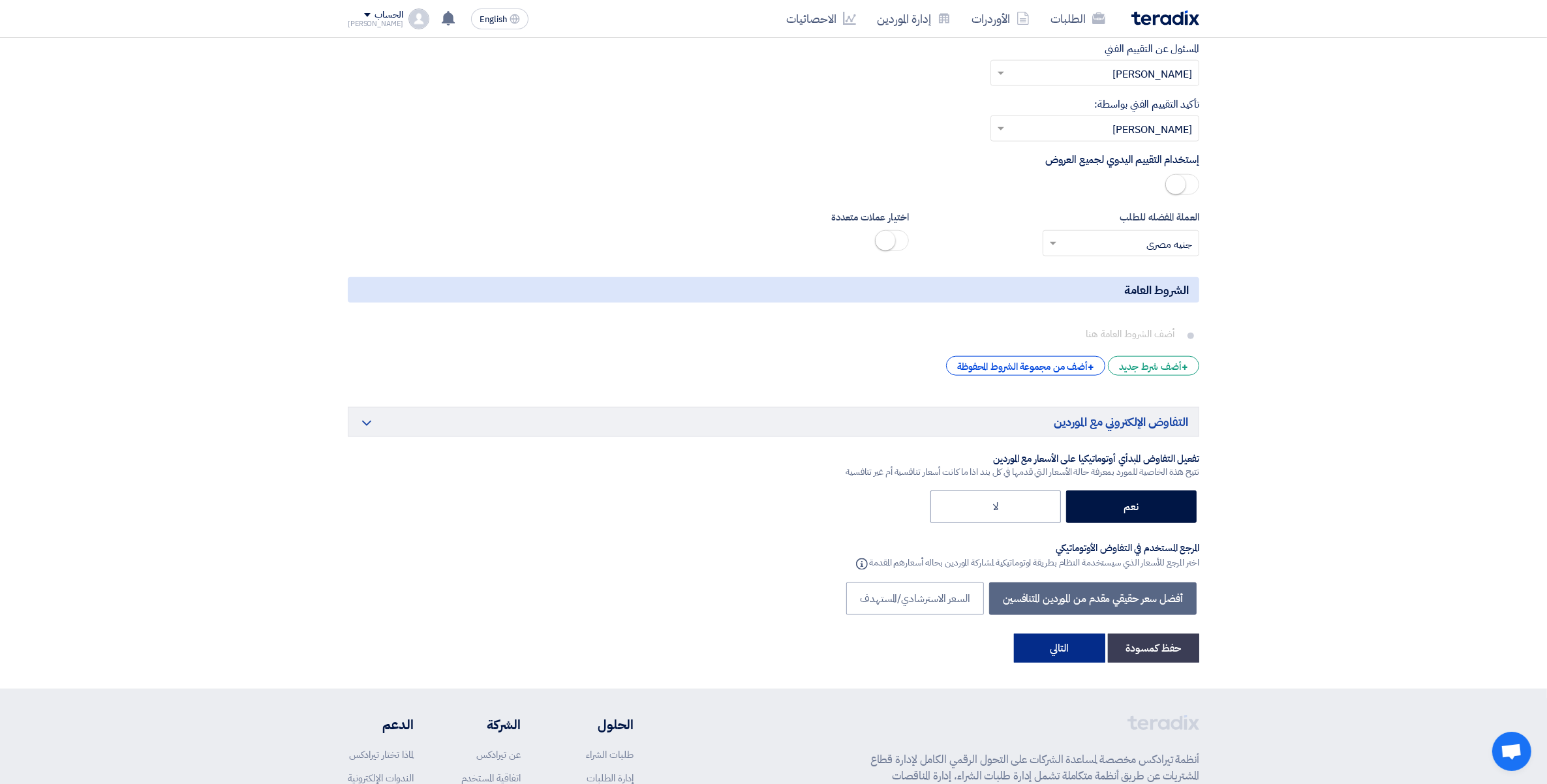
click at [1064, 659] on button "التالي" at bounding box center [1060, 649] width 91 height 29
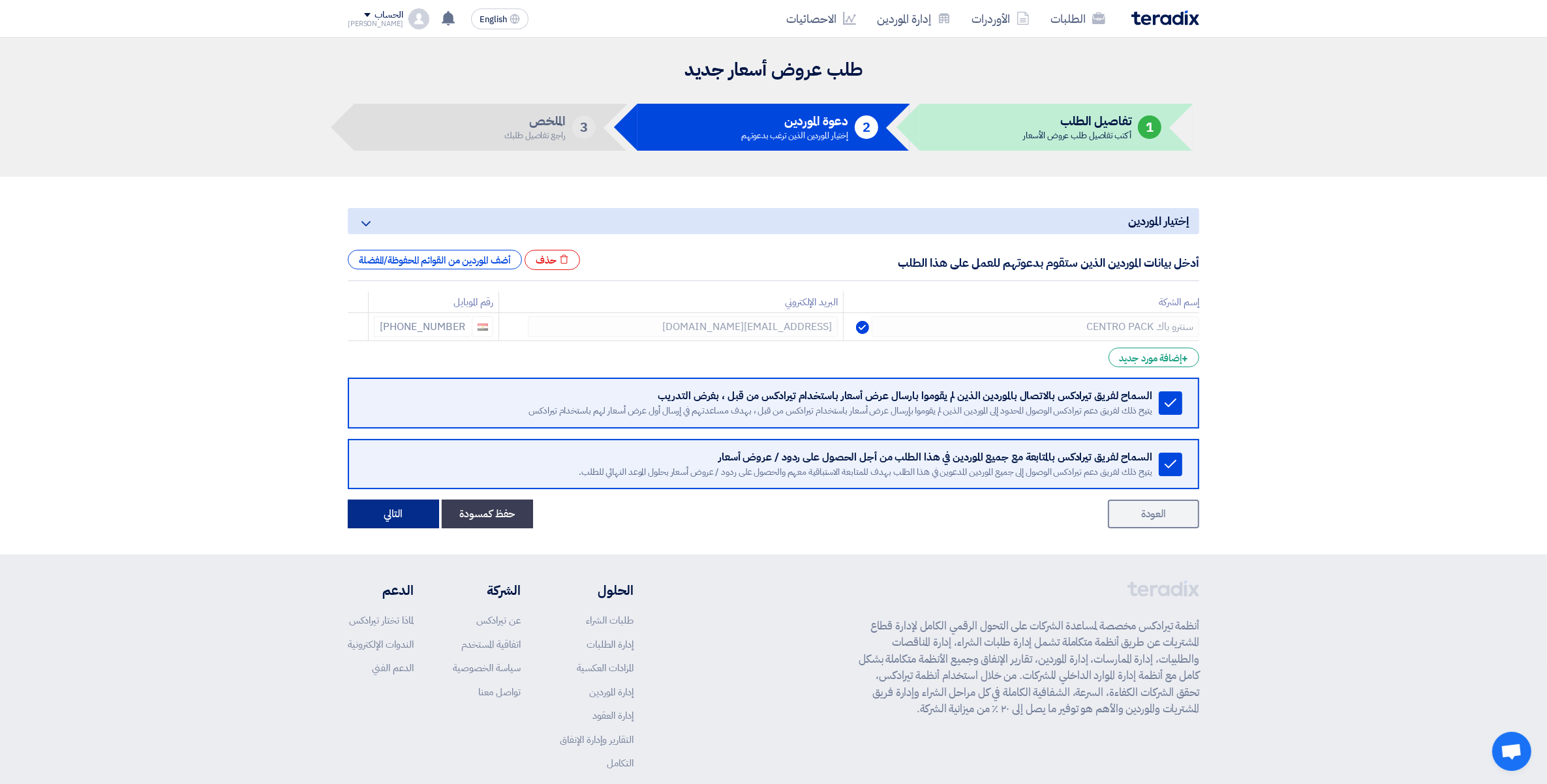
click at [422, 512] on button "التالي" at bounding box center [394, 514] width 91 height 29
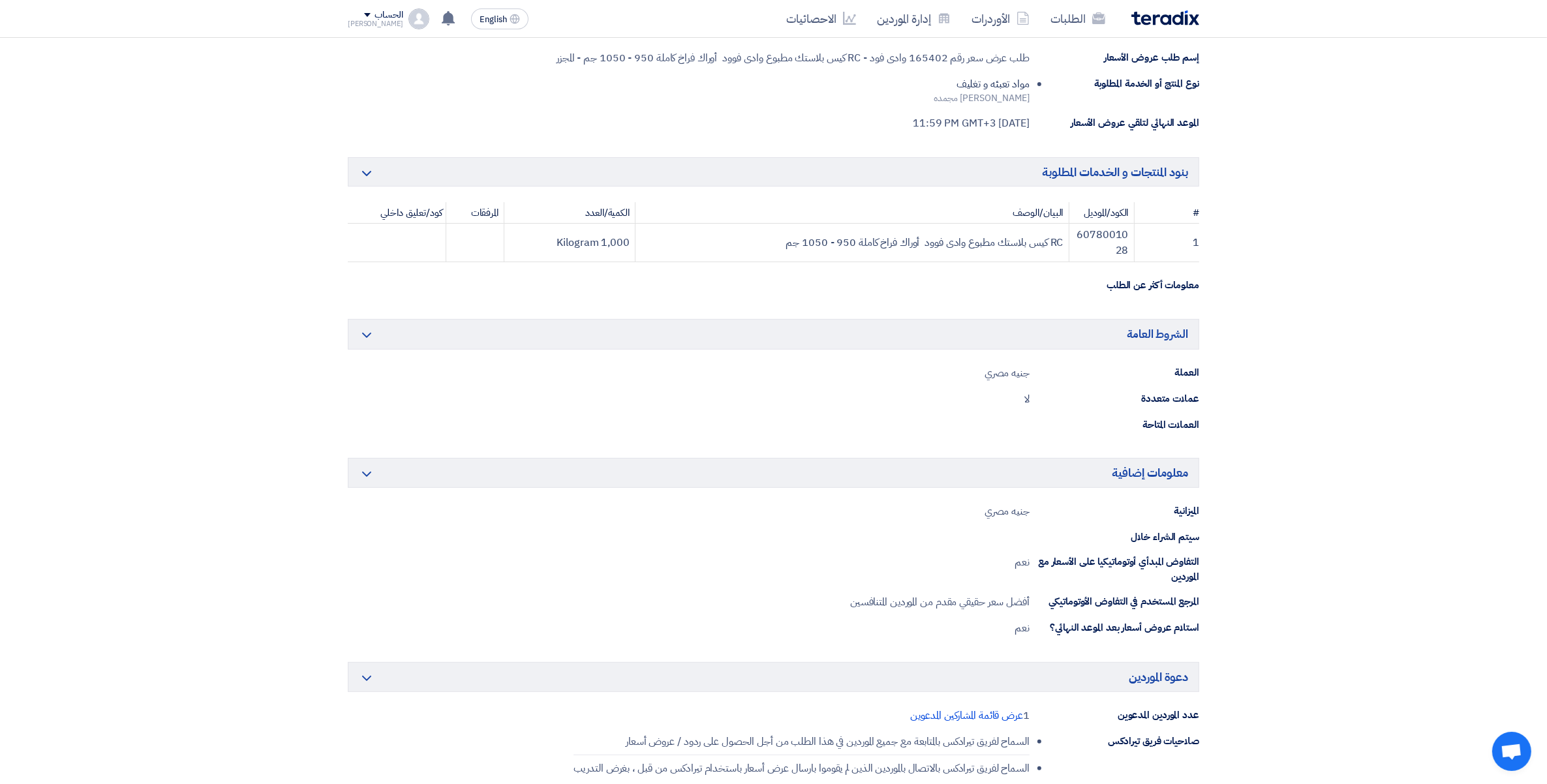
scroll to position [408, 0]
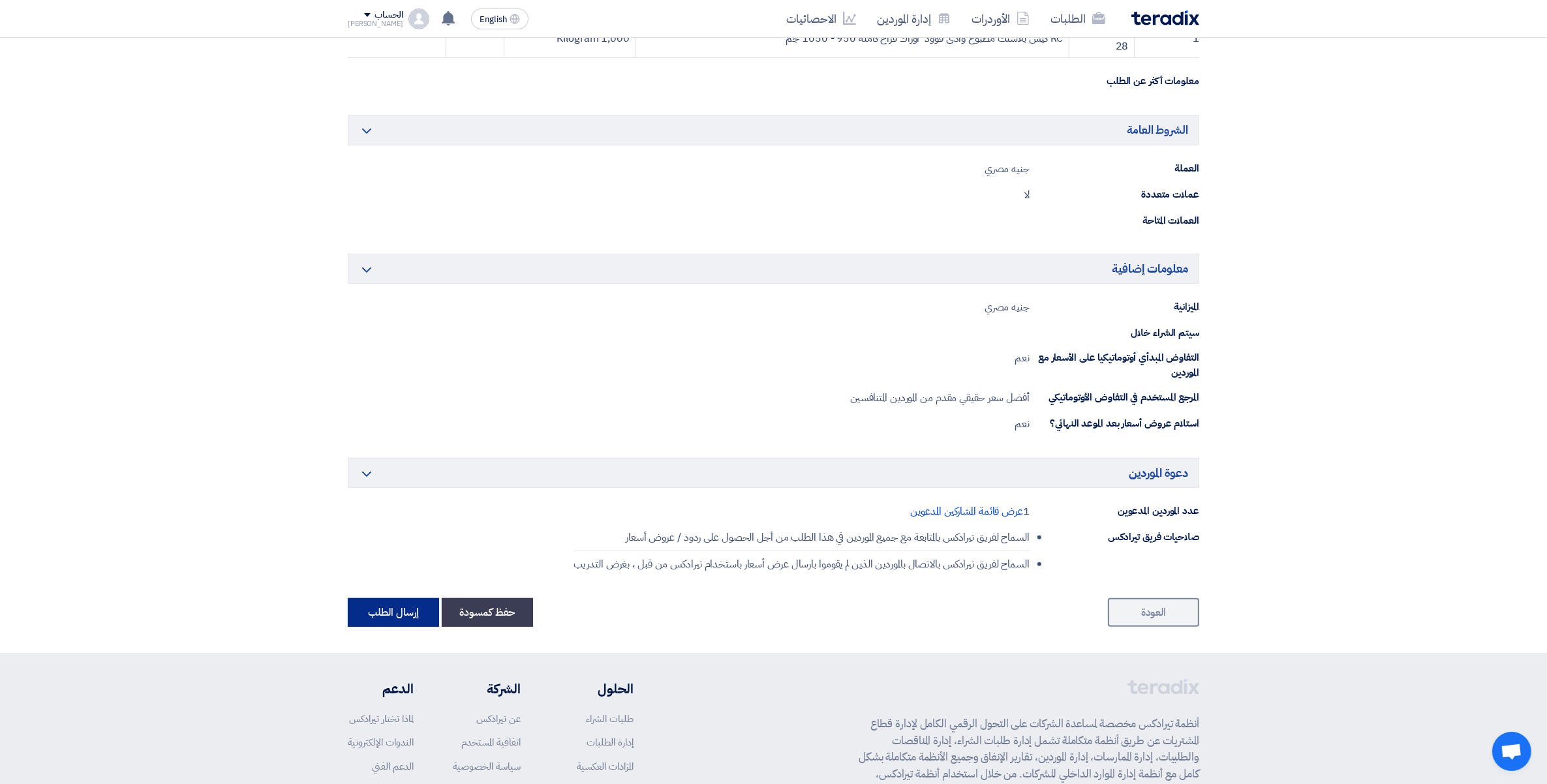
click at [408, 615] on button "إرسال الطلب" at bounding box center [394, 613] width 91 height 29
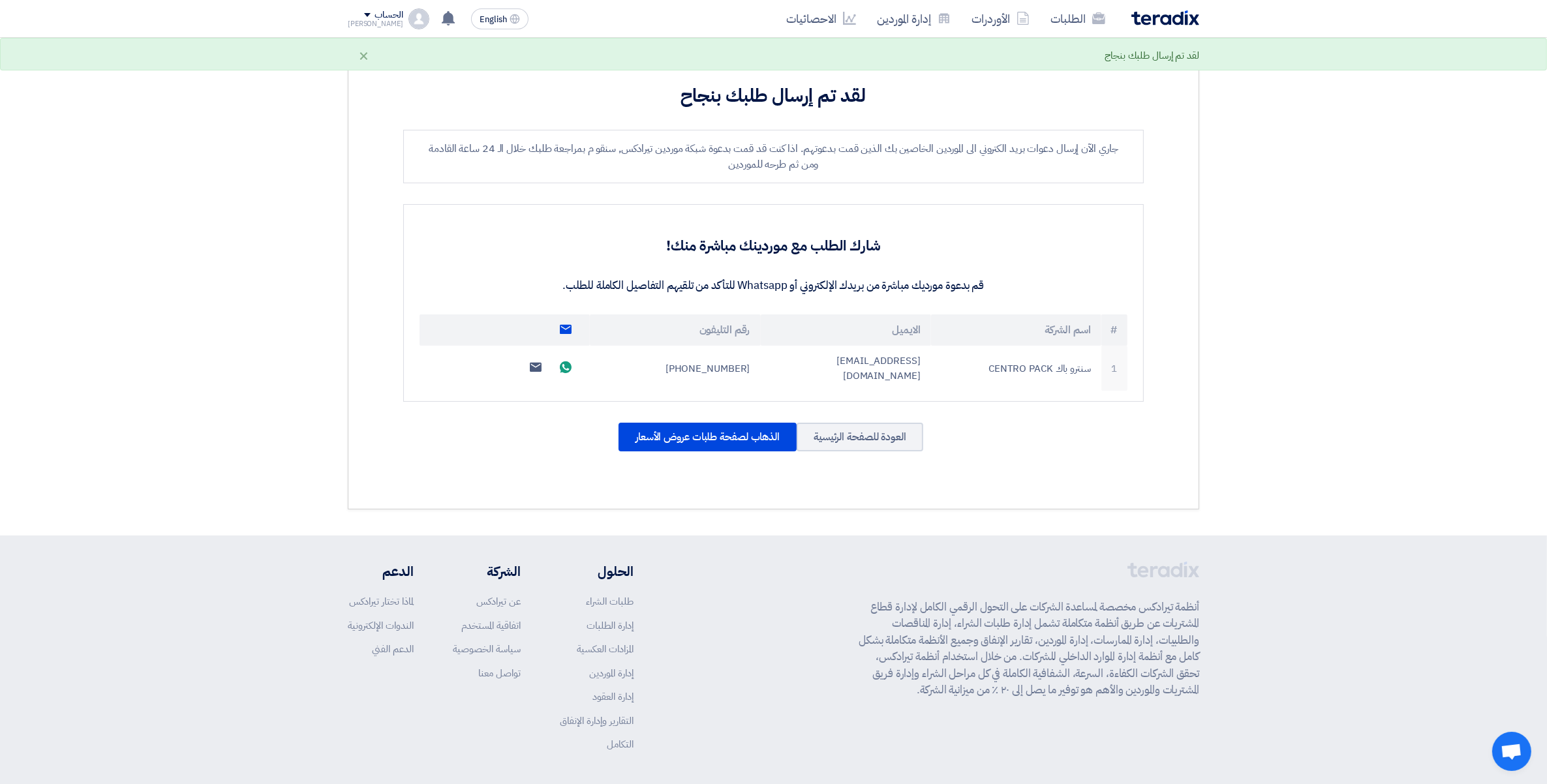
scroll to position [228, 0]
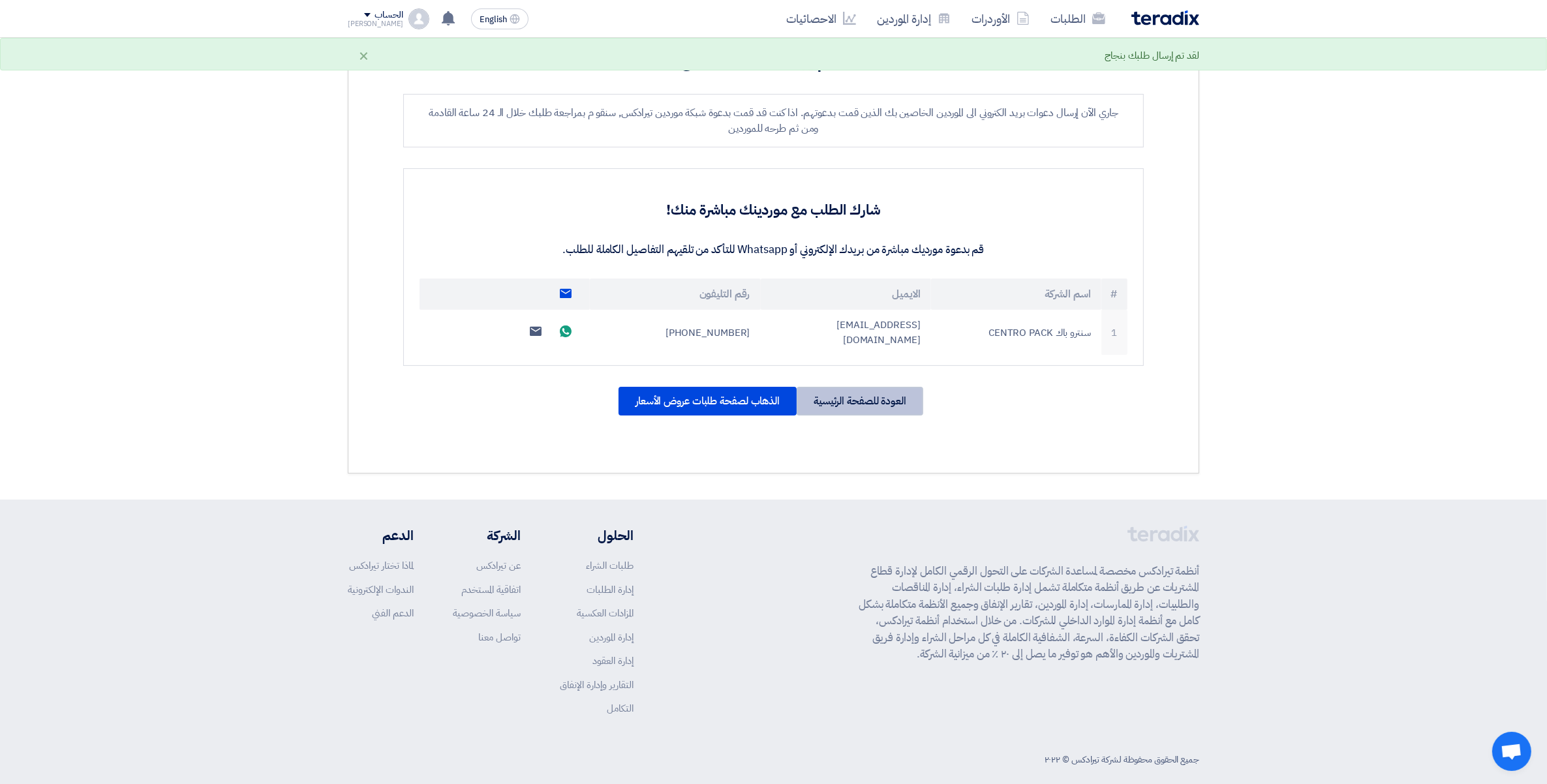
click at [872, 389] on div "العودة للصفحة الرئيسية" at bounding box center [860, 401] width 127 height 29
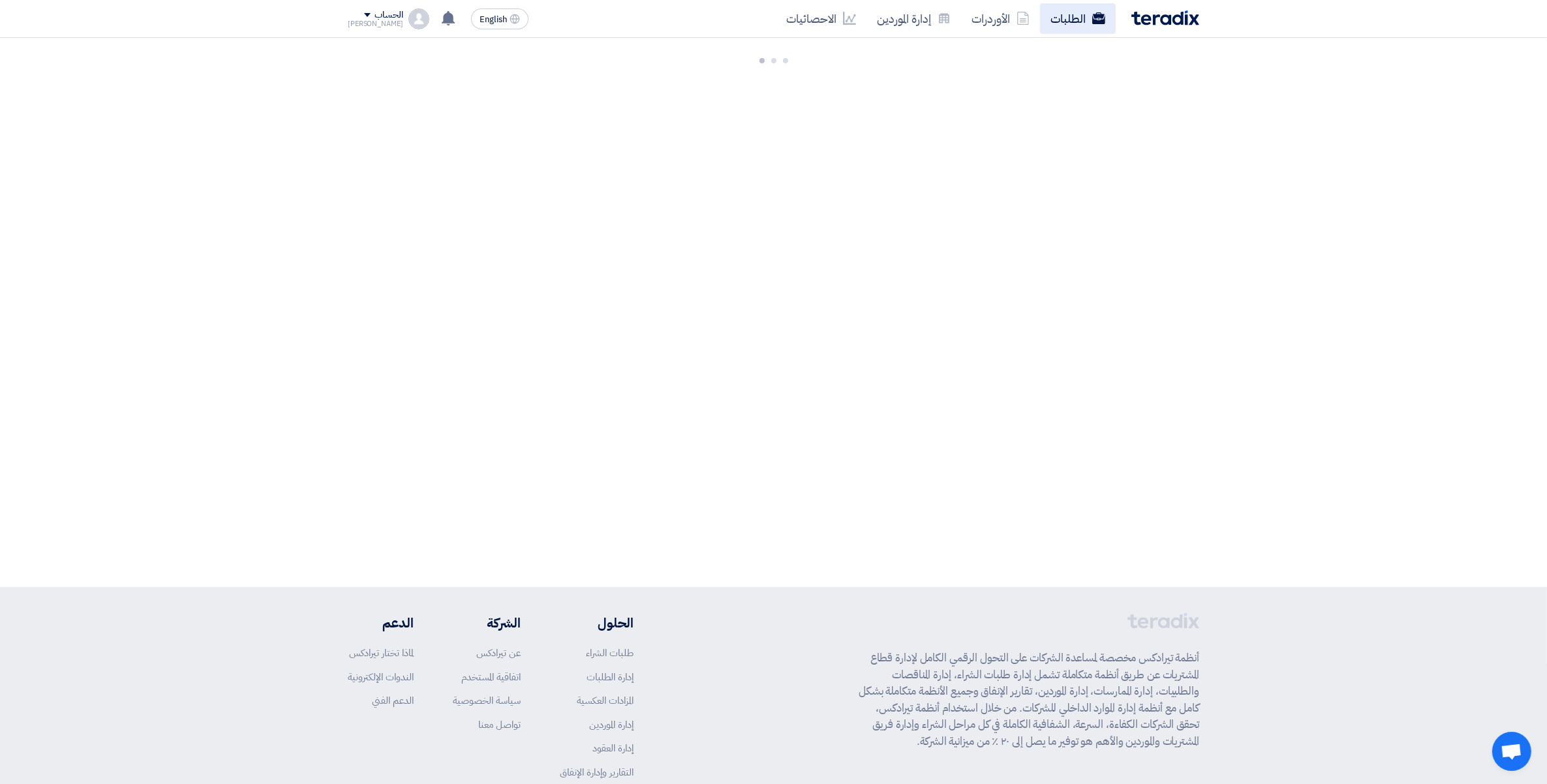
click at [1083, 18] on link "الطلبات" at bounding box center [1078, 18] width 75 height 31
